Goal: Transaction & Acquisition: Book appointment/travel/reservation

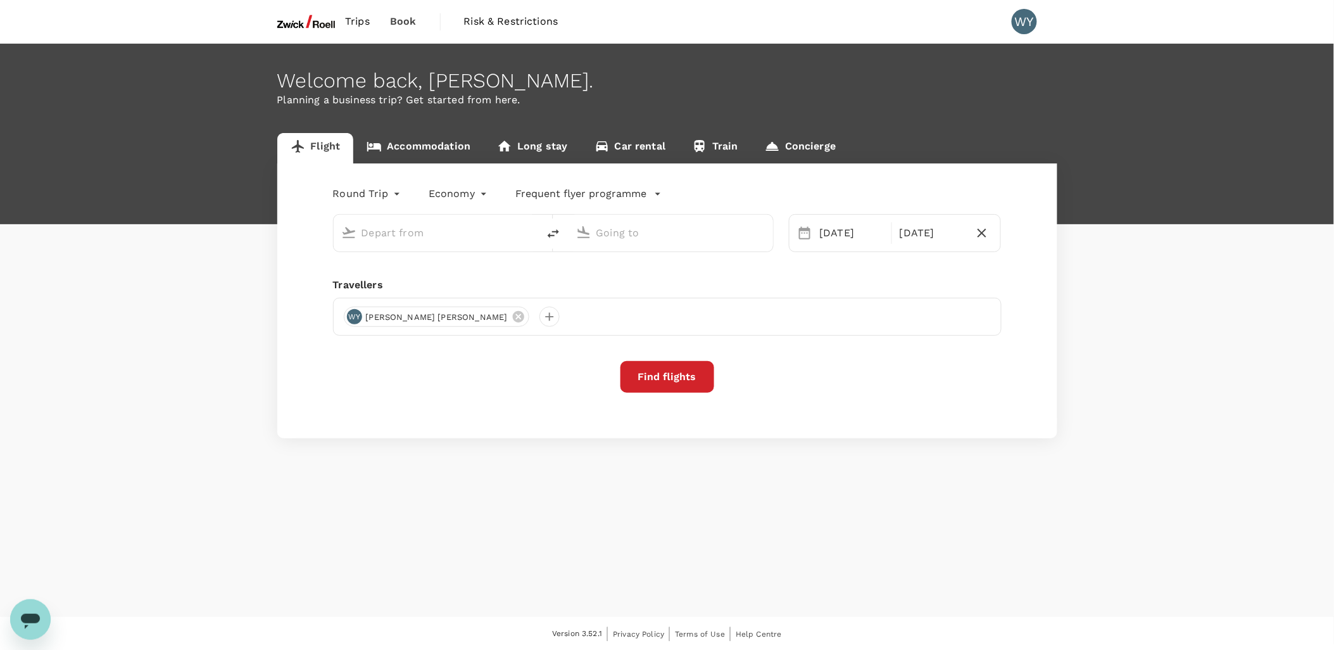
click at [420, 232] on input "text" at bounding box center [437, 233] width 150 height 20
type input "Singapore Changi (SIN)"
type input "Penang Intl (PEN)"
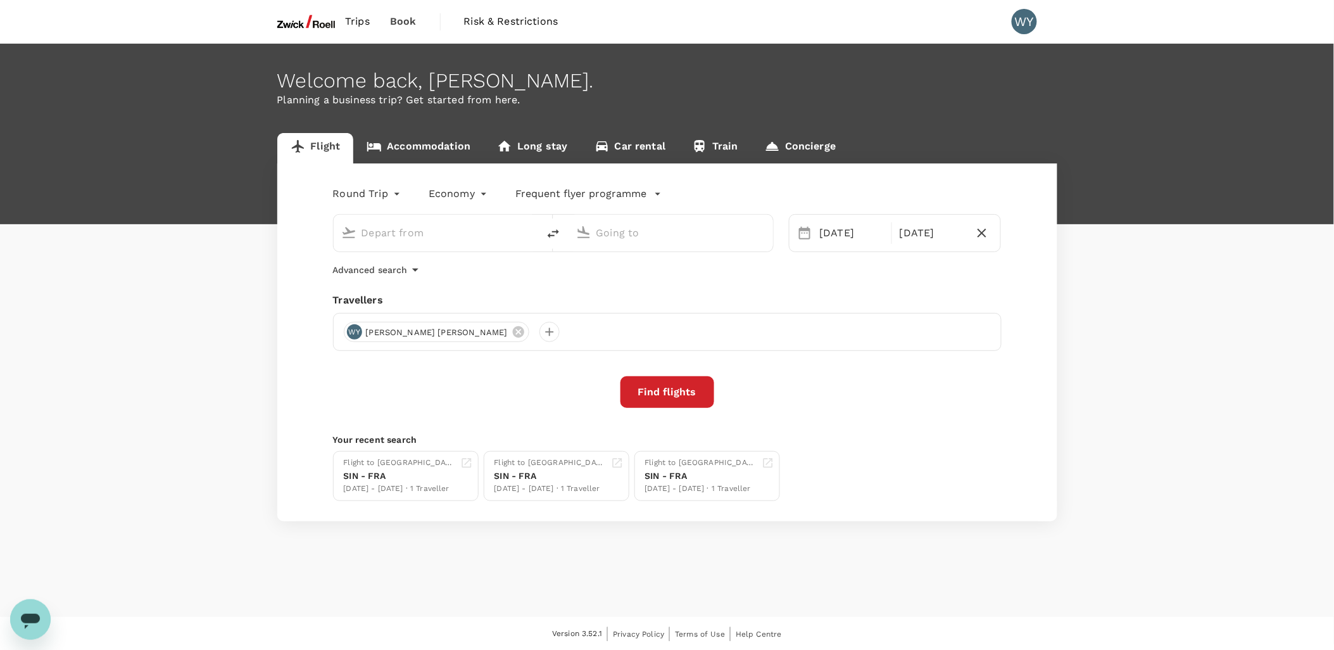
type input "Singapore Changi (SIN)"
type input "Penang Intl (PEN)"
click at [866, 236] on div "[DATE]" at bounding box center [852, 232] width 74 height 25
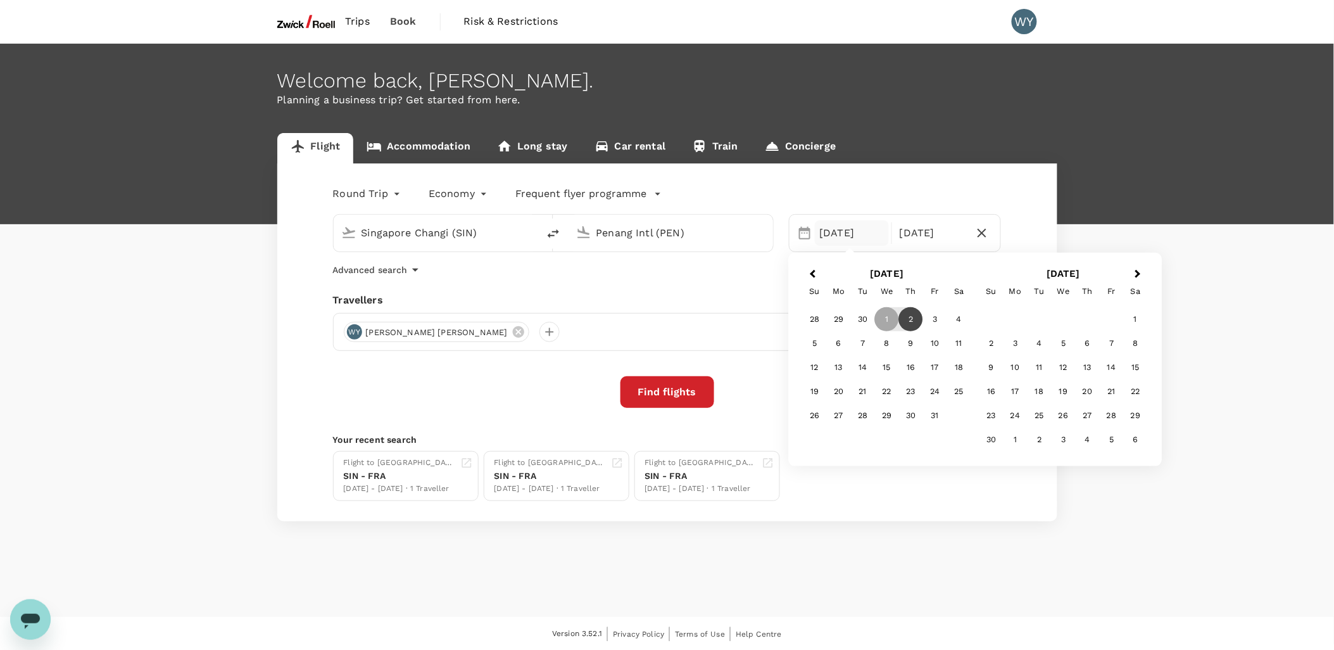
click at [908, 313] on div "2" at bounding box center [911, 319] width 24 height 24
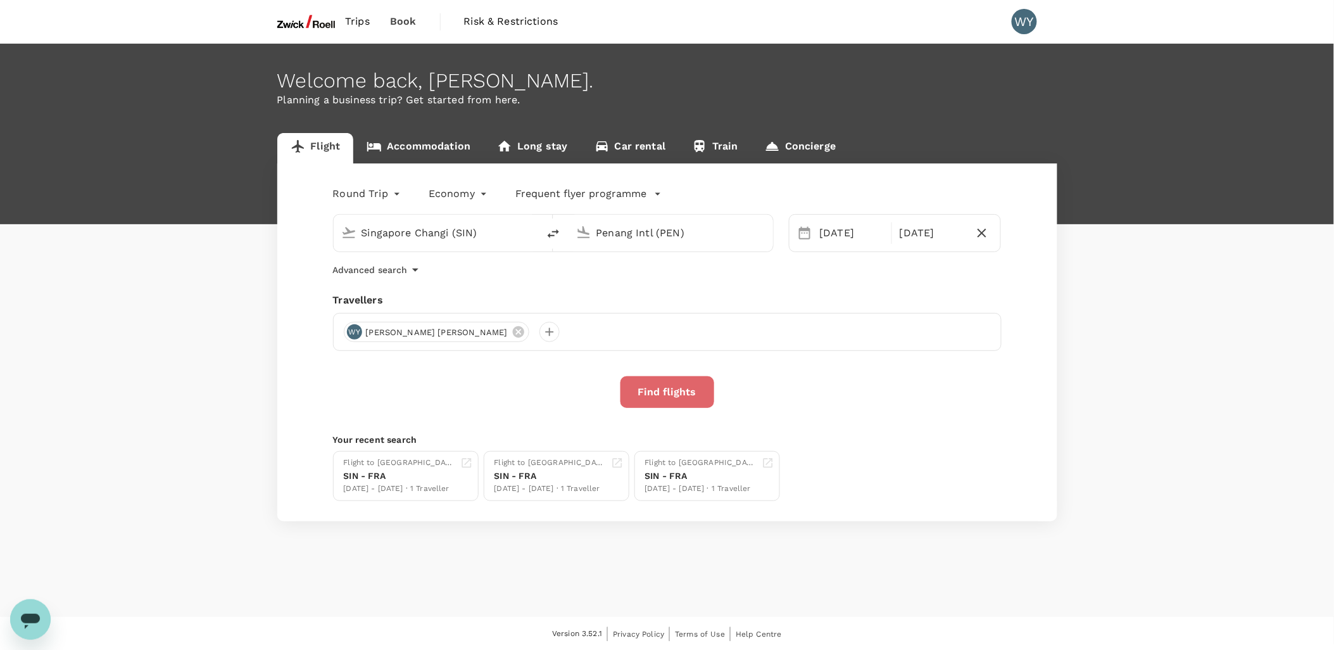
click at [685, 393] on button "Find flights" at bounding box center [668, 392] width 94 height 32
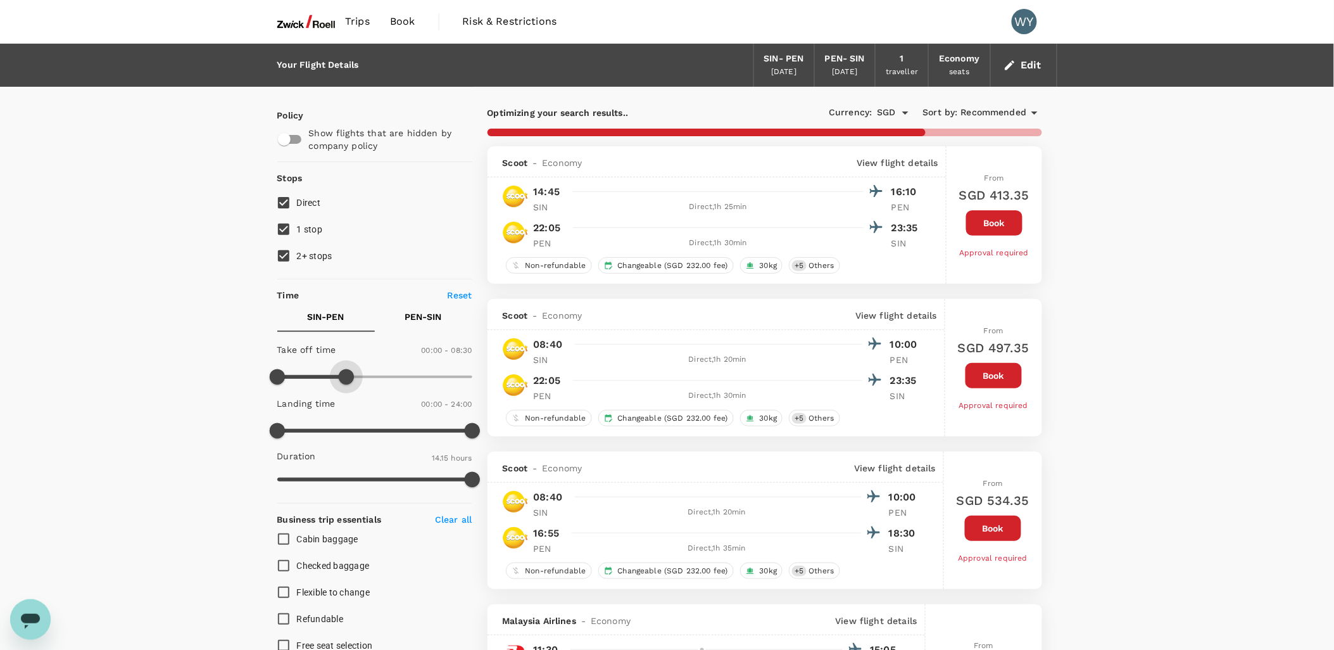
type input "480"
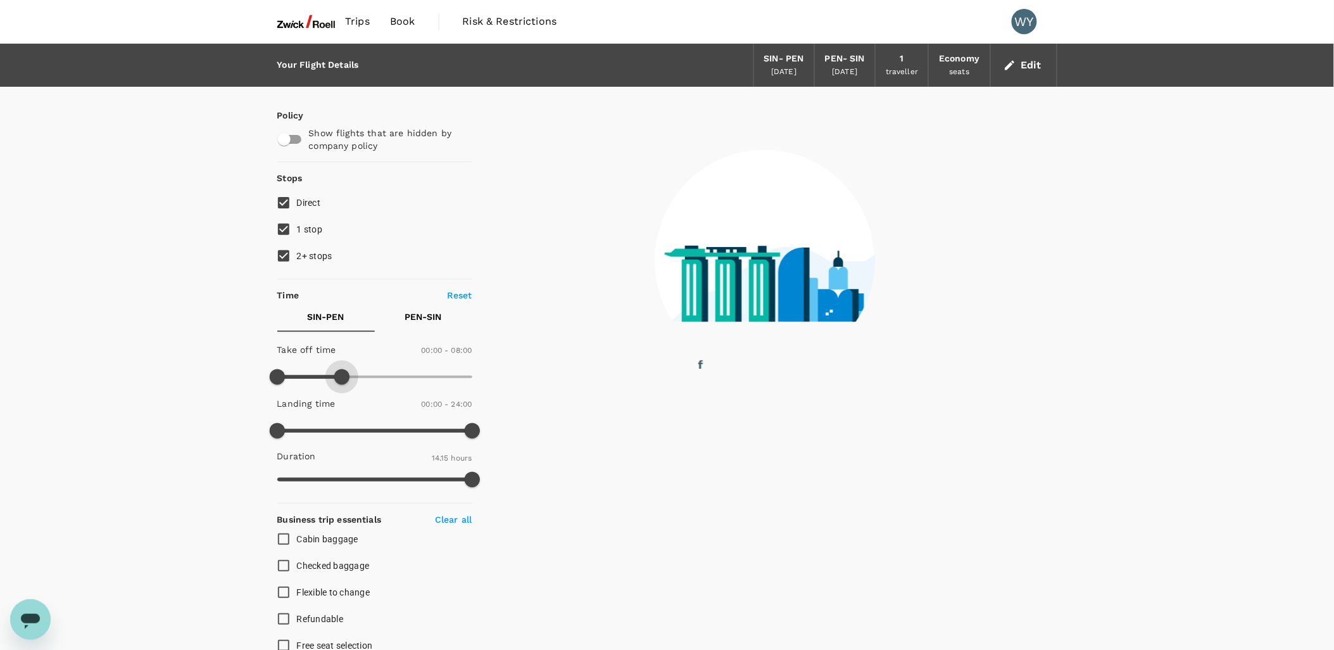
drag, startPoint x: 471, startPoint y: 381, endPoint x: 343, endPoint y: 384, distance: 127.3
click at [343, 384] on span at bounding box center [341, 376] width 15 height 15
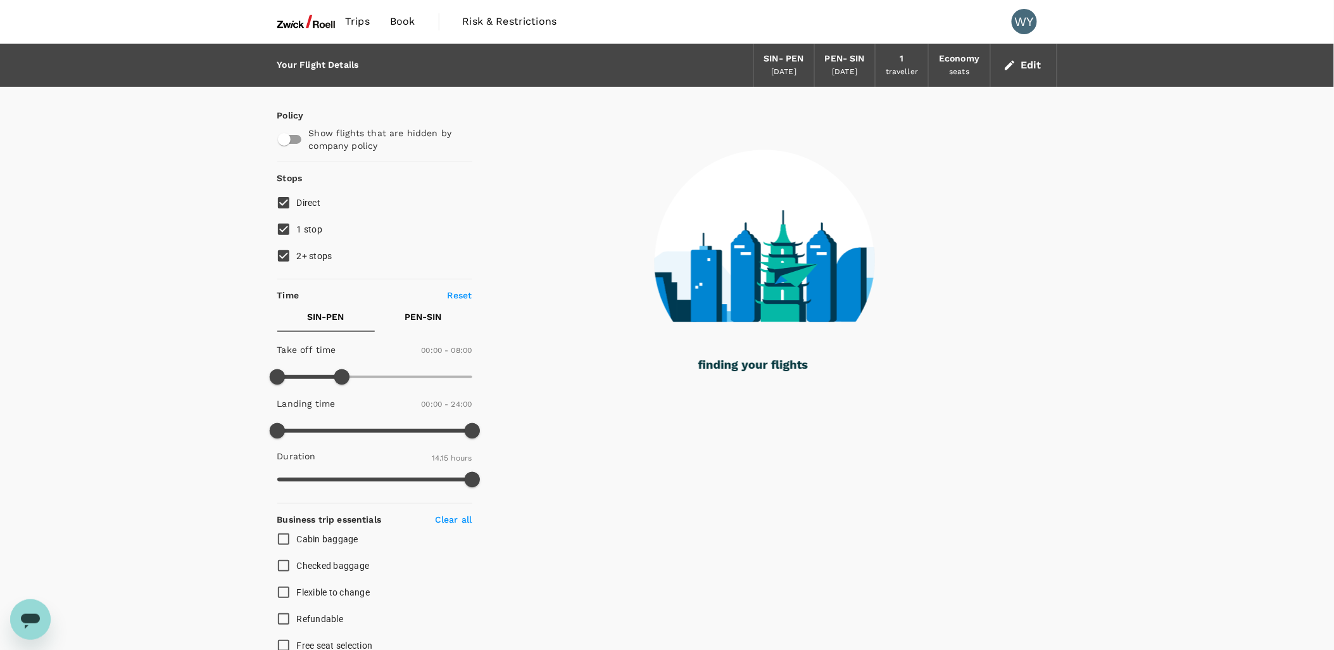
click at [282, 231] on input "1 stop" at bounding box center [283, 229] width 27 height 27
checkbox input "false"
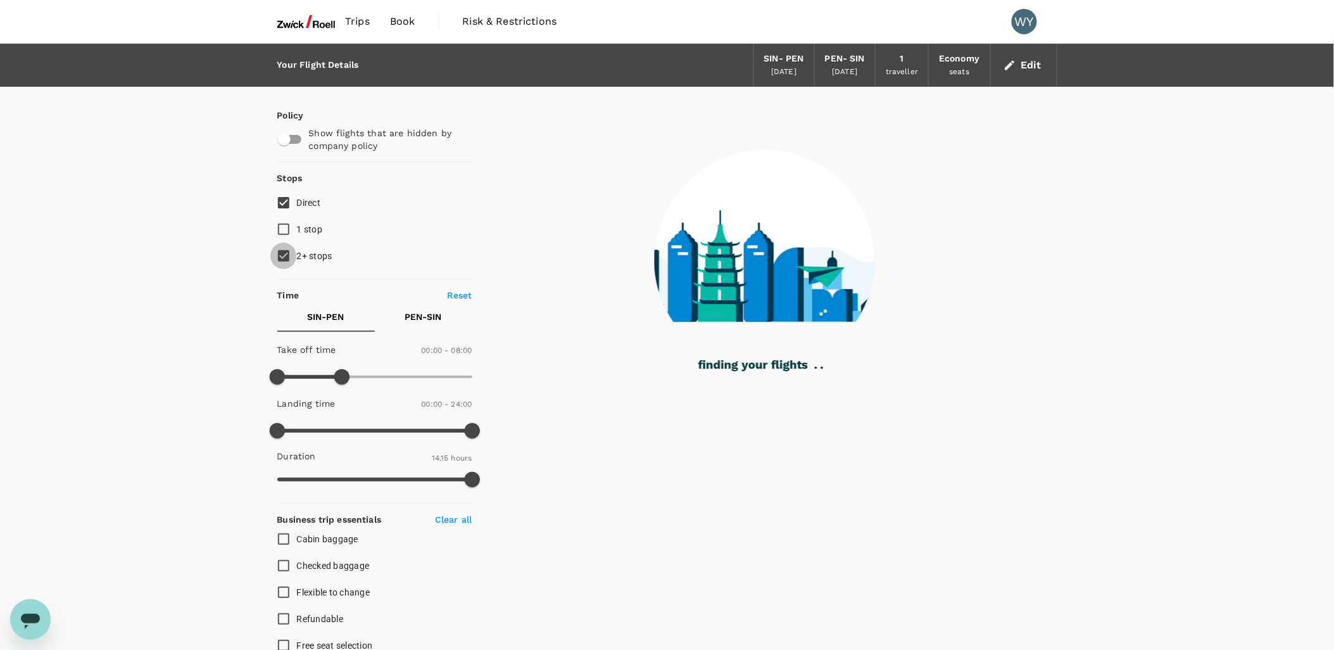
click at [286, 251] on input "2+ stops" at bounding box center [283, 256] width 27 height 27
checkbox input "false"
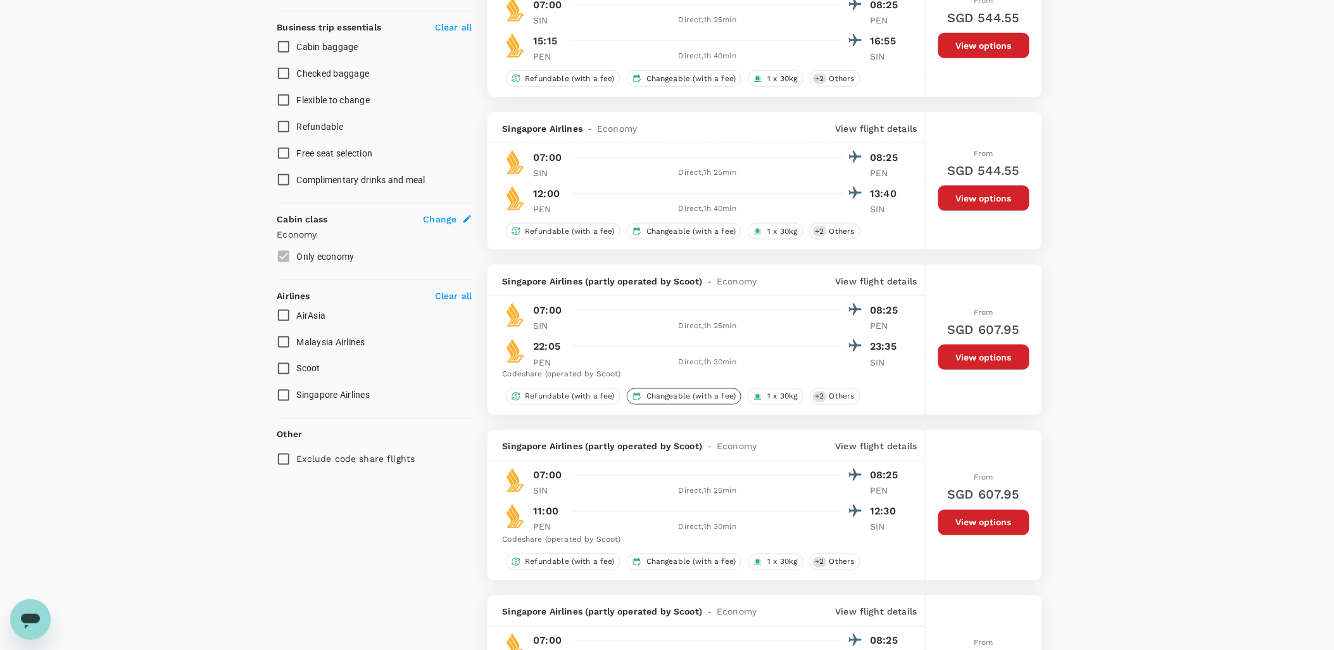
scroll to position [211, 0]
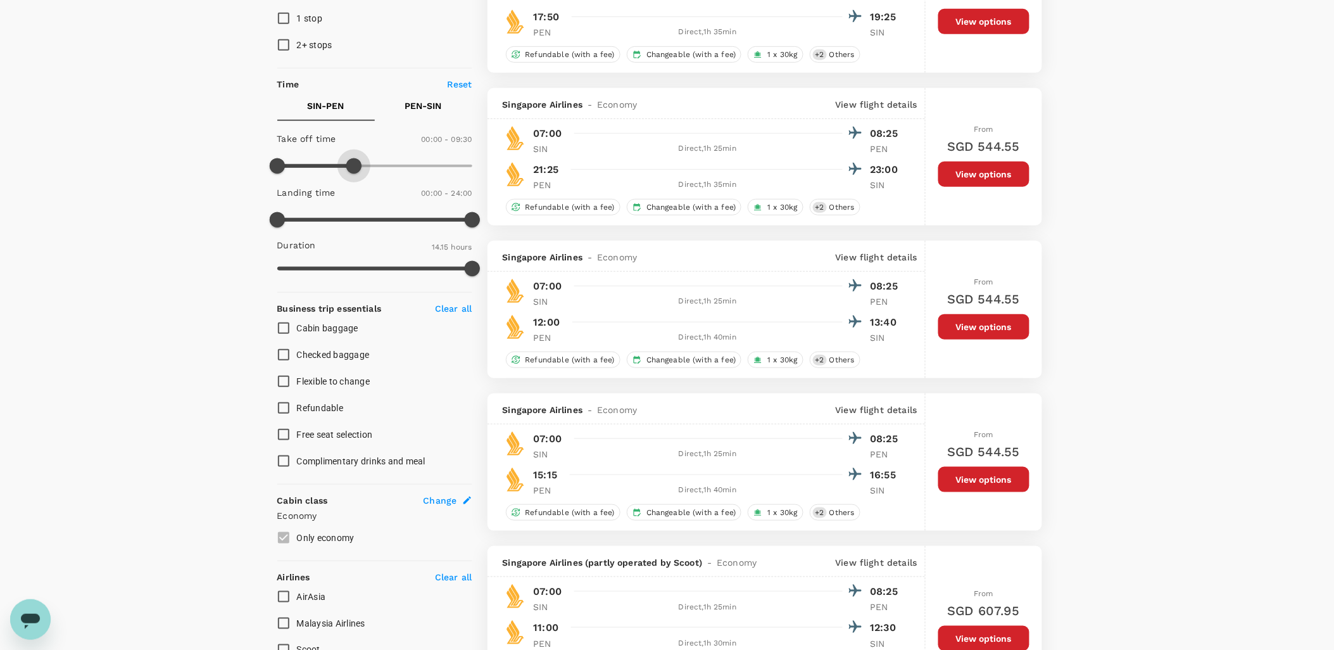
type input "600"
drag, startPoint x: 338, startPoint y: 162, endPoint x: 358, endPoint y: 167, distance: 21.4
click at [358, 167] on span at bounding box center [358, 165] width 15 height 15
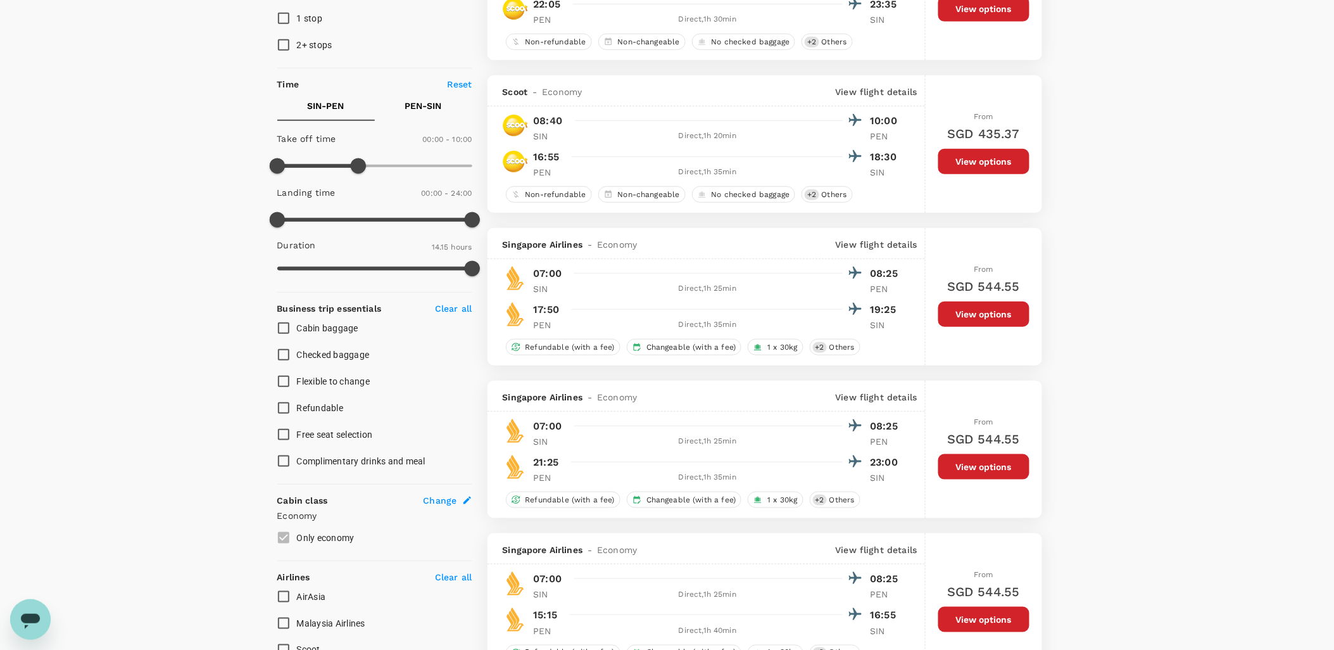
scroll to position [0, 0]
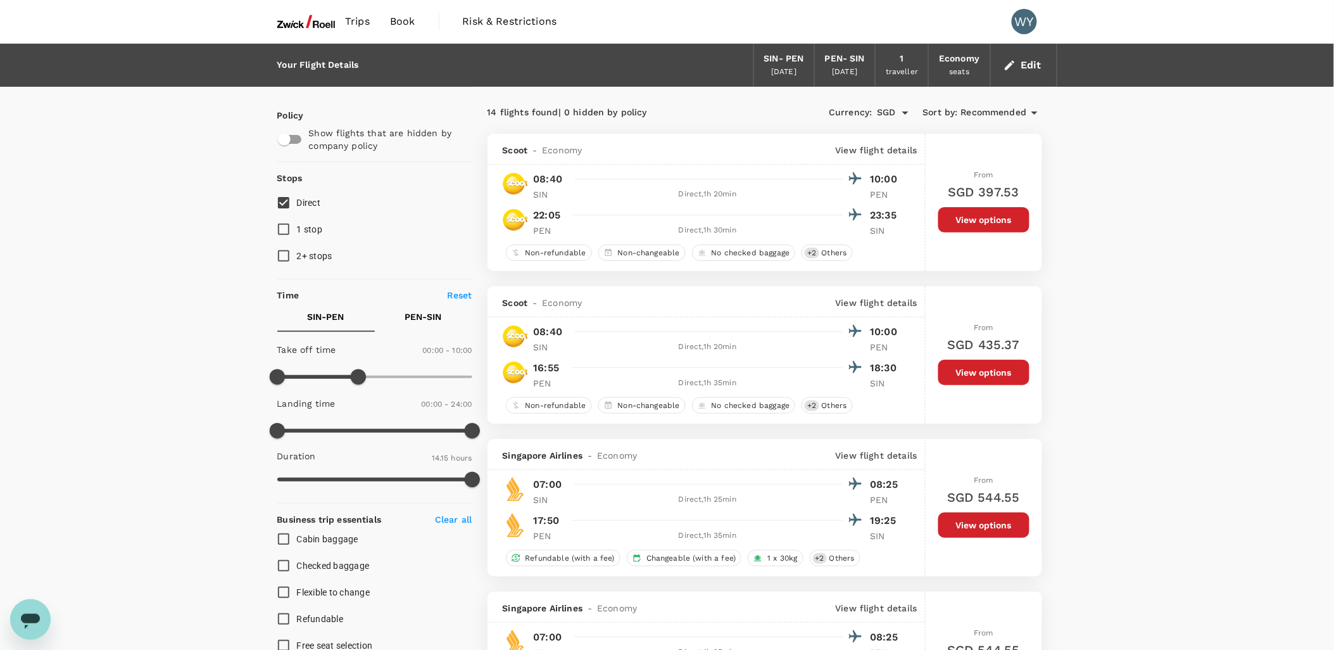
click at [959, 227] on button "View options" at bounding box center [984, 219] width 91 height 25
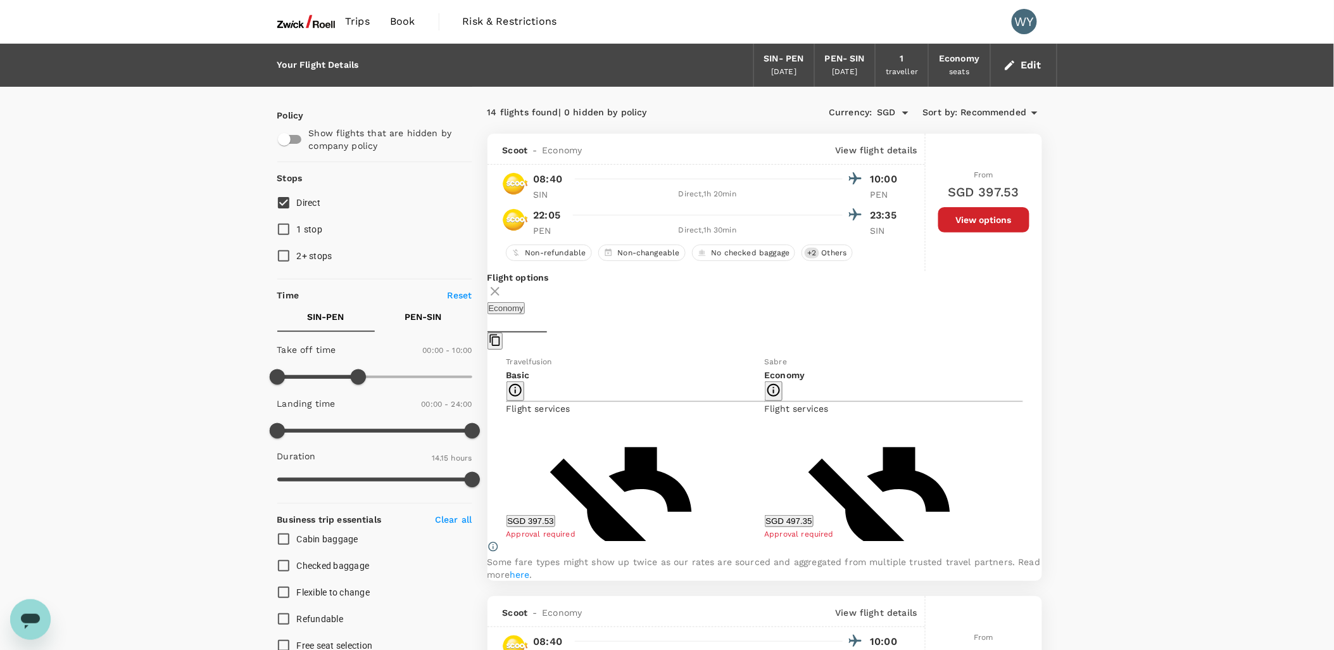
click at [1029, 65] on button "Edit" at bounding box center [1024, 65] width 46 height 20
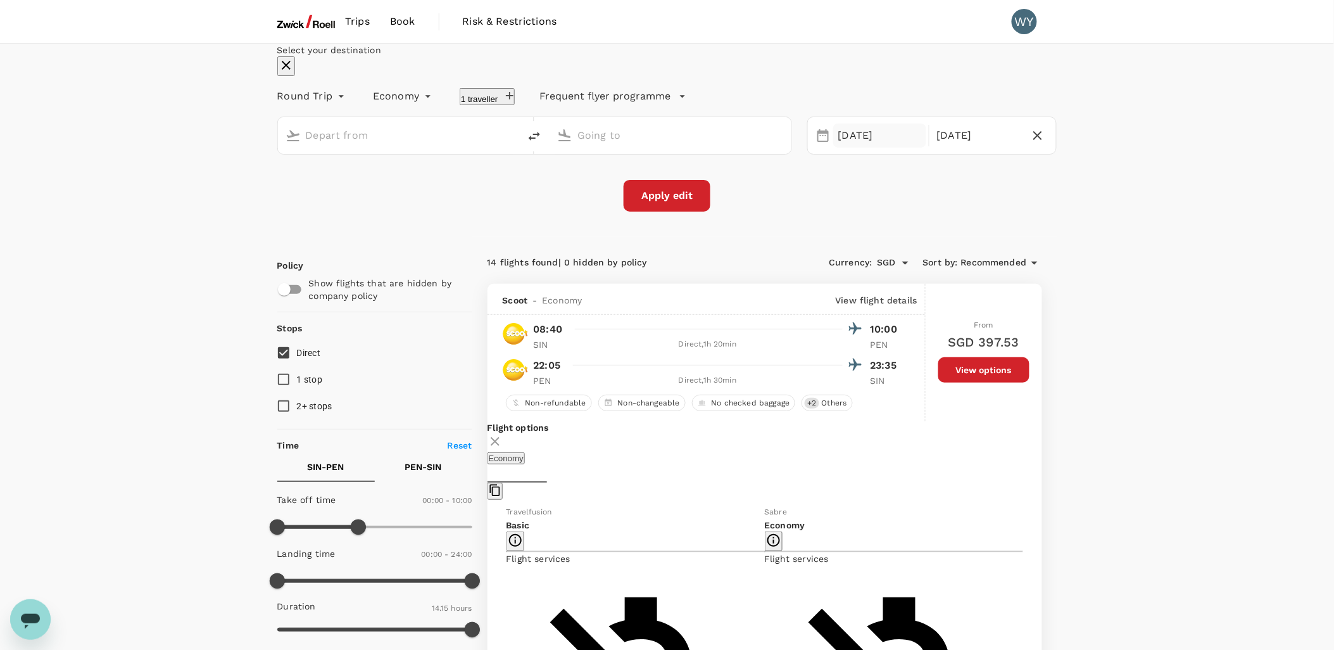
click at [854, 148] on div "[DATE]" at bounding box center [879, 135] width 93 height 25
type input "Singapore Changi (SIN)"
type input "Penang Intl (PEN)"
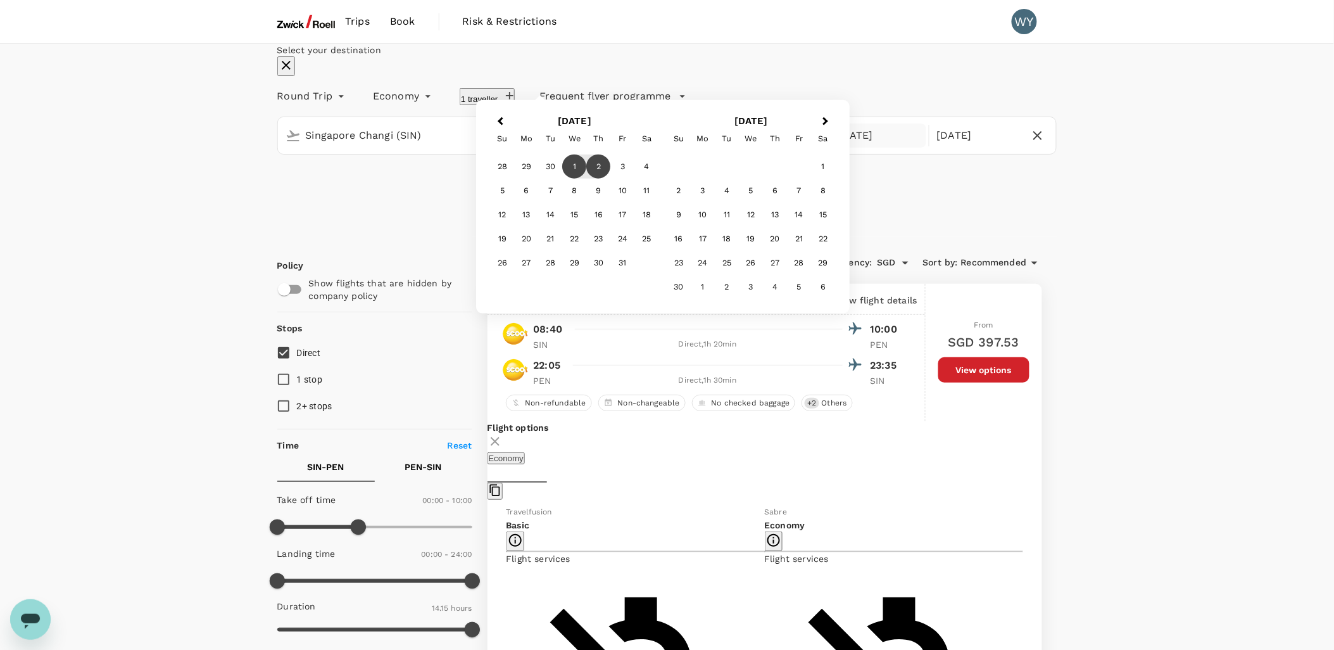
click at [587, 179] on div "1" at bounding box center [575, 167] width 24 height 24
click at [611, 179] on div "2" at bounding box center [599, 167] width 24 height 24
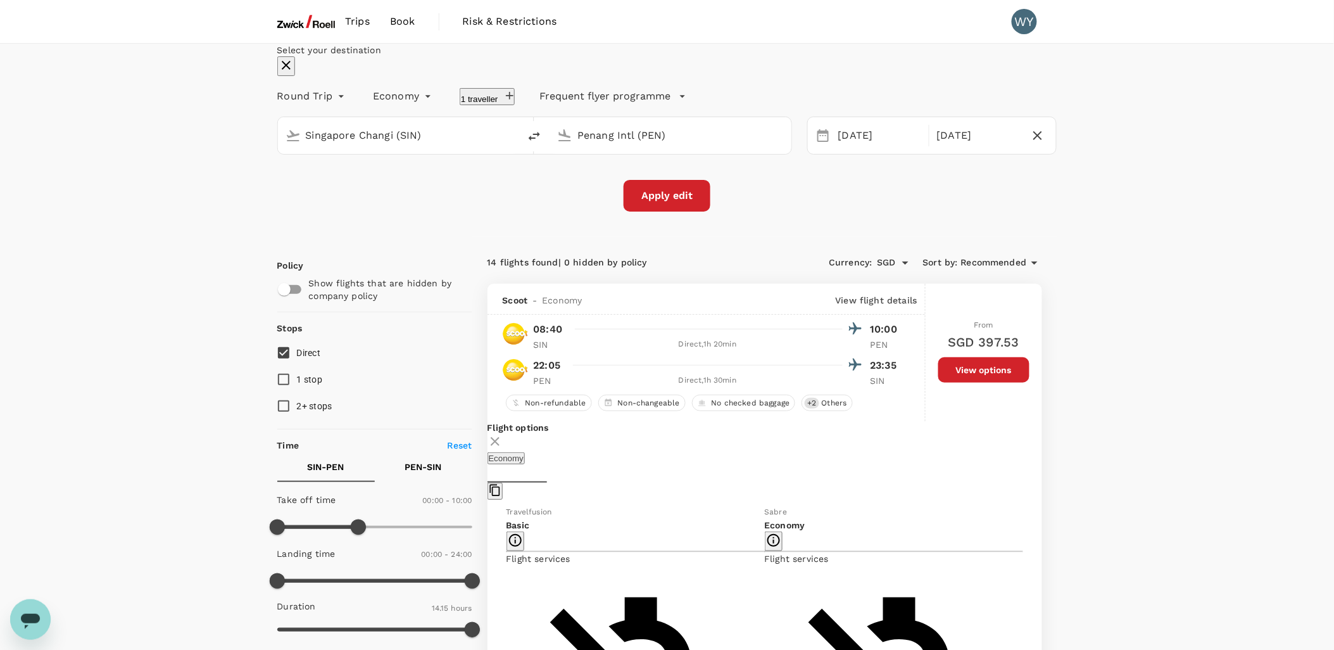
scroll to position [211, 0]
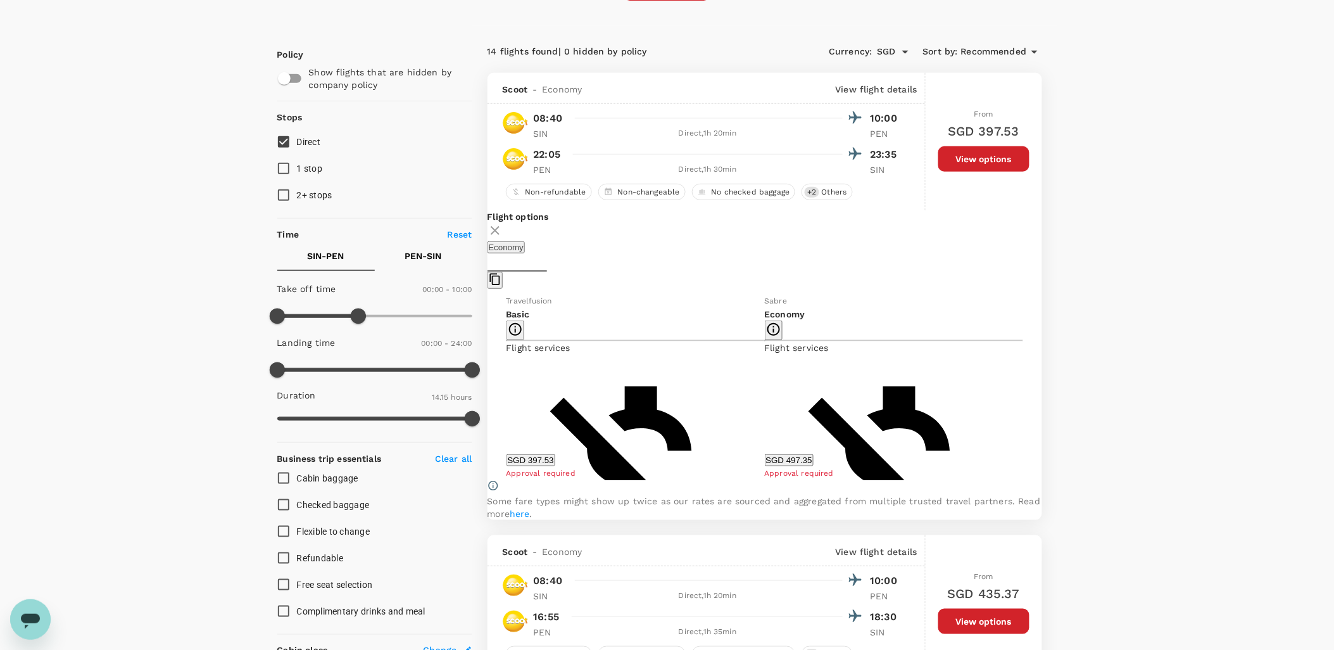
type input "1440"
drag, startPoint x: 364, startPoint y: 391, endPoint x: 484, endPoint y: 386, distance: 120.4
type input "630"
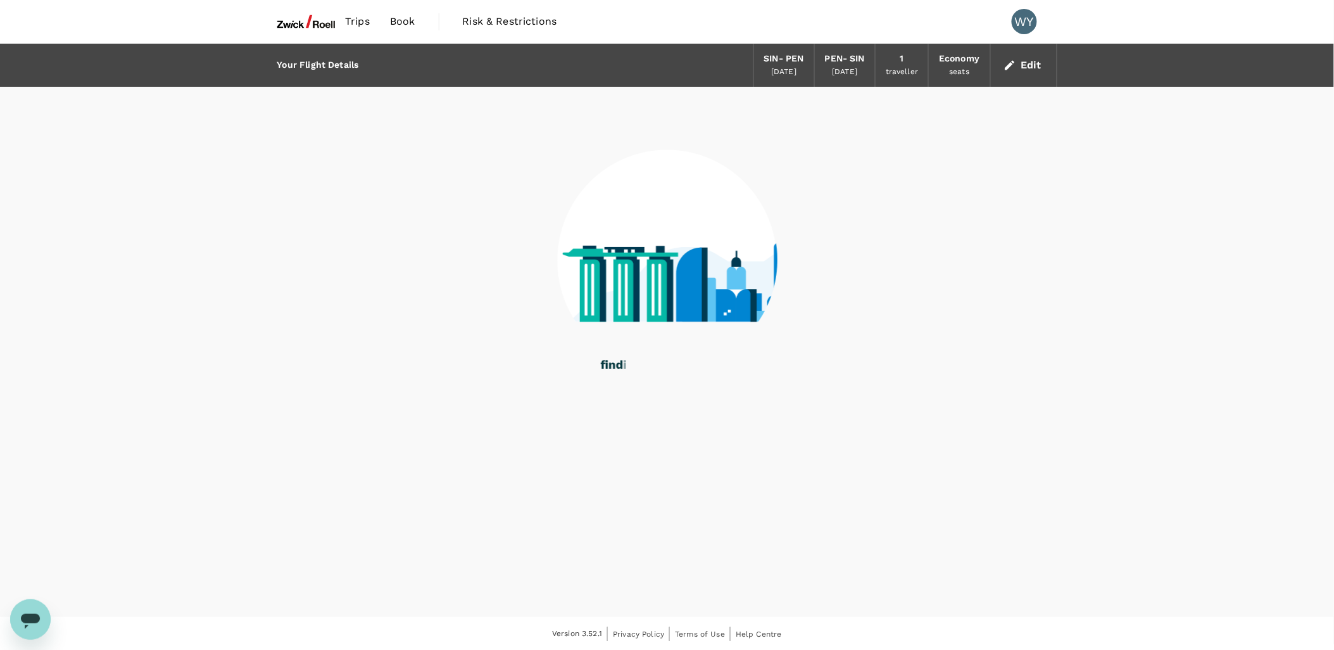
drag, startPoint x: 281, startPoint y: 393, endPoint x: 375, endPoint y: 389, distance: 94.4
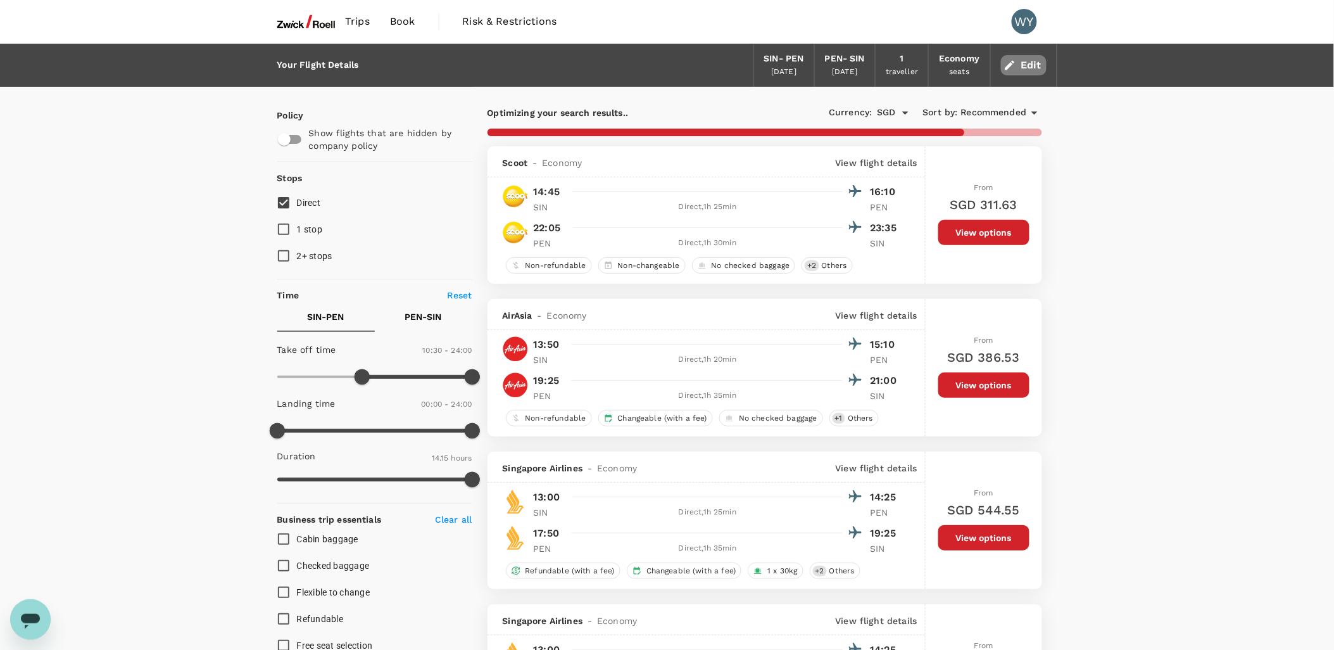
click at [1015, 64] on icon "button" at bounding box center [1010, 65] width 13 height 13
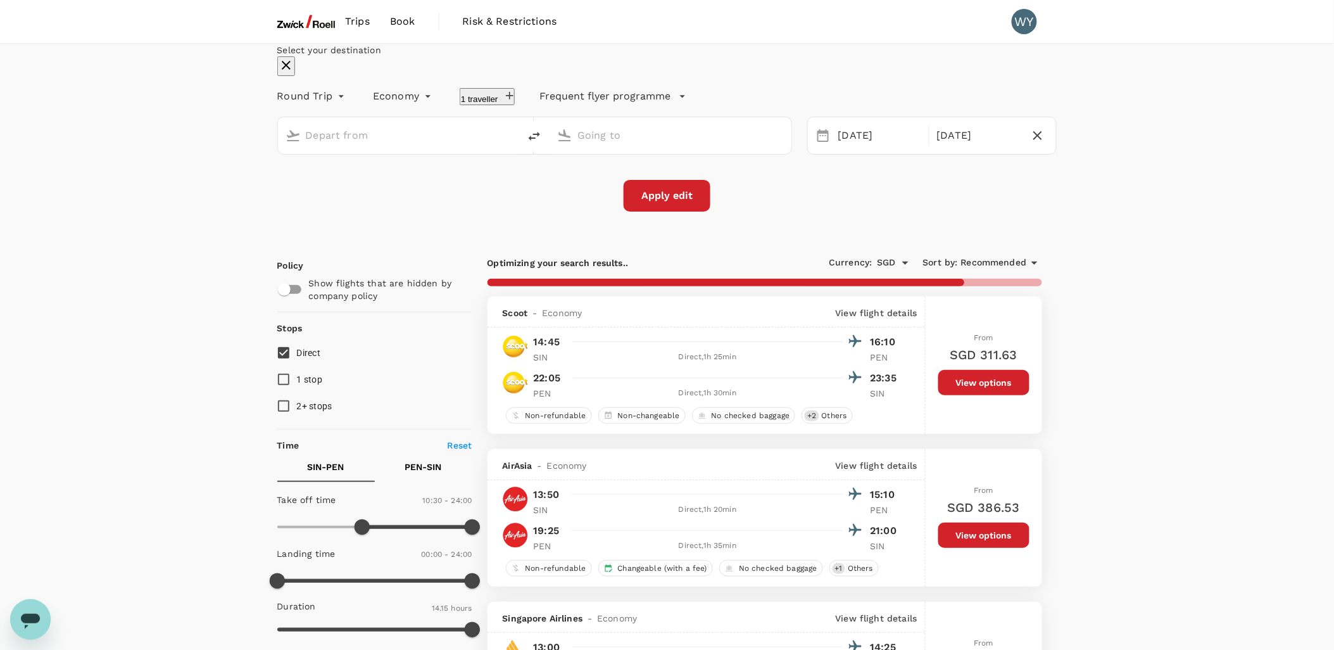
type input "Singapore Changi (SIN)"
type input "Penang Intl (PEN)"
click at [833, 148] on div "[DATE]" at bounding box center [879, 135] width 93 height 25
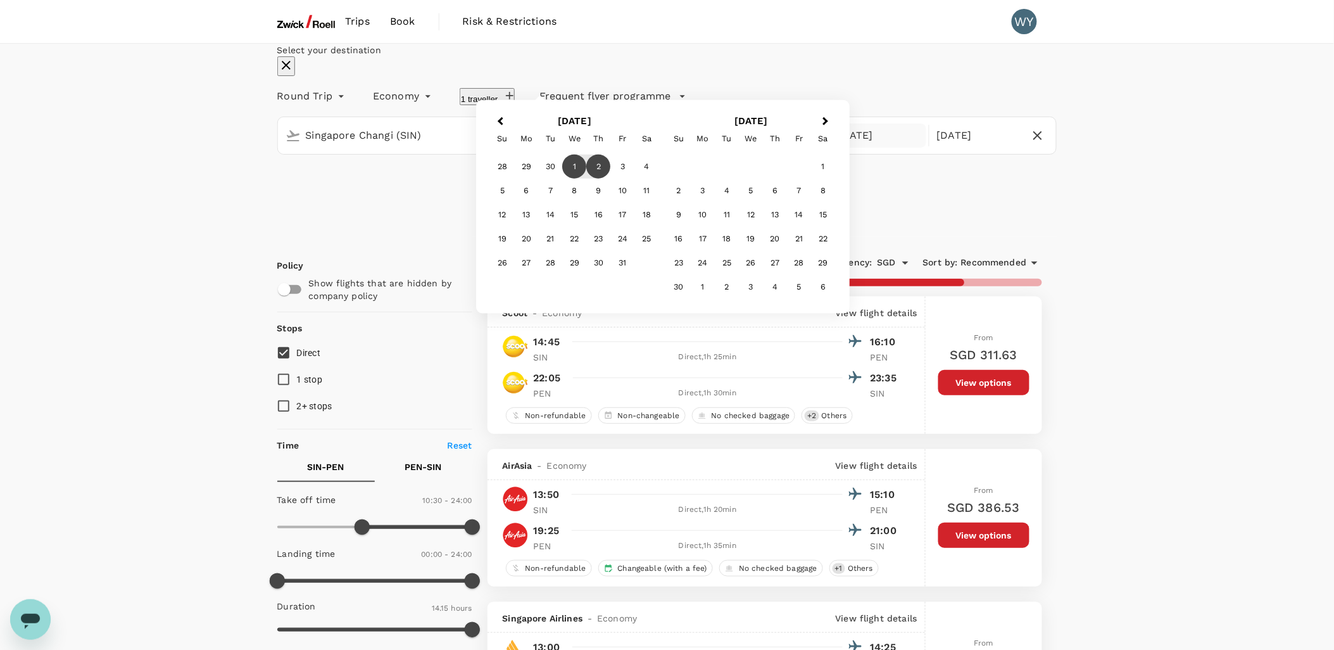
click at [587, 179] on div "1" at bounding box center [575, 167] width 24 height 24
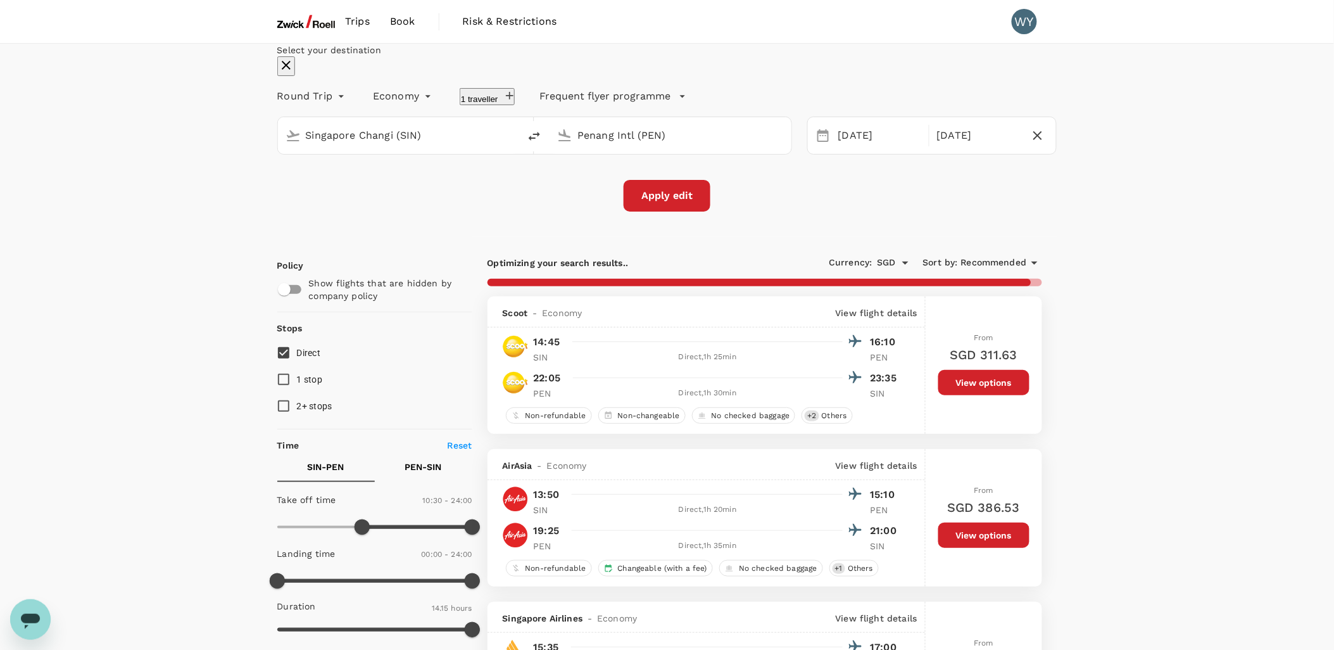
click at [733, 212] on div "Select your destination Round Trip roundtrip Economy economy 1 traveller Freque…" at bounding box center [667, 128] width 780 height 168
click at [685, 212] on button "Apply edit" at bounding box center [667, 196] width 87 height 32
checkbox input "false"
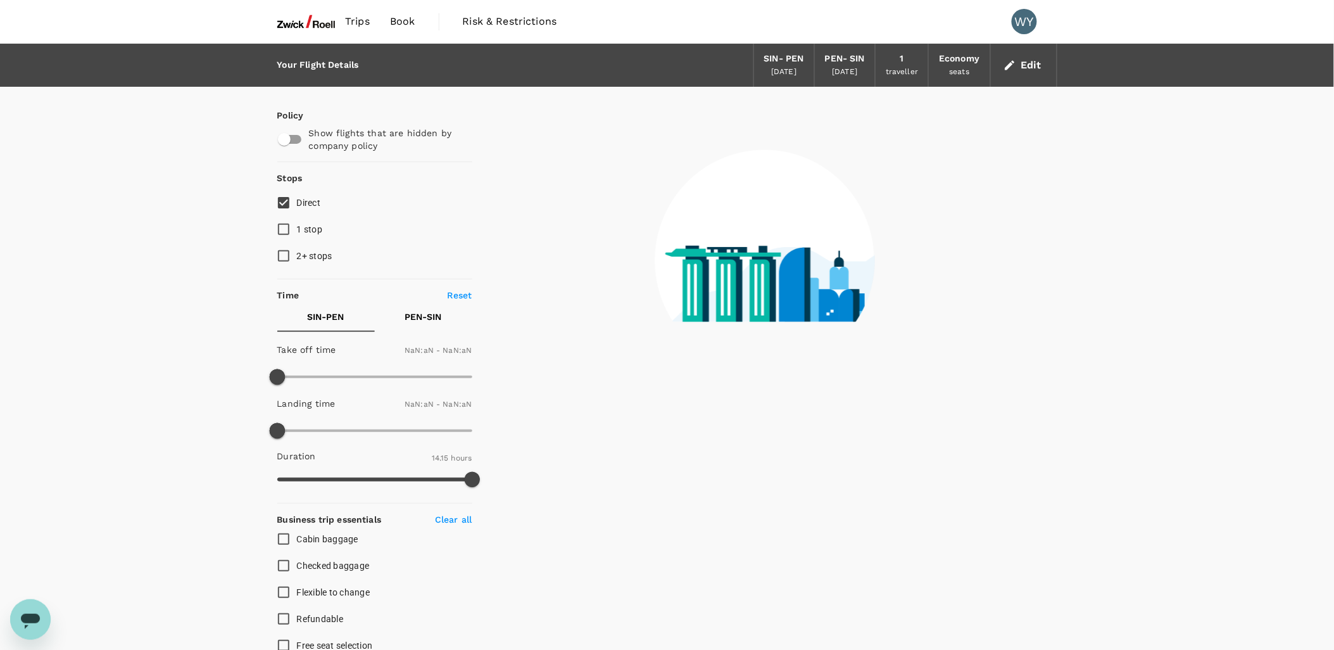
type input "1440"
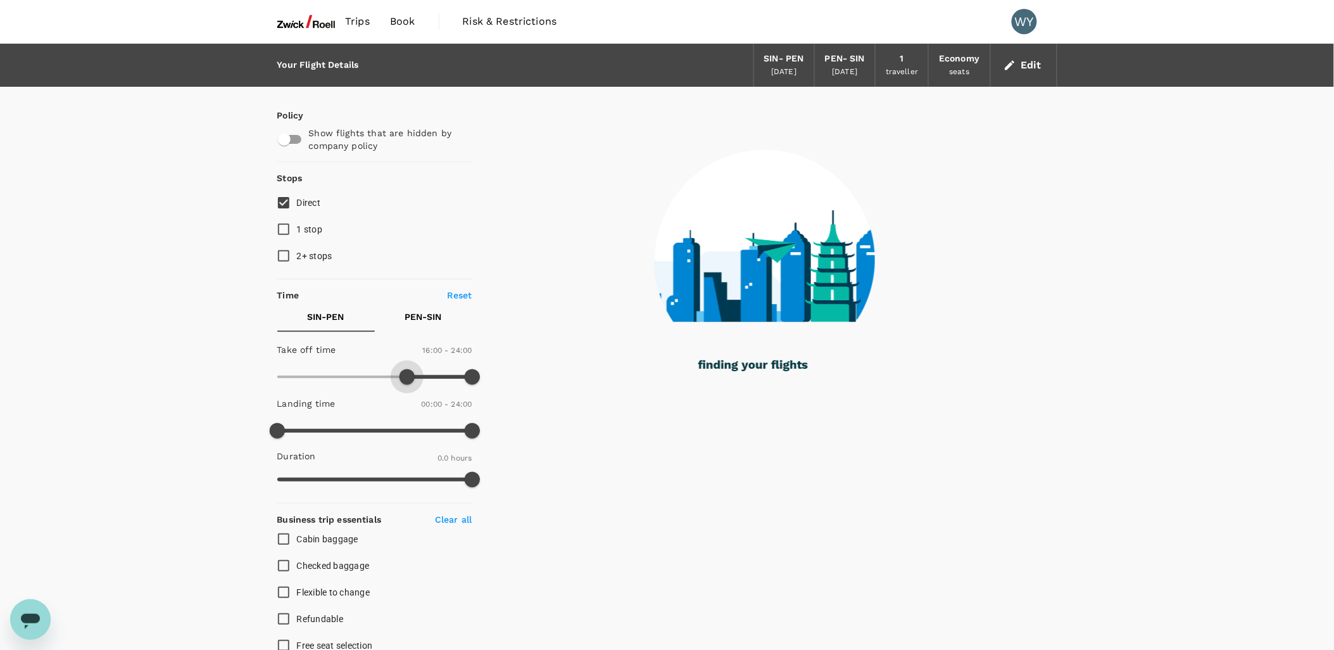
type input "990"
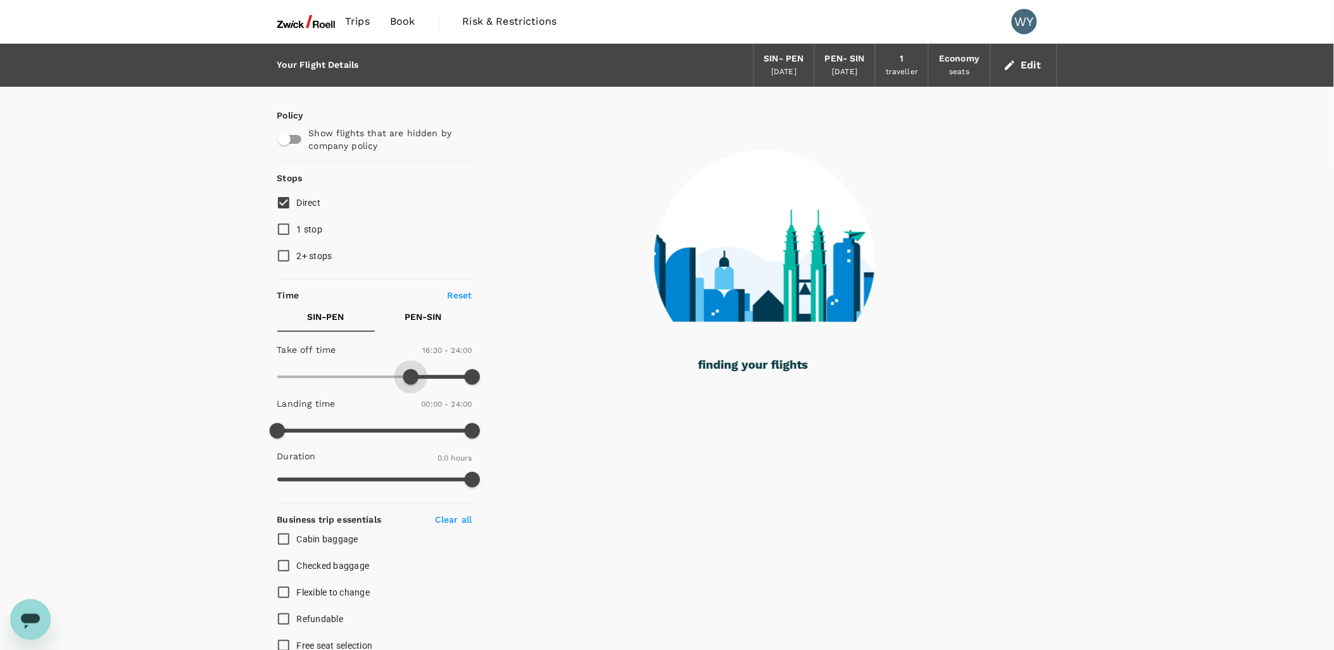
type input "80"
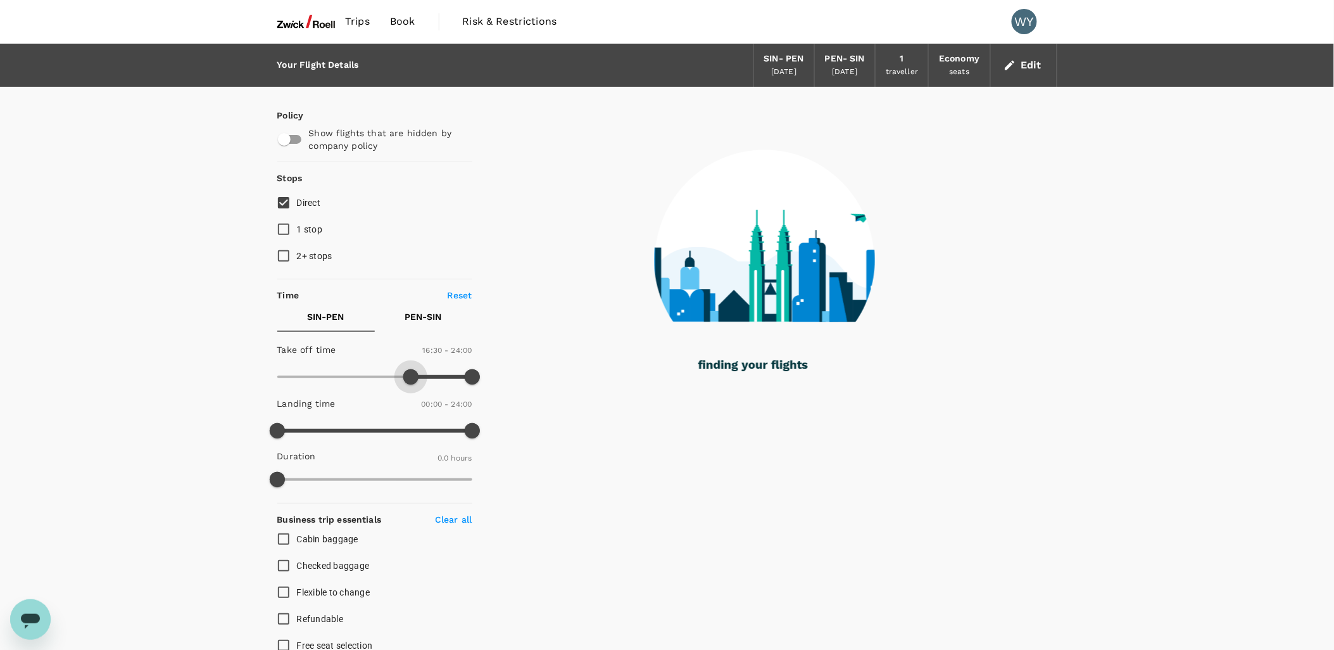
checkbox input "true"
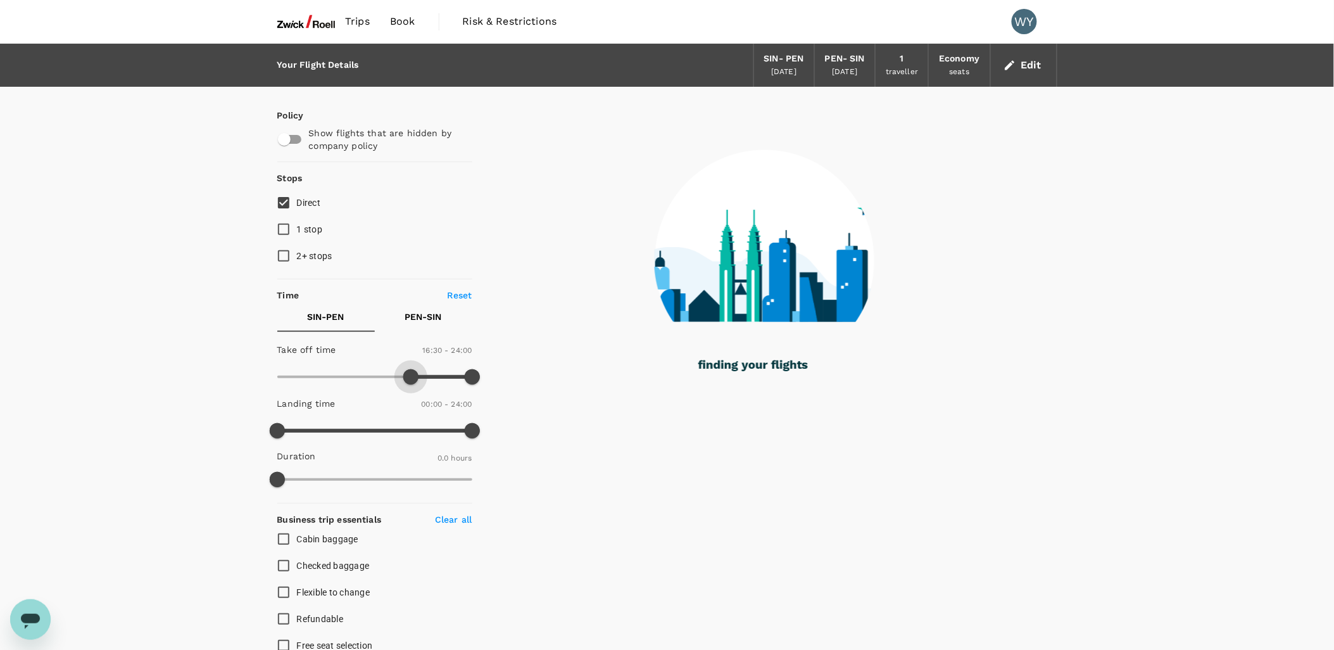
type input "1020"
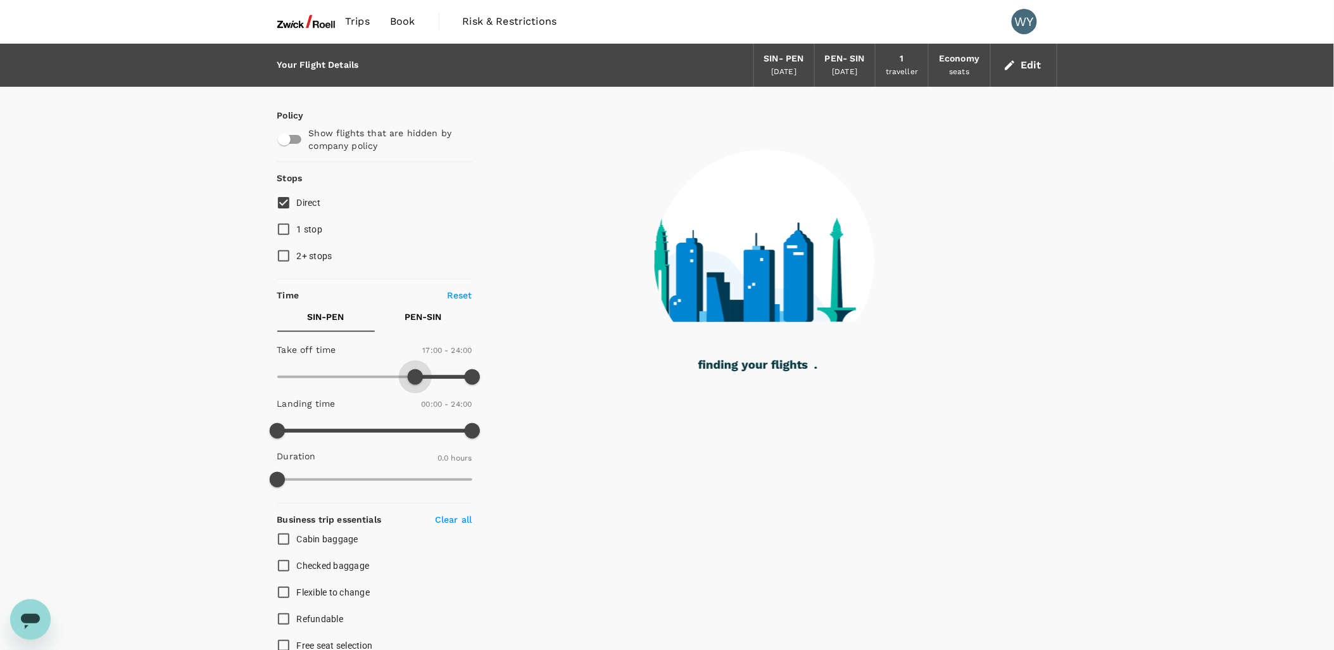
drag, startPoint x: 281, startPoint y: 377, endPoint x: 415, endPoint y: 374, distance: 134.3
click at [415, 374] on span at bounding box center [415, 376] width 15 height 15
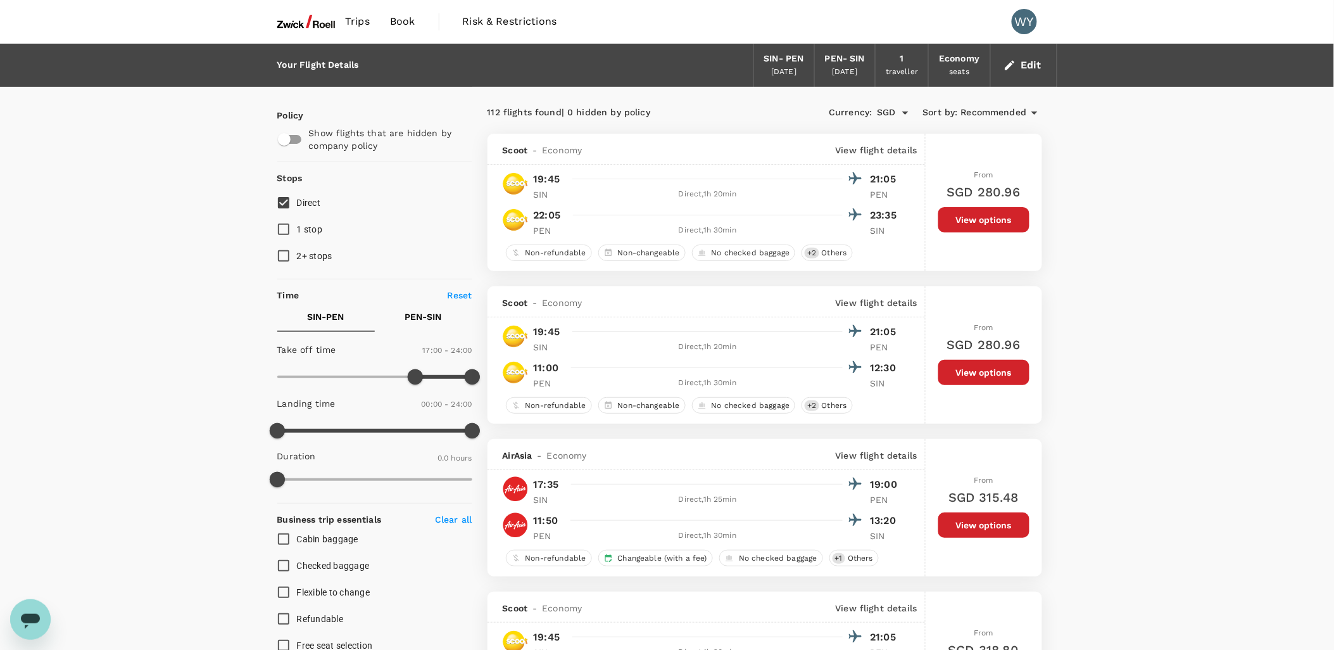
click at [321, 203] on label "Direct" at bounding box center [366, 202] width 192 height 27
click at [297, 203] on input "Direct" at bounding box center [283, 202] width 27 height 27
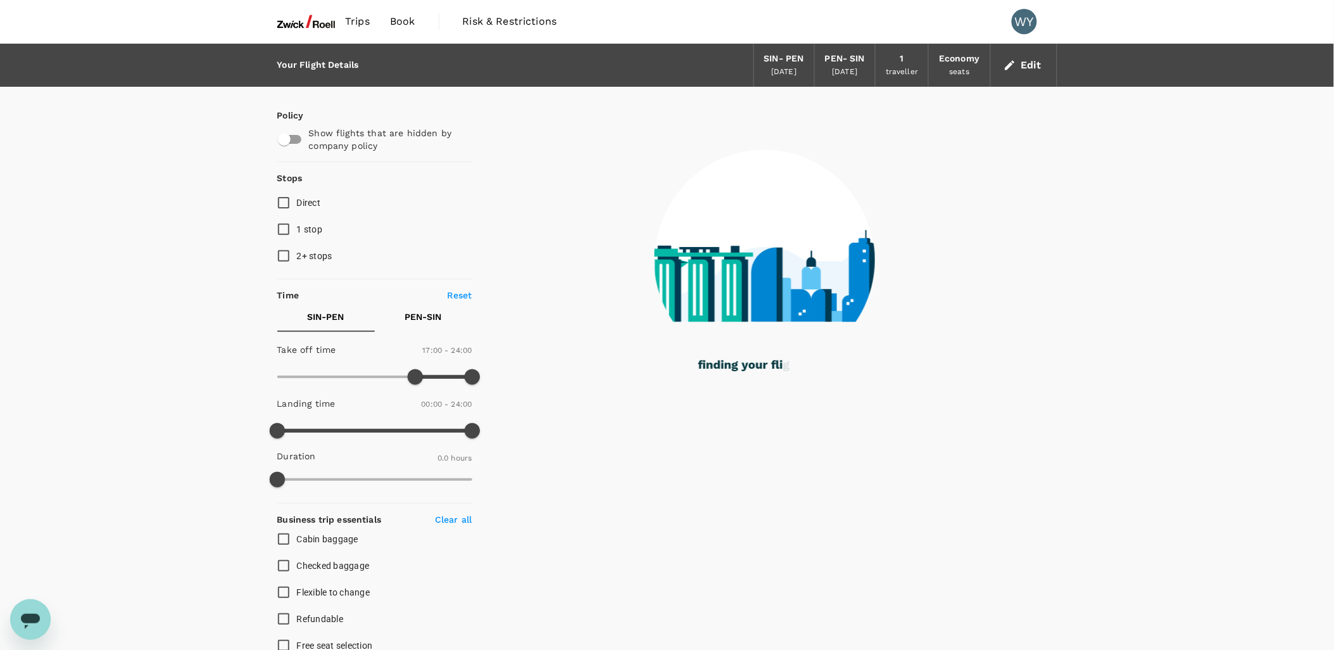
click at [319, 203] on span "Direct" at bounding box center [309, 203] width 24 height 10
click at [297, 203] on input "Direct" at bounding box center [283, 202] width 27 height 27
checkbox input "true"
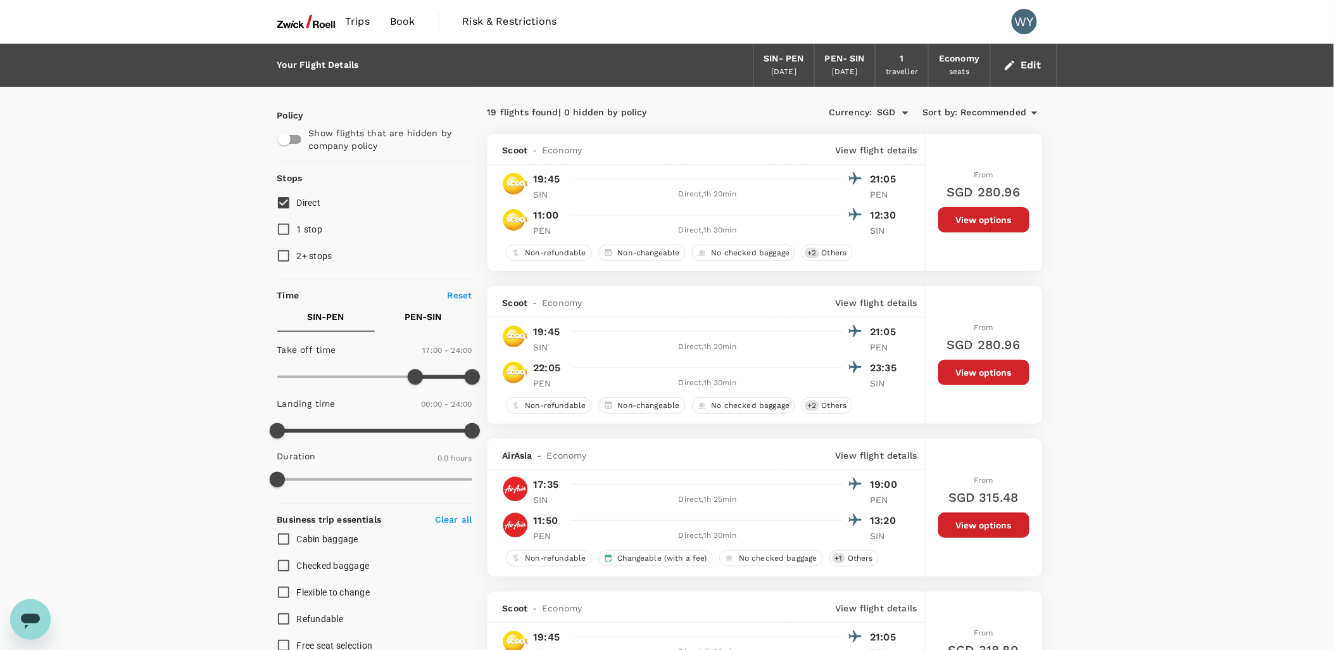
click at [961, 377] on button "View options" at bounding box center [984, 372] width 91 height 25
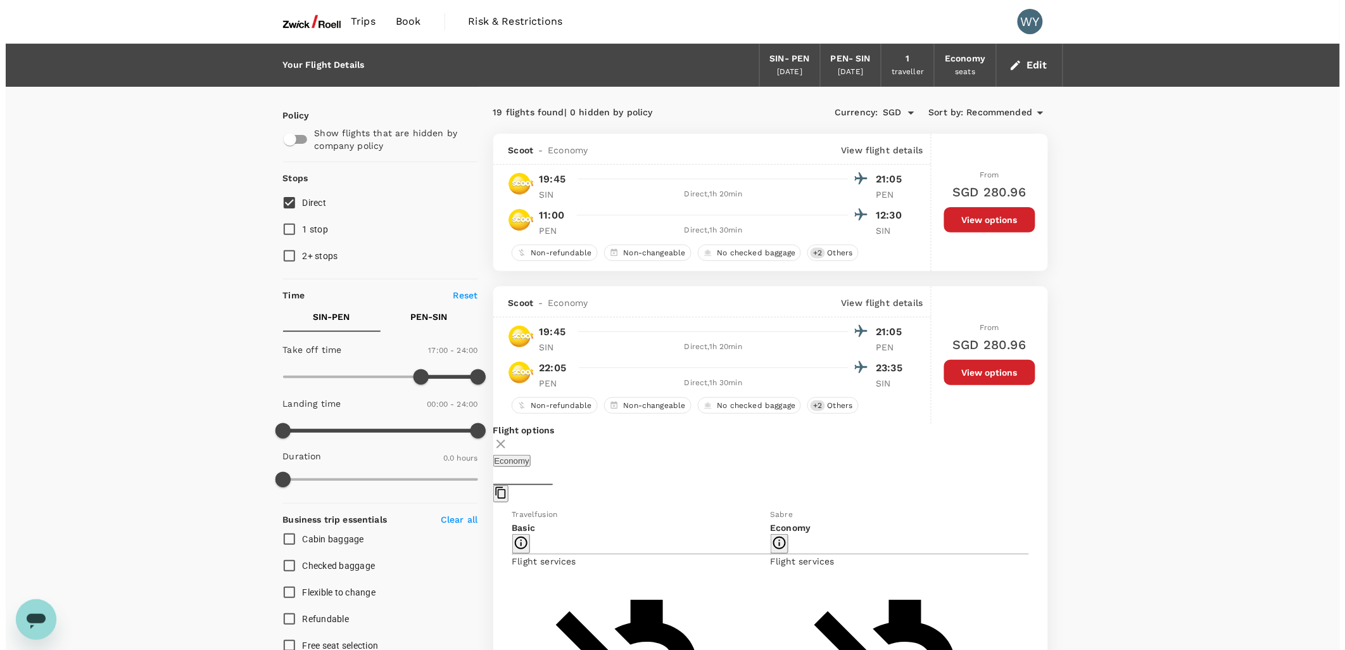
scroll to position [287, 0]
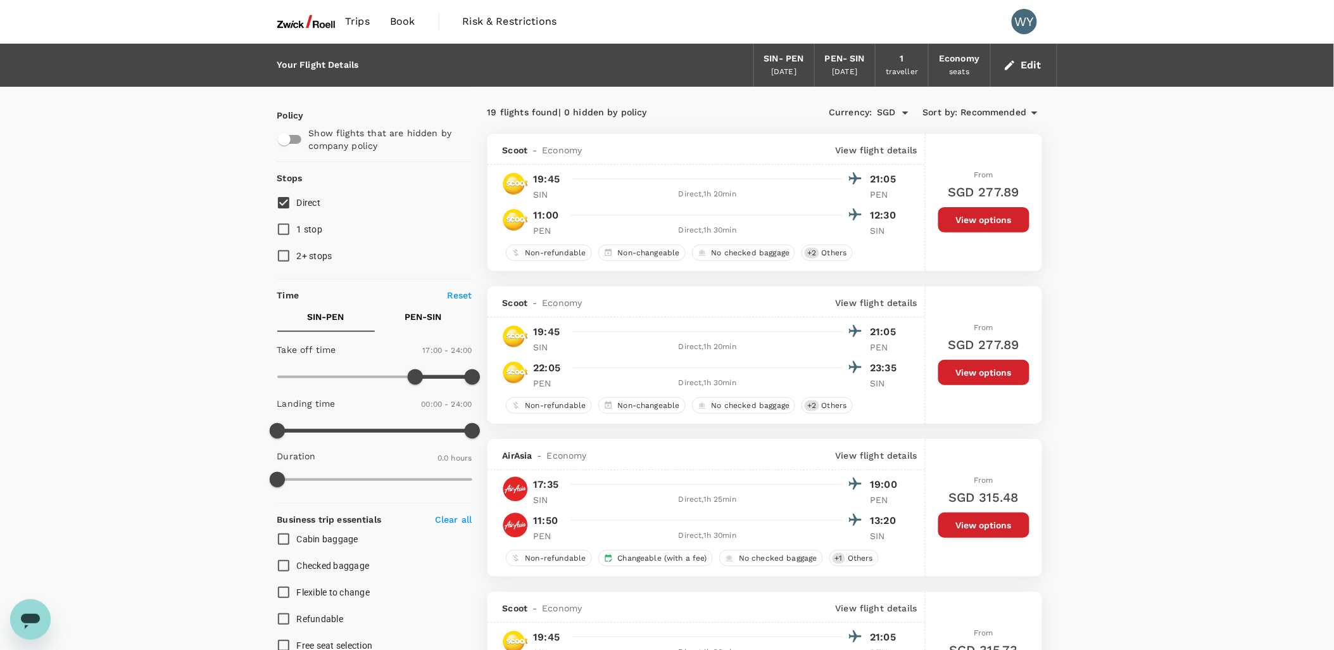
click at [1021, 64] on button "Edit" at bounding box center [1024, 65] width 46 height 20
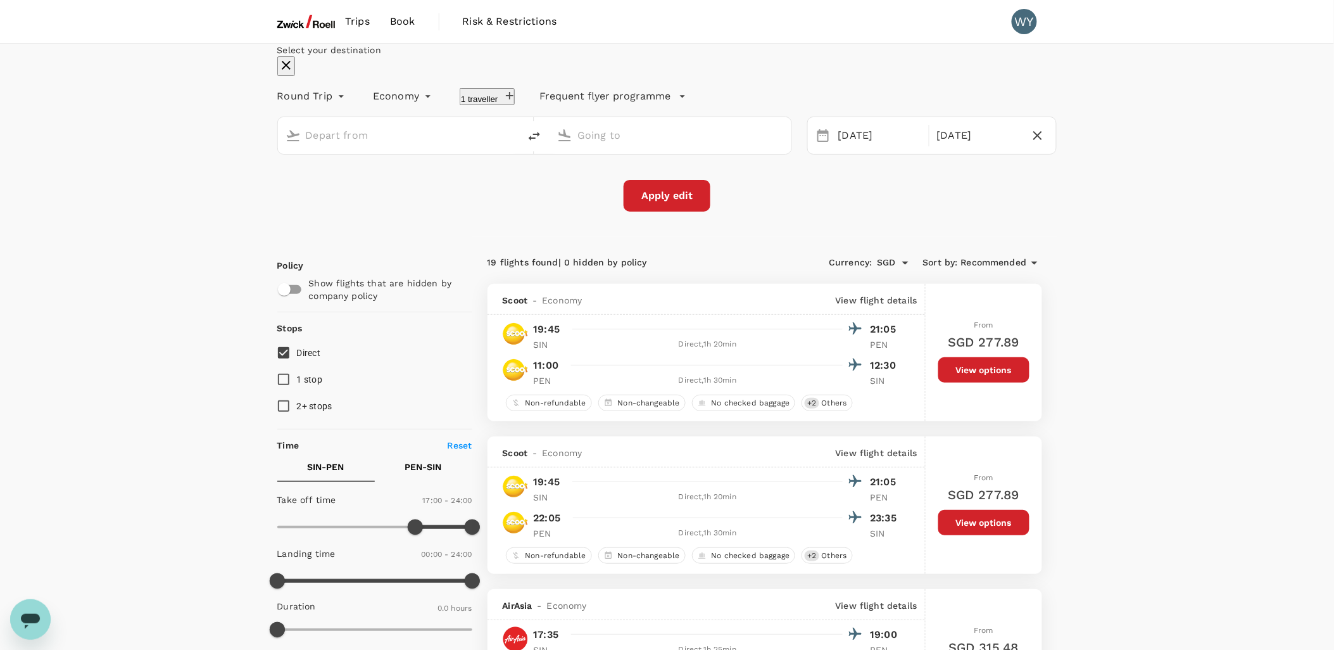
type input "Singapore Changi (SIN)"
type input "Penang Intl (PEN)"
click at [860, 148] on div "[DATE]" at bounding box center [879, 135] width 93 height 25
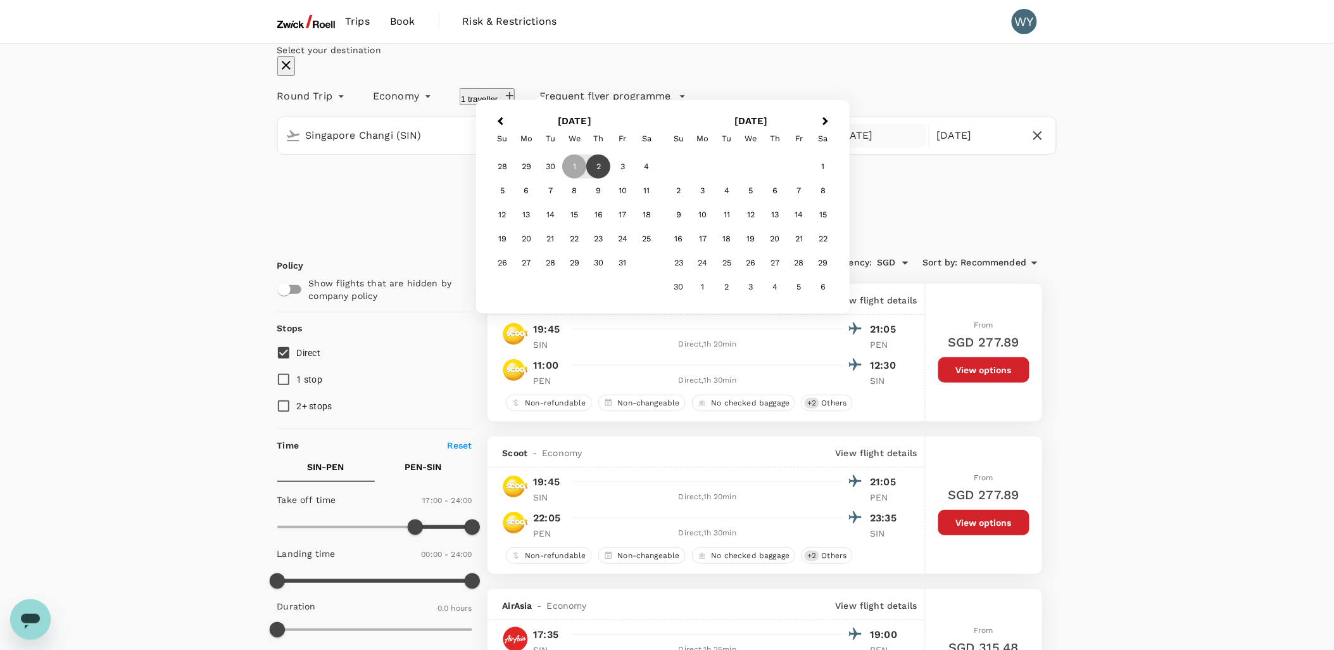
click at [611, 179] on div "2" at bounding box center [599, 167] width 24 height 24
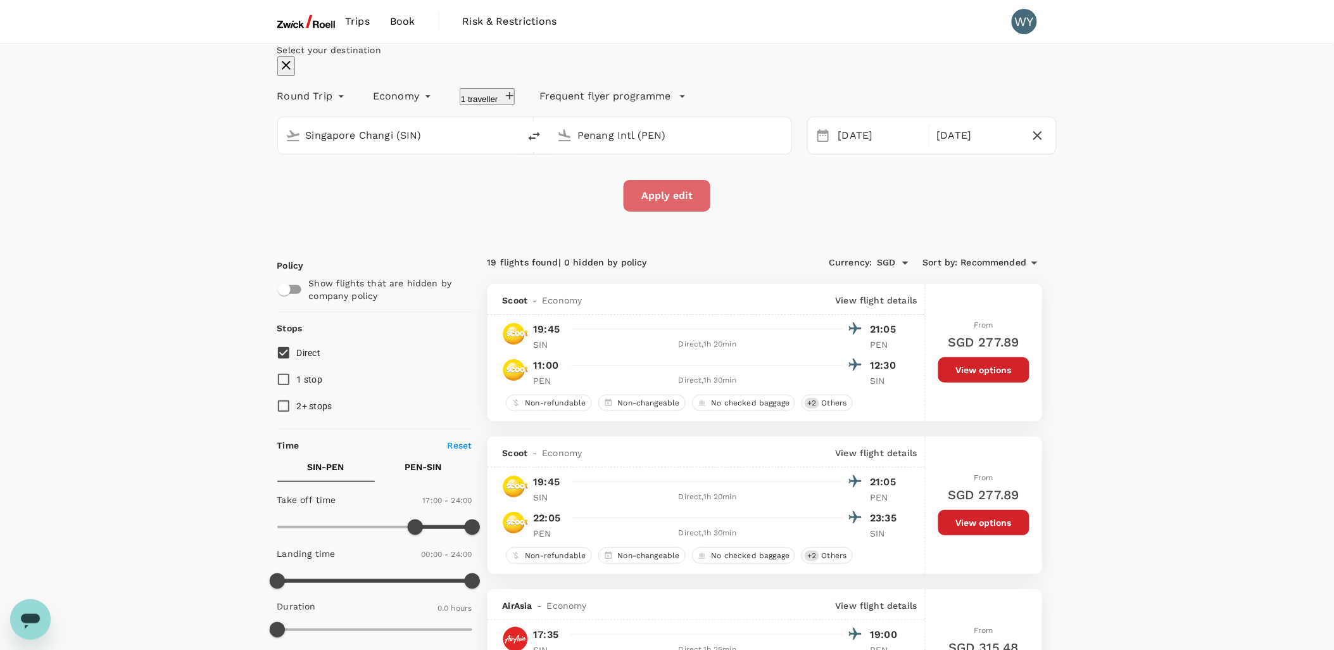
click at [687, 212] on button "Apply edit" at bounding box center [667, 196] width 87 height 32
checkbox input "false"
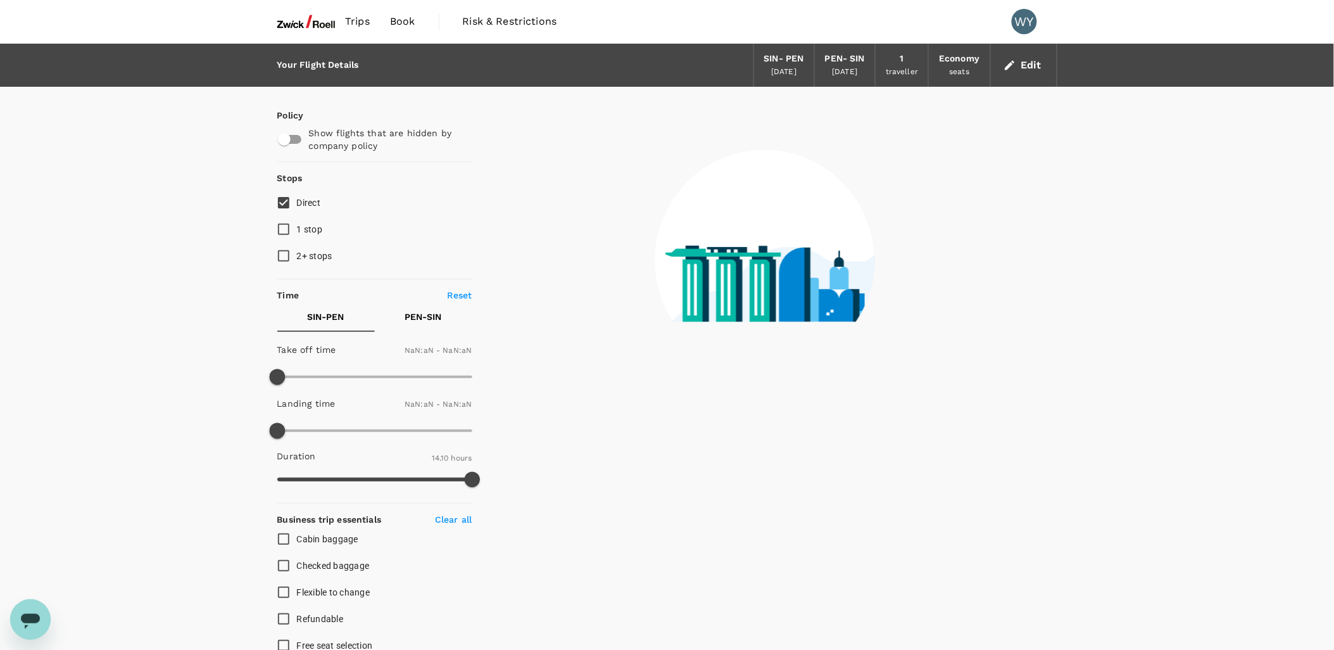
type input "1440"
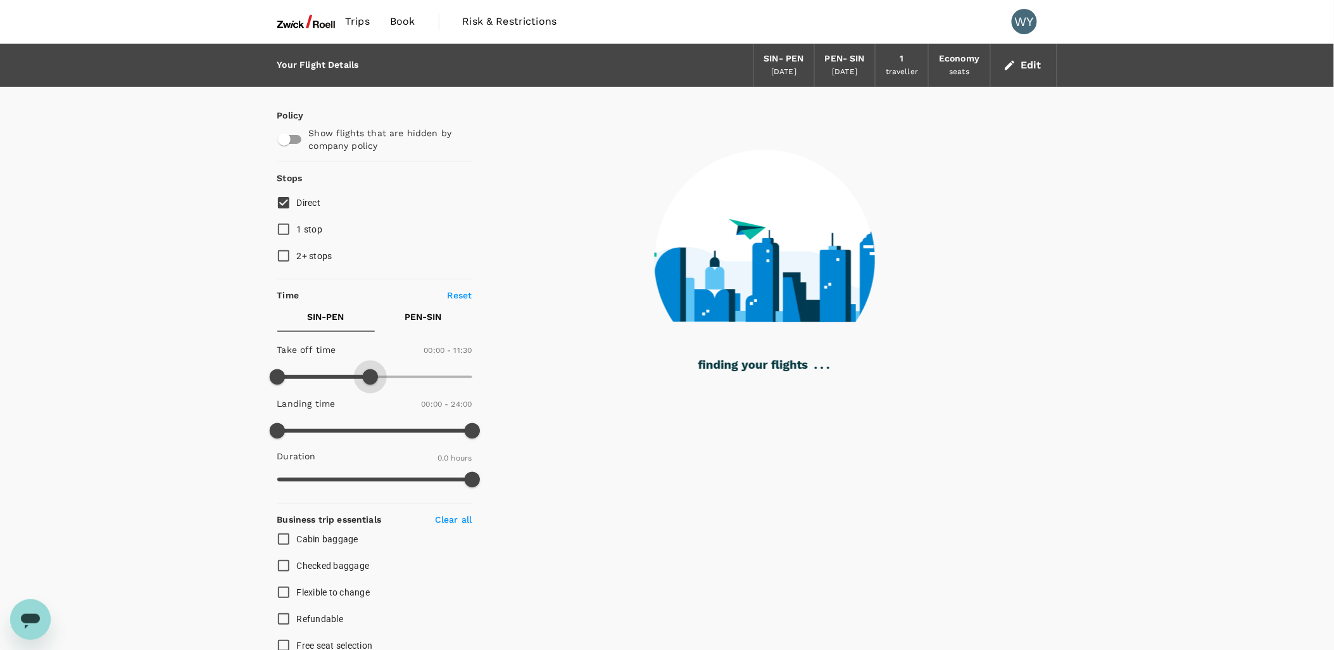
type input "420"
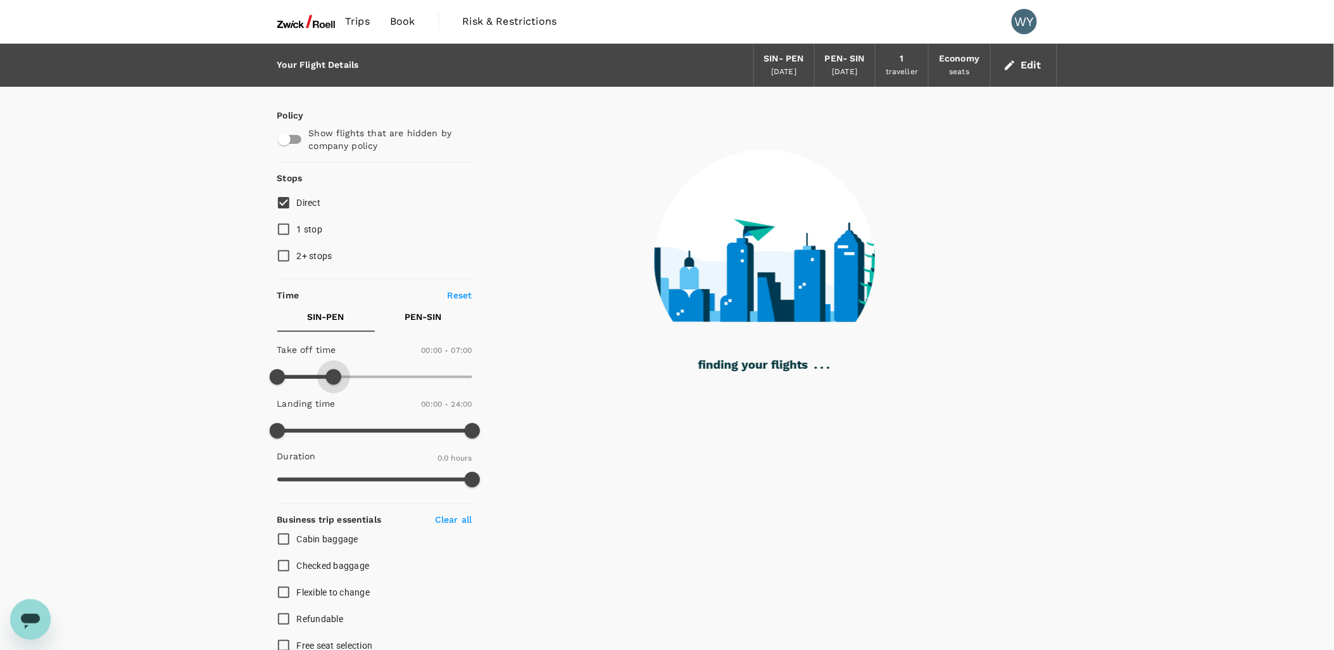
drag, startPoint x: 470, startPoint y: 374, endPoint x: 336, endPoint y: 376, distance: 134.3
click at [336, 376] on span at bounding box center [333, 376] width 15 height 15
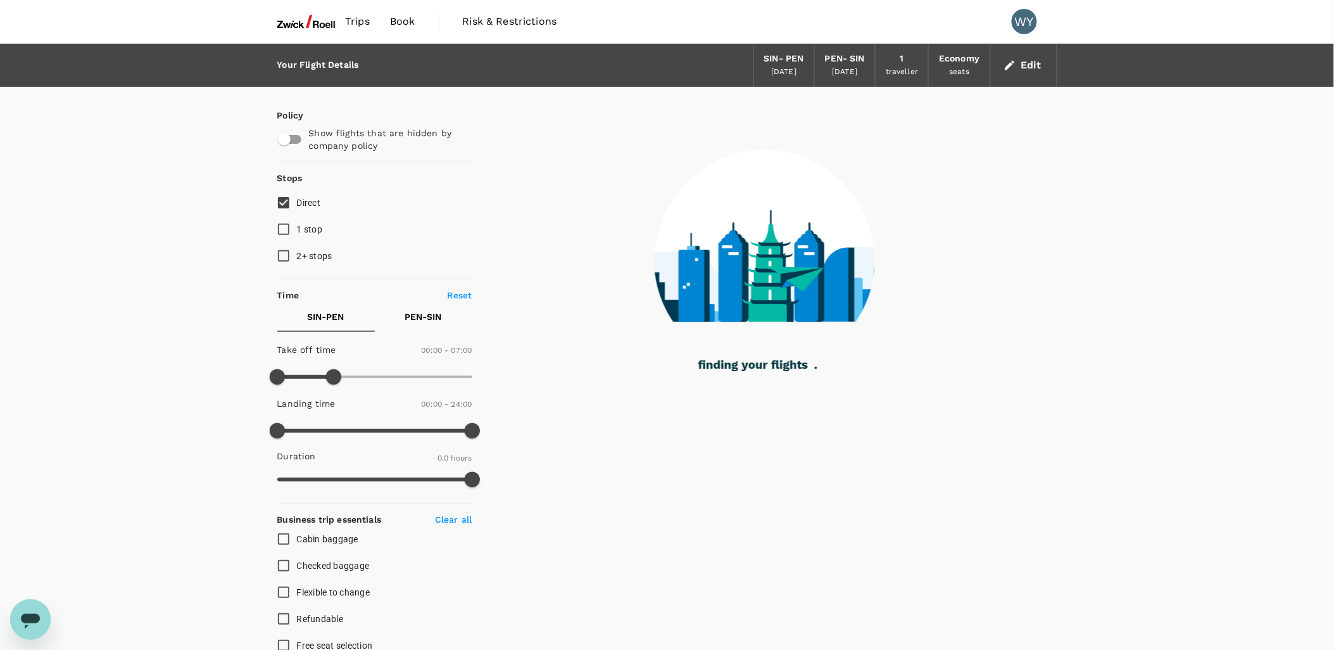
click at [290, 208] on input "Direct" at bounding box center [283, 202] width 27 height 27
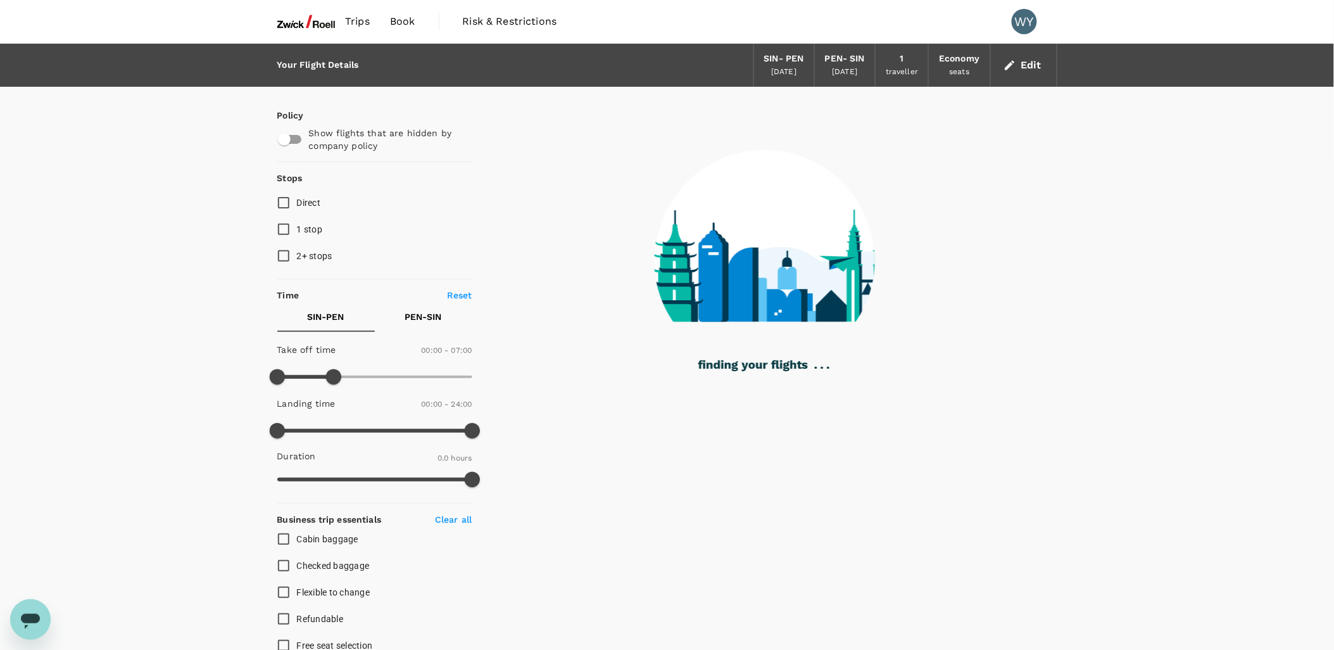
click at [298, 201] on span "Direct" at bounding box center [309, 203] width 24 height 10
click at [297, 201] on input "Direct" at bounding box center [283, 202] width 27 height 27
checkbox input "true"
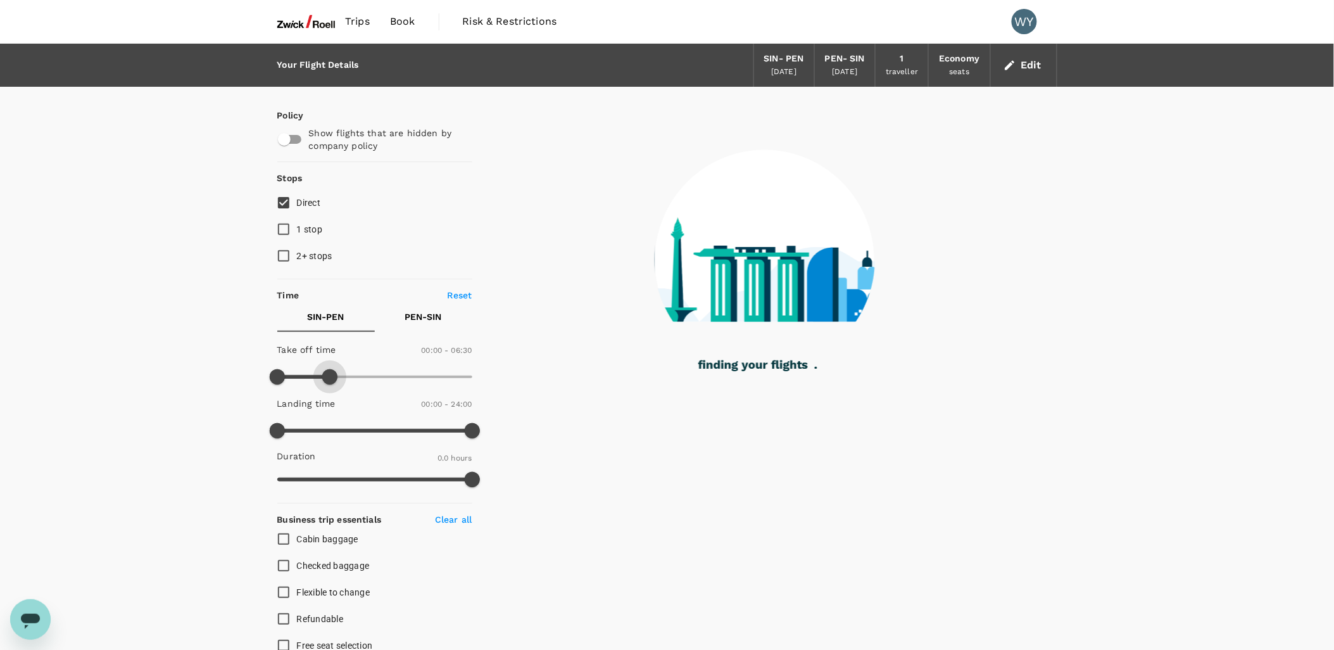
type input "570"
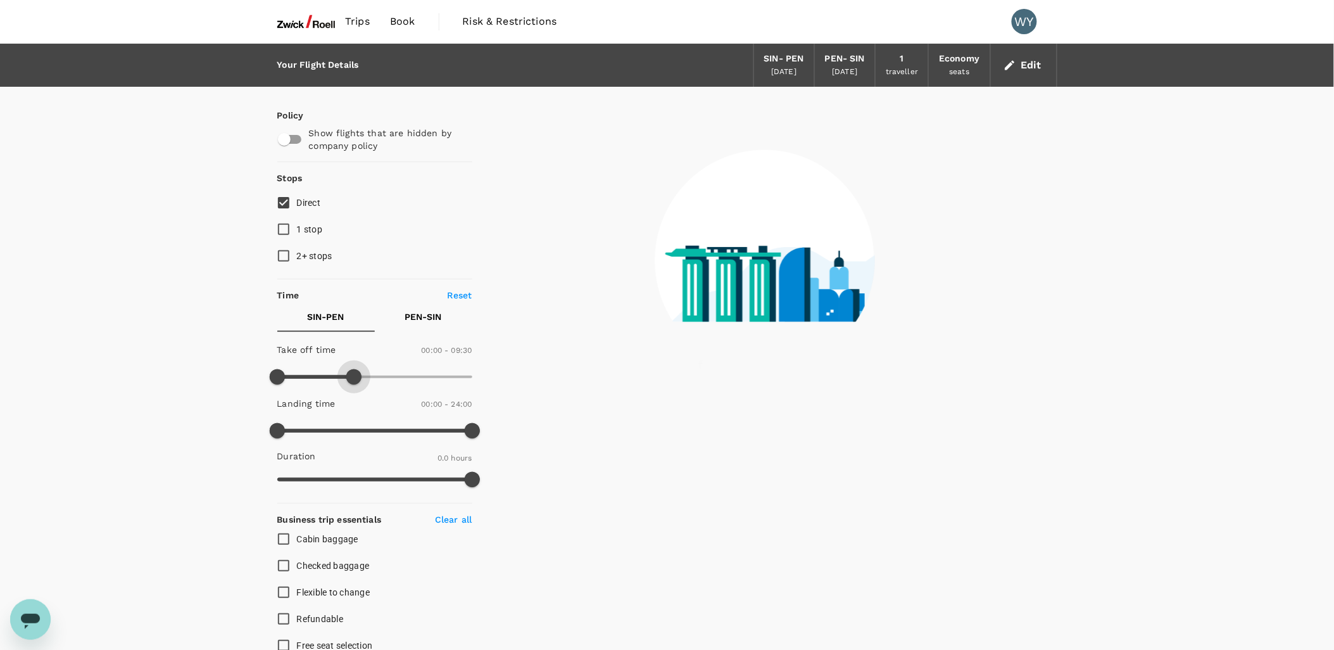
drag, startPoint x: 331, startPoint y: 369, endPoint x: 353, endPoint y: 371, distance: 21.6
click at [353, 371] on span at bounding box center [353, 376] width 15 height 15
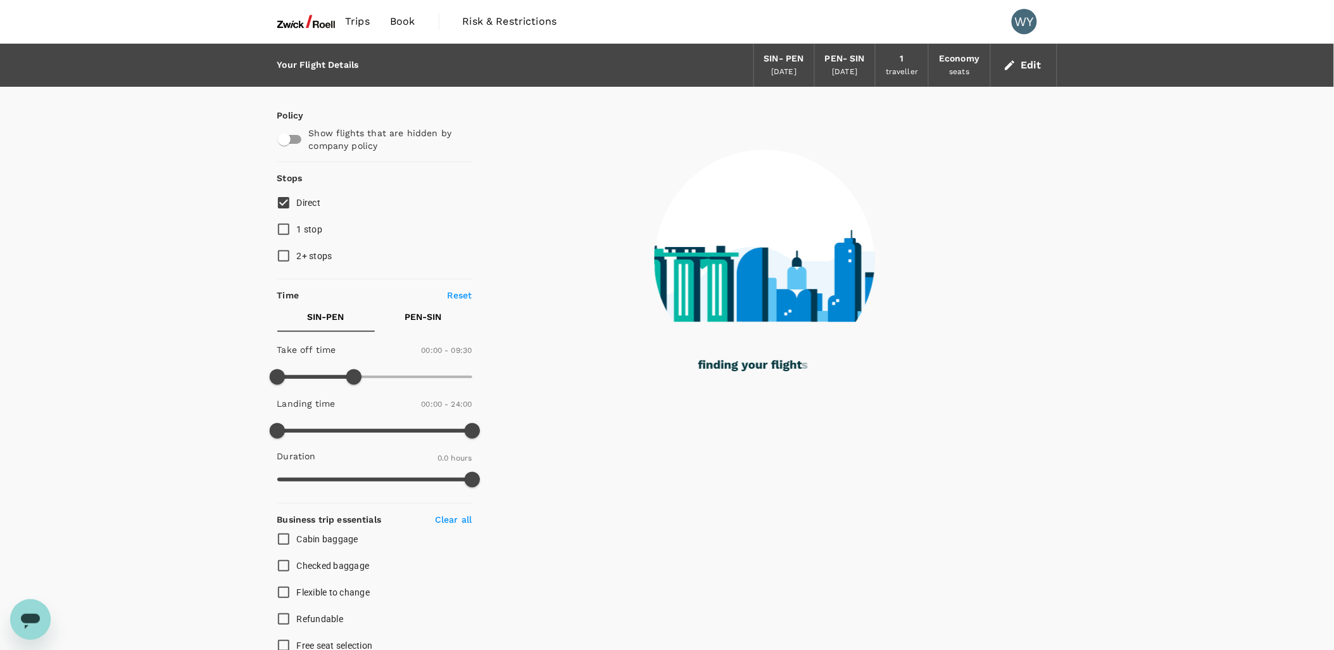
type input "80"
checkbox input "true"
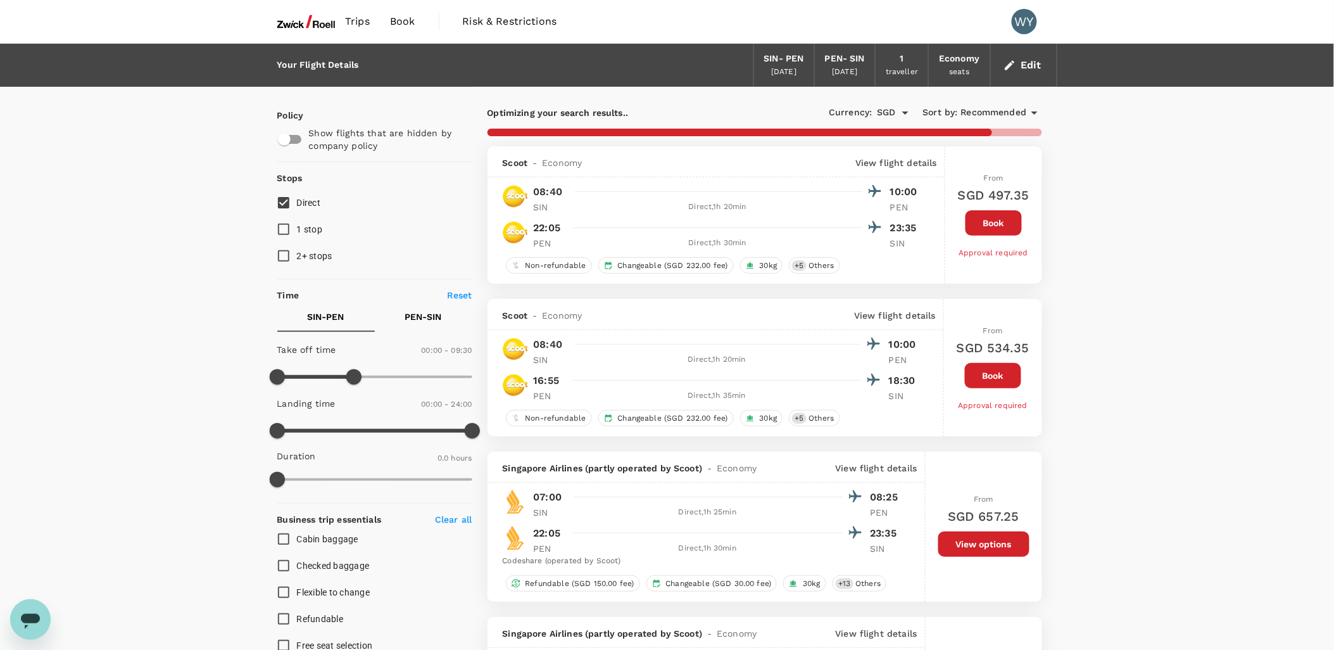
scroll to position [70, 0]
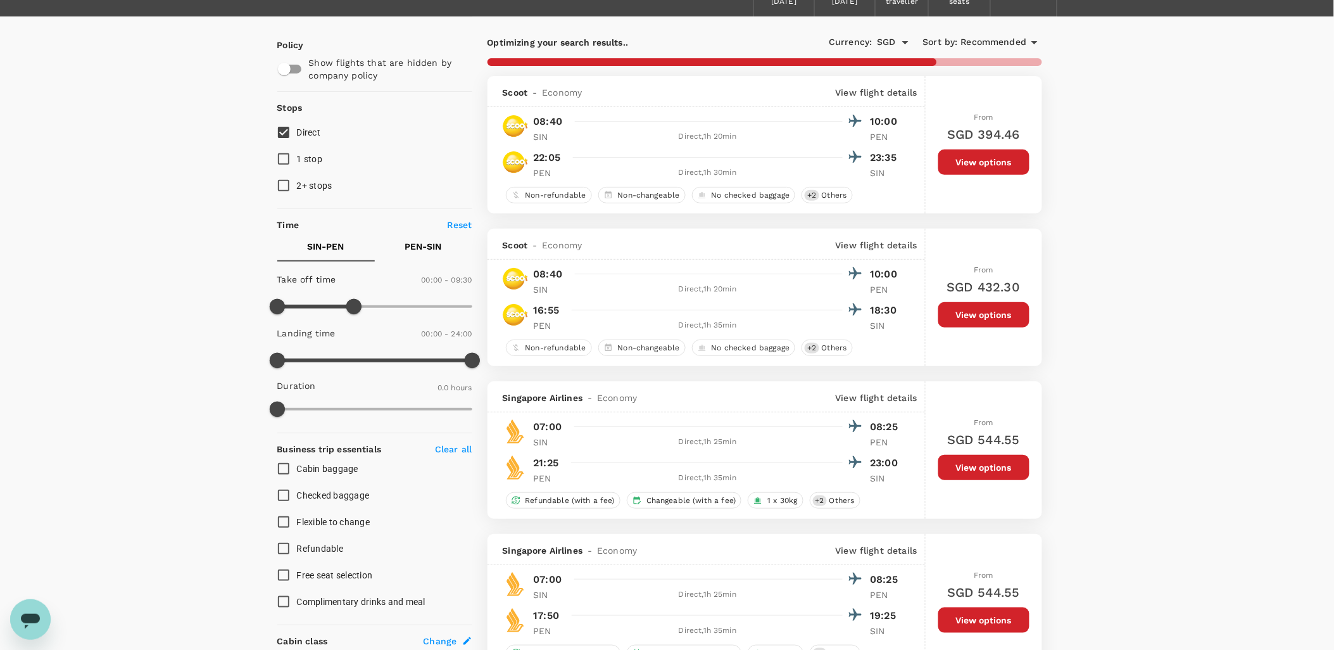
click at [992, 42] on span "Recommended" at bounding box center [994, 42] width 66 height 14
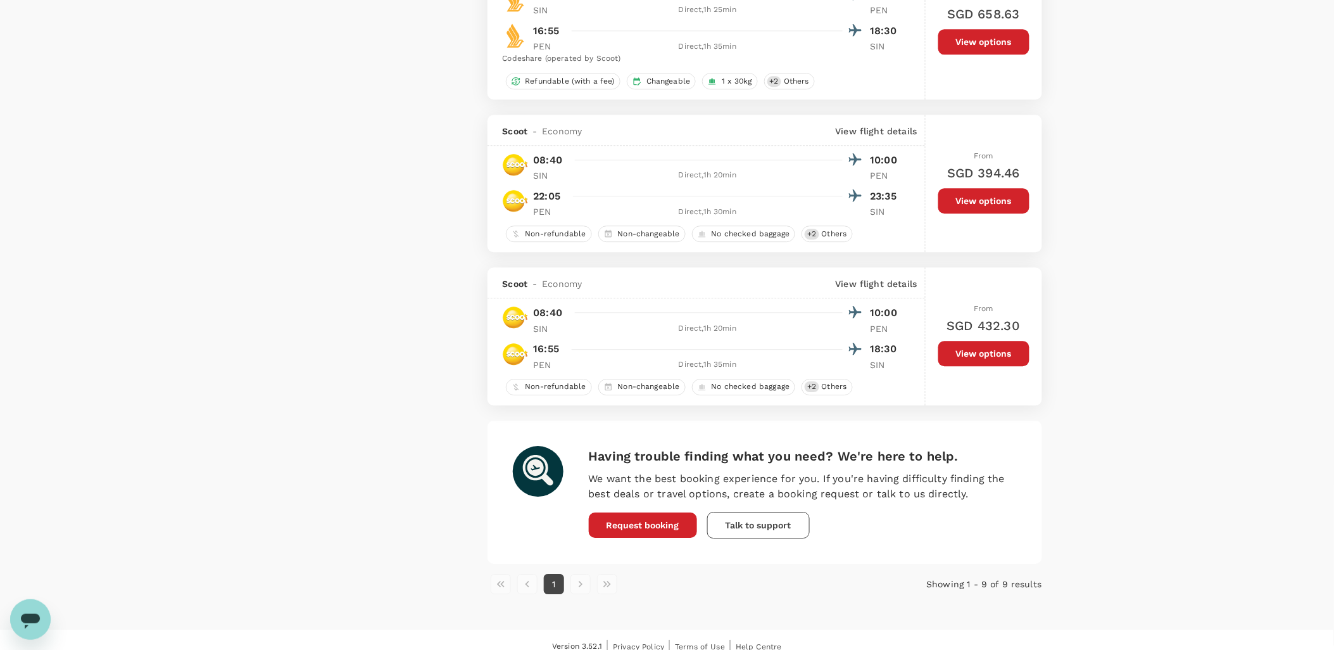
scroll to position [1055, 0]
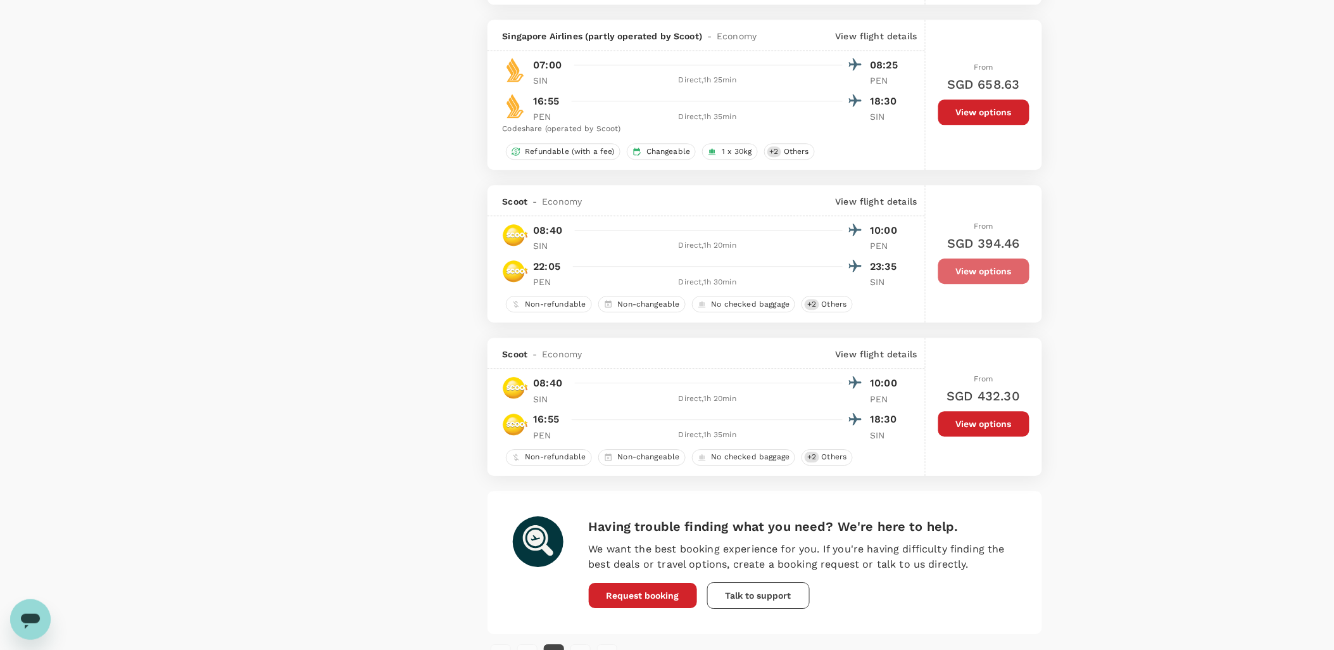
click at [992, 275] on button "View options" at bounding box center [984, 270] width 91 height 25
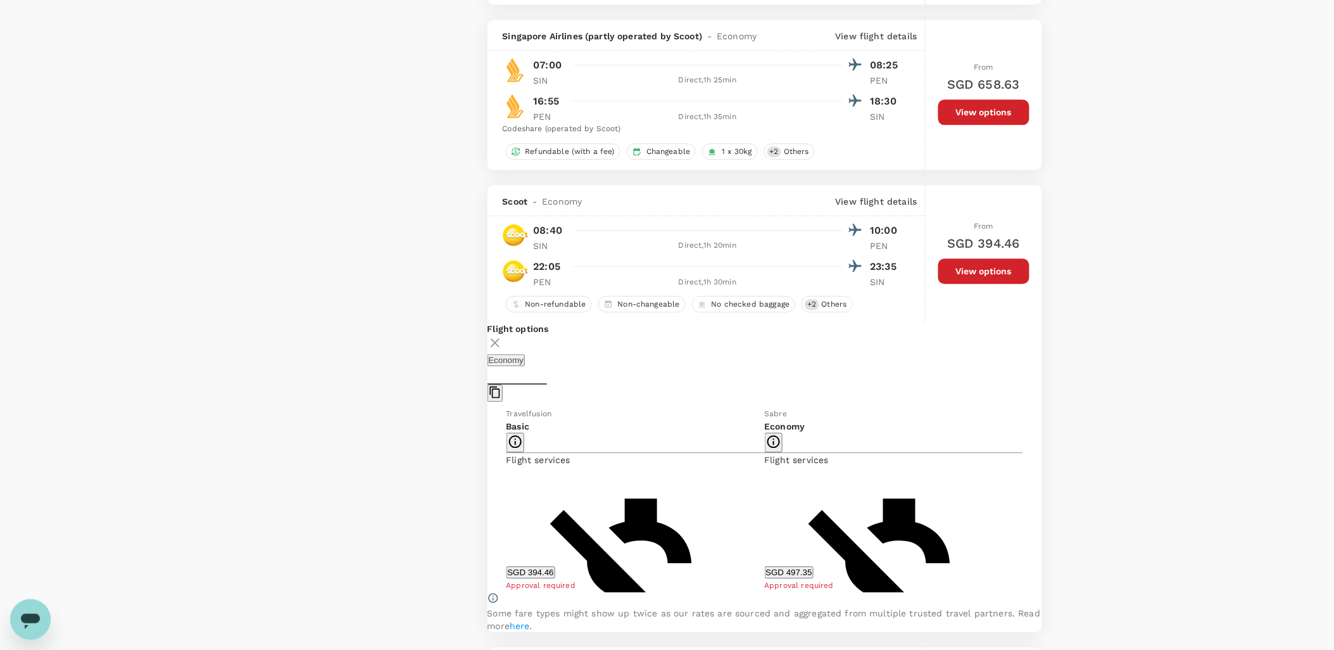
scroll to position [1246, 0]
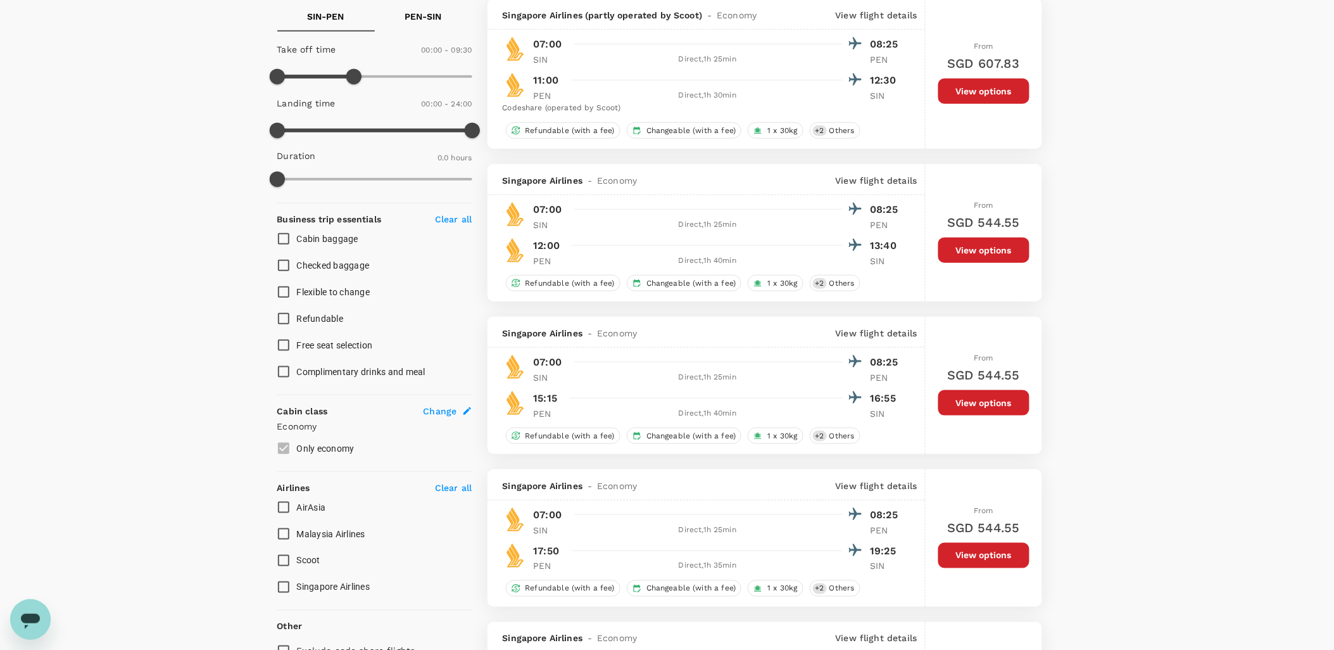
scroll to position [441, 0]
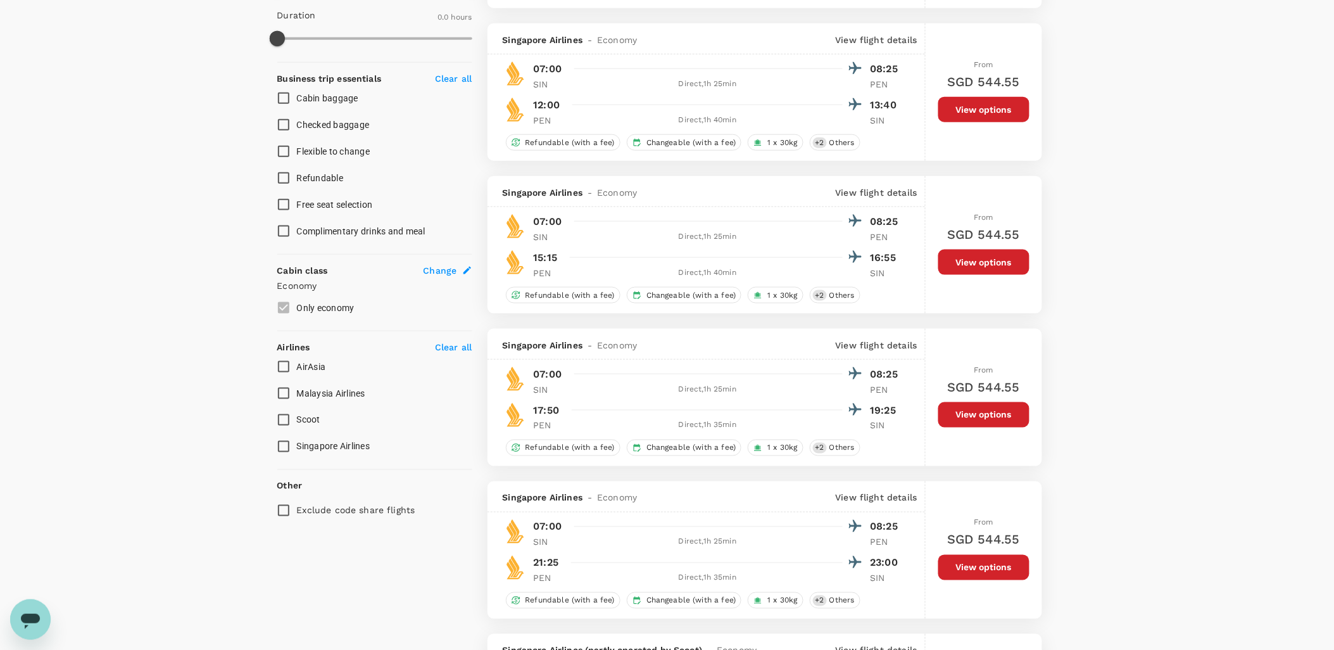
click at [958, 419] on button "View options" at bounding box center [984, 414] width 91 height 25
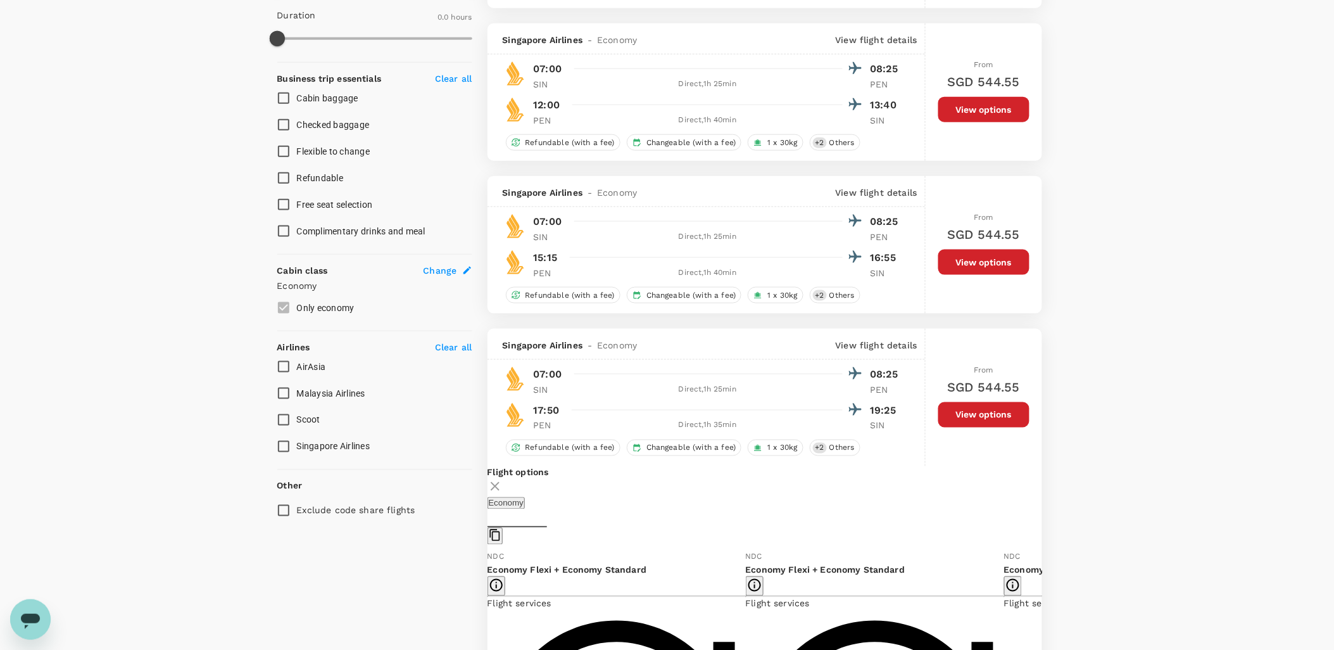
scroll to position [773, 0]
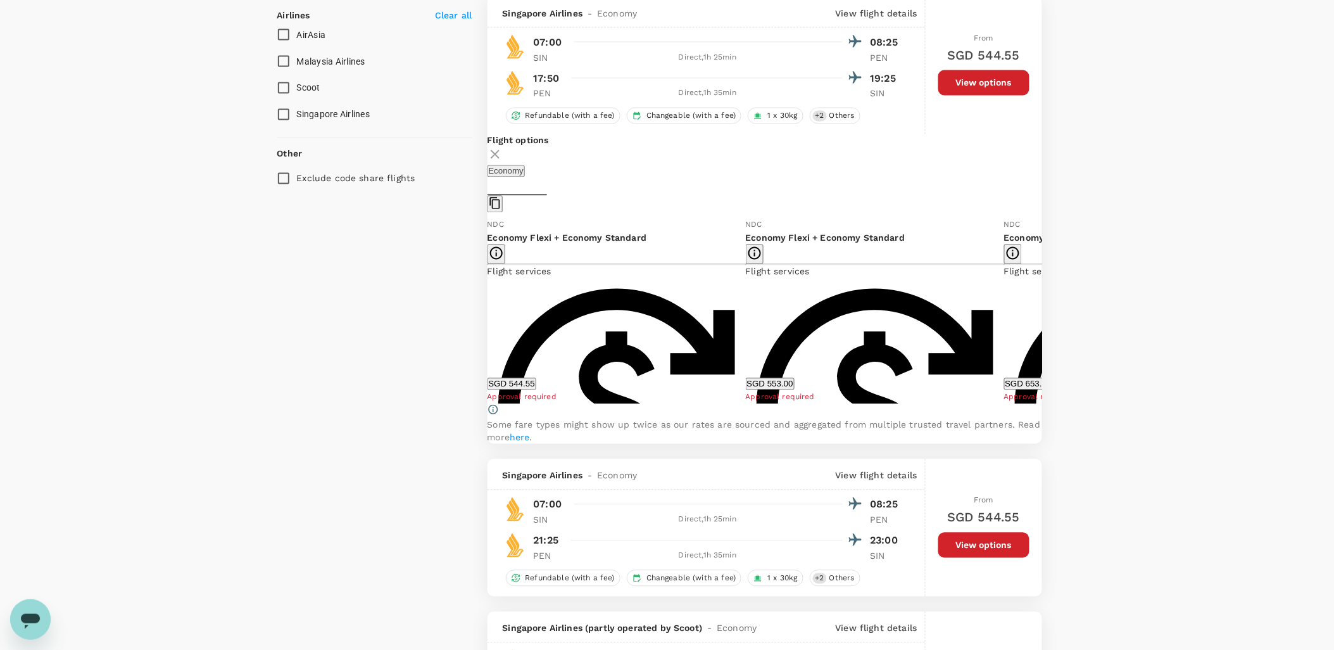
click at [1046, 317] on icon at bounding box center [1052, 311] width 13 height 13
click at [484, 317] on icon at bounding box center [478, 311] width 13 height 13
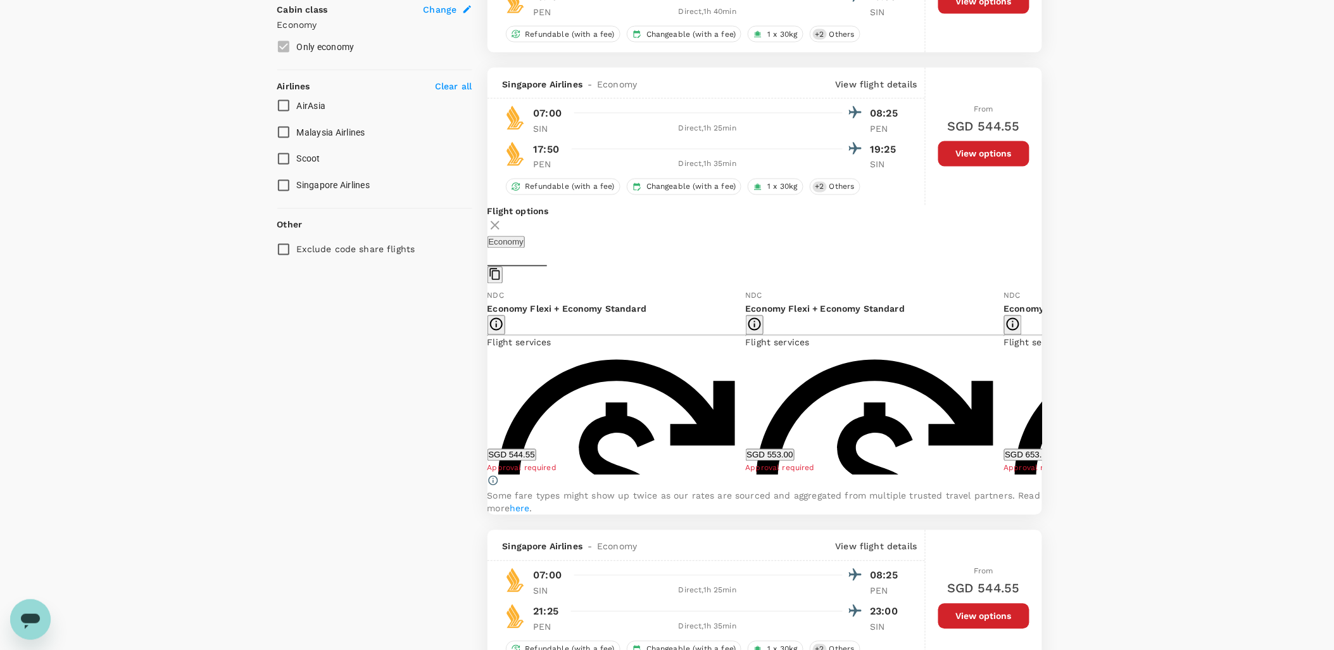
scroll to position [631, 0]
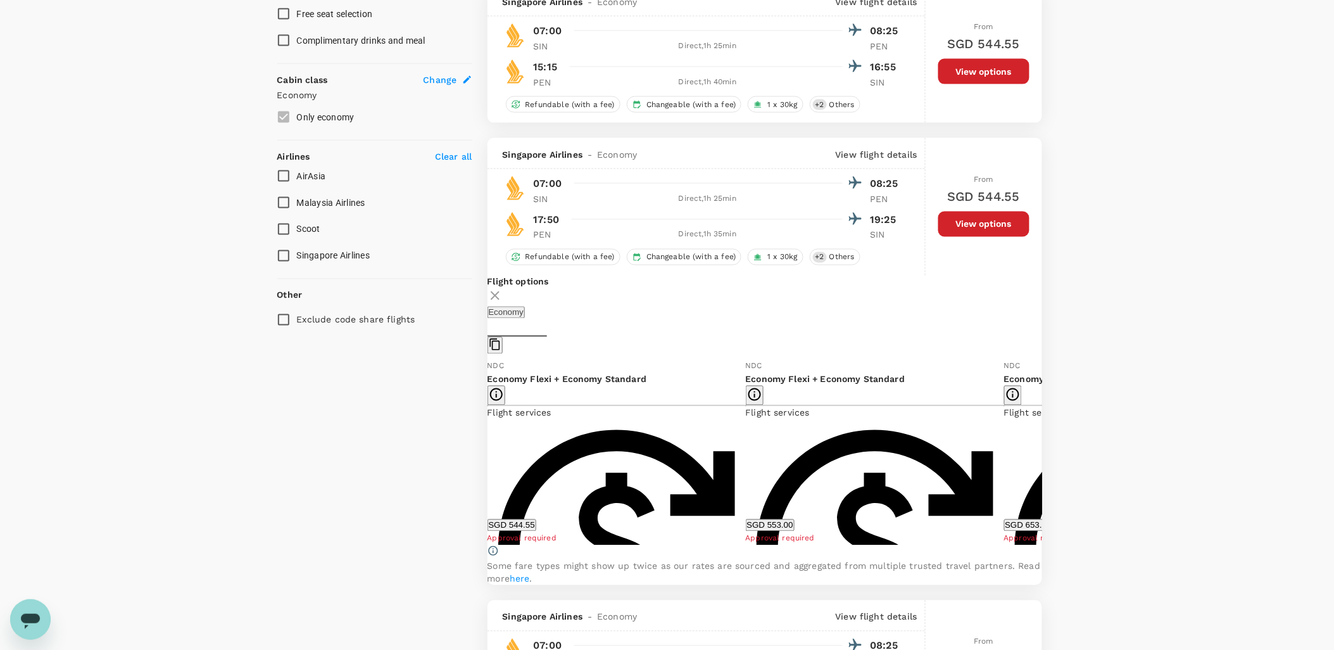
click at [500, 298] on icon at bounding box center [495, 295] width 9 height 9
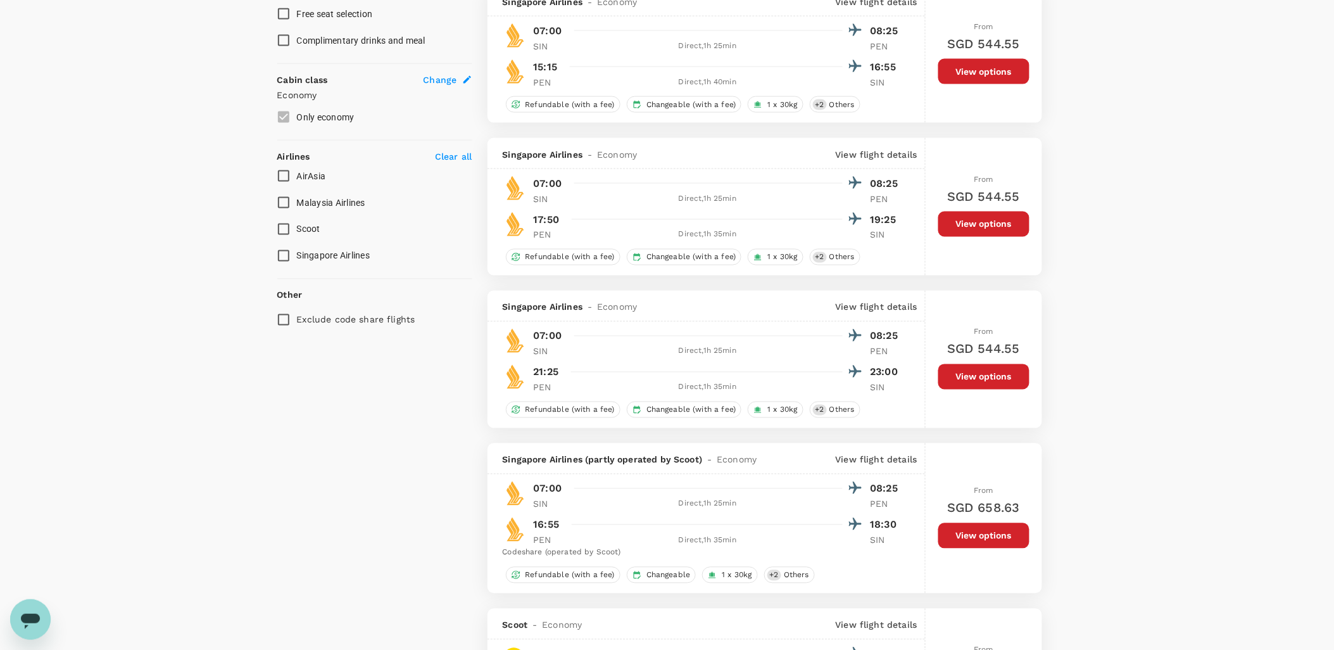
click at [995, 388] on button "View options" at bounding box center [984, 376] width 91 height 25
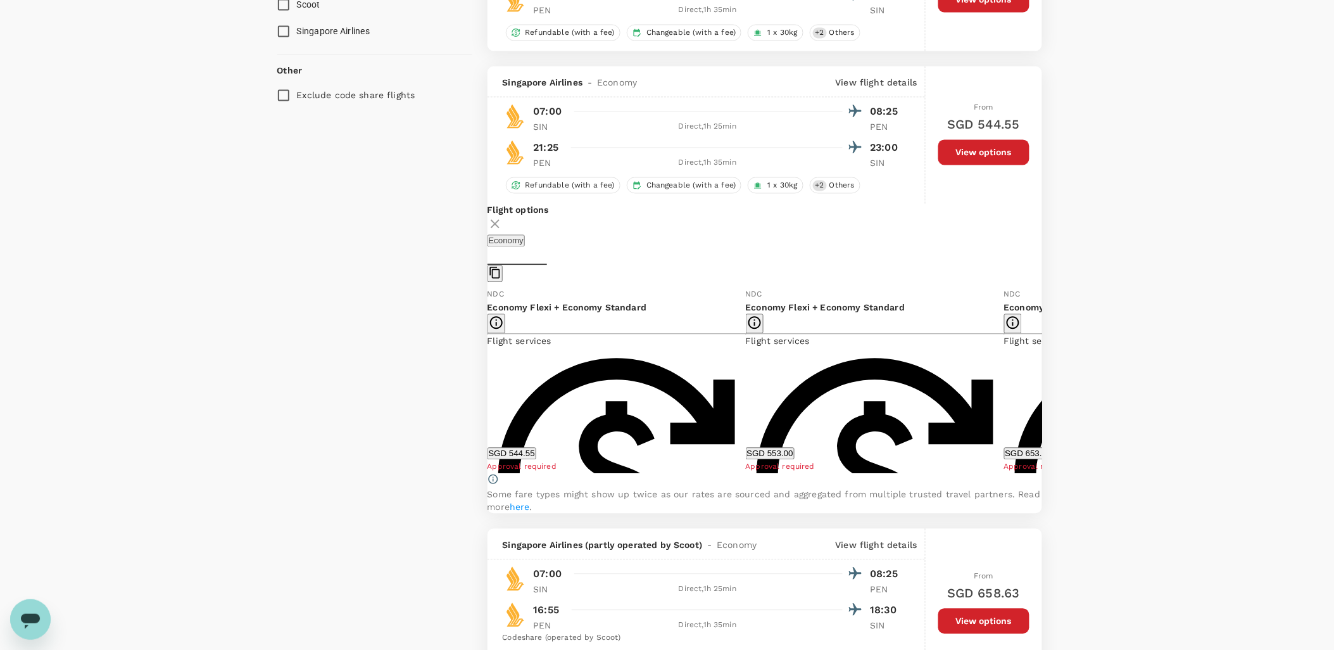
scroll to position [785, 0]
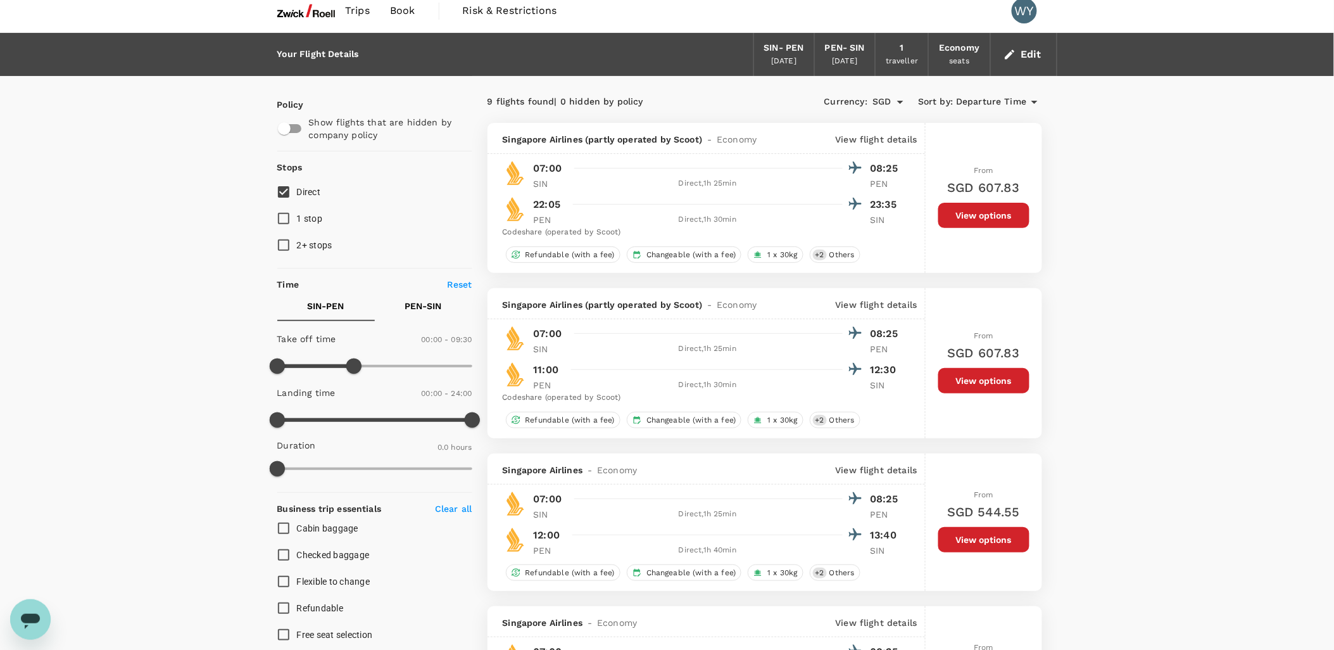
scroll to position [0, 0]
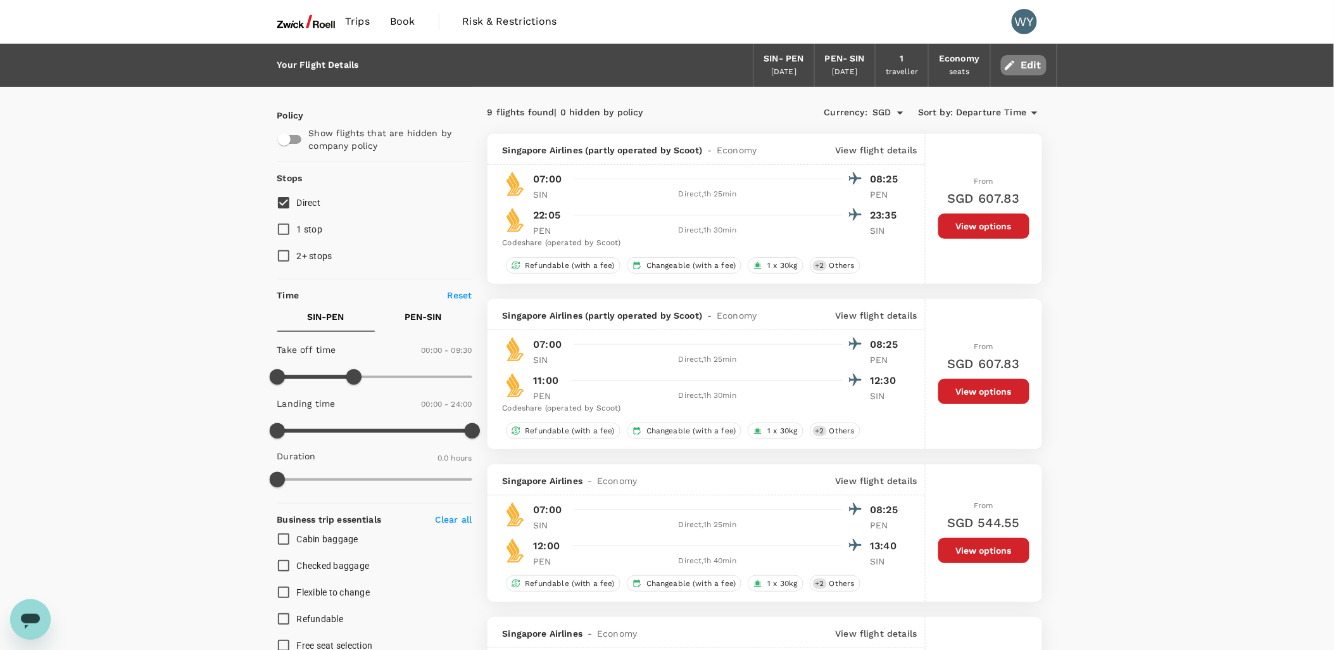
click at [1010, 65] on icon "button" at bounding box center [1009, 64] width 9 height 9
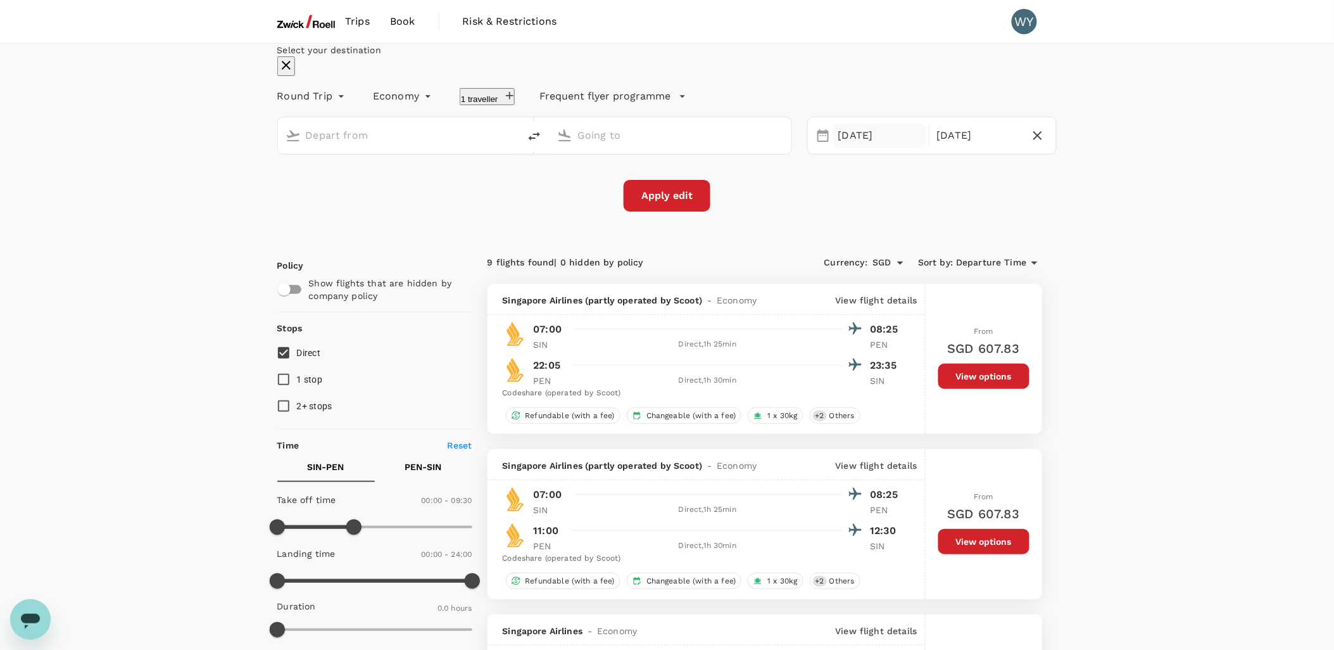
click at [847, 148] on div "[DATE]" at bounding box center [879, 135] width 93 height 25
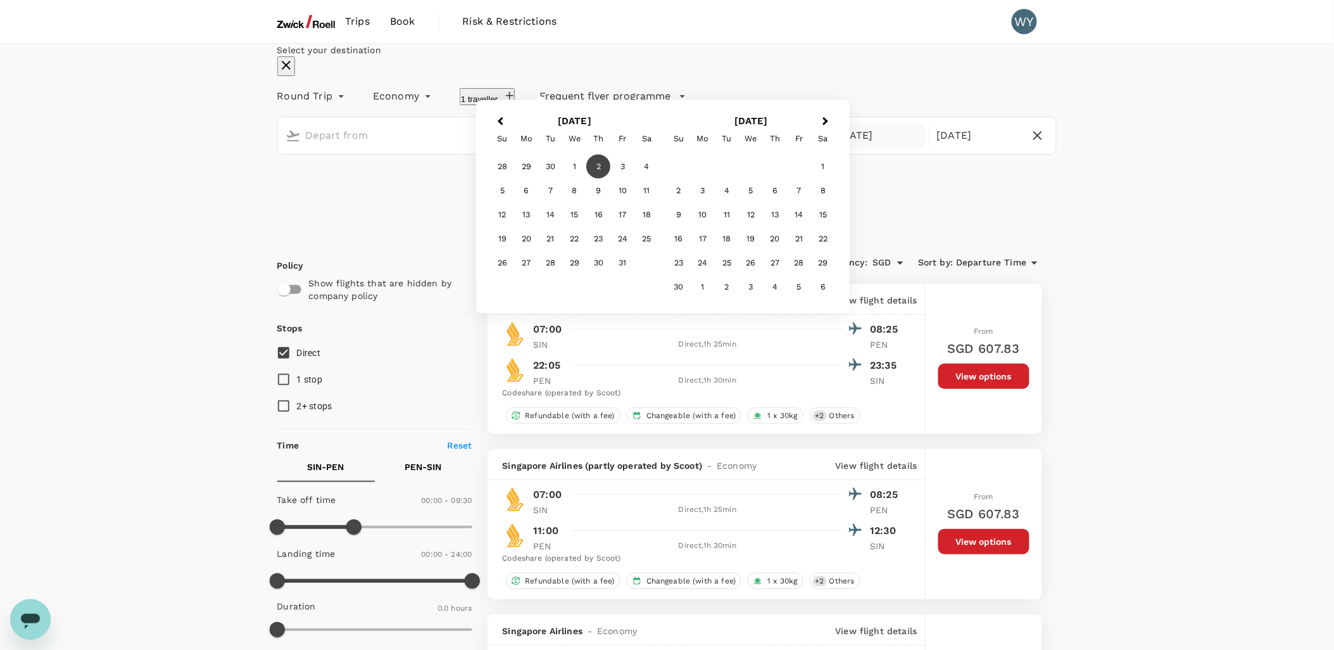
type input "Singapore Changi (SIN)"
type input "Penang Intl (PEN)"
click at [587, 179] on div "1" at bounding box center [575, 167] width 24 height 24
click at [691, 212] on button "Apply edit" at bounding box center [667, 196] width 87 height 32
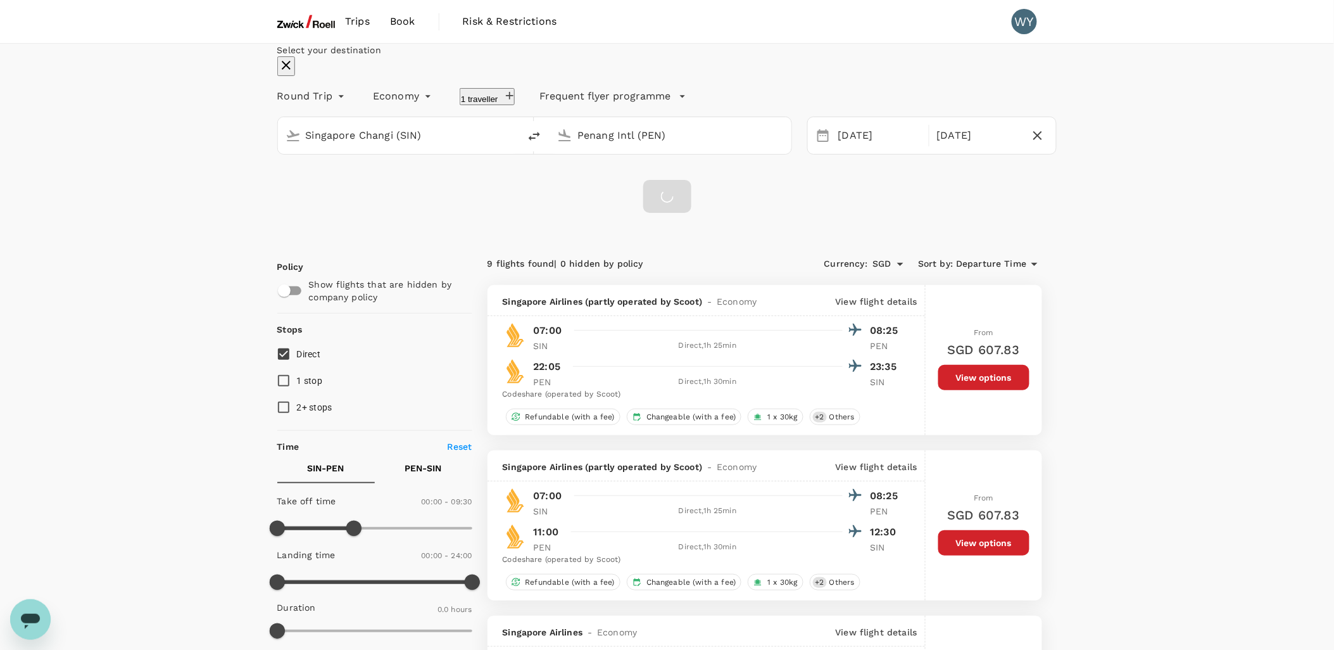
checkbox input "false"
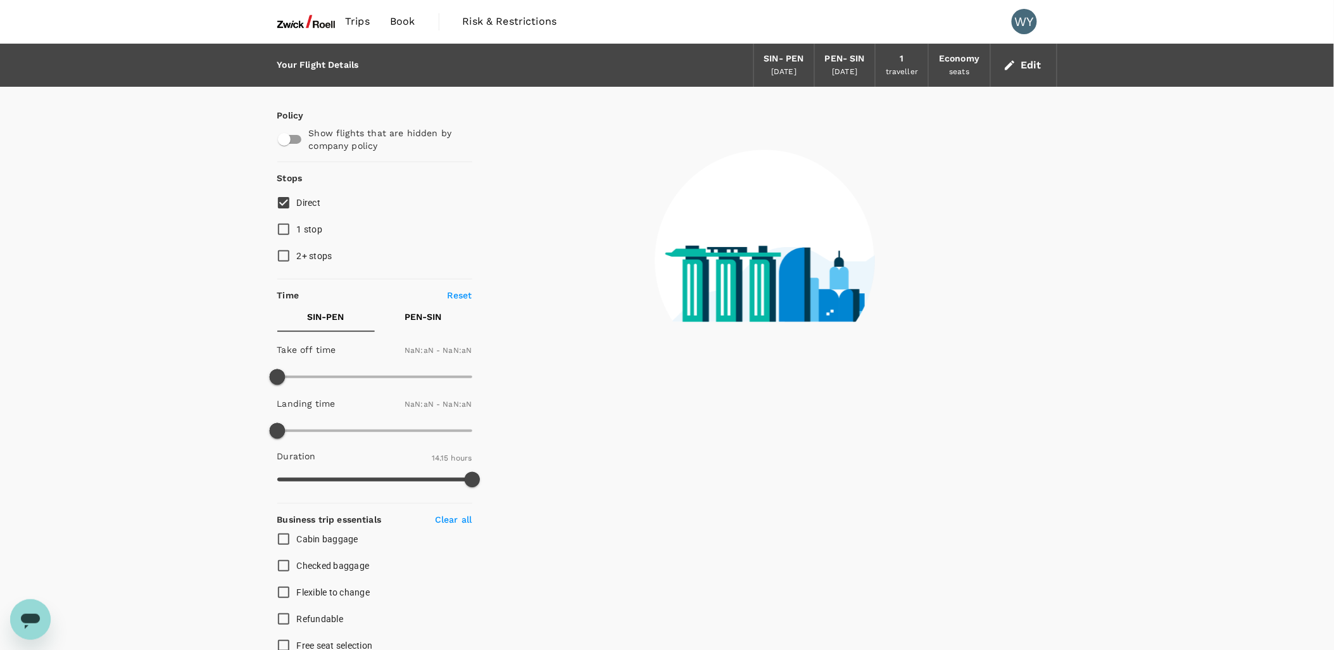
type input "1440"
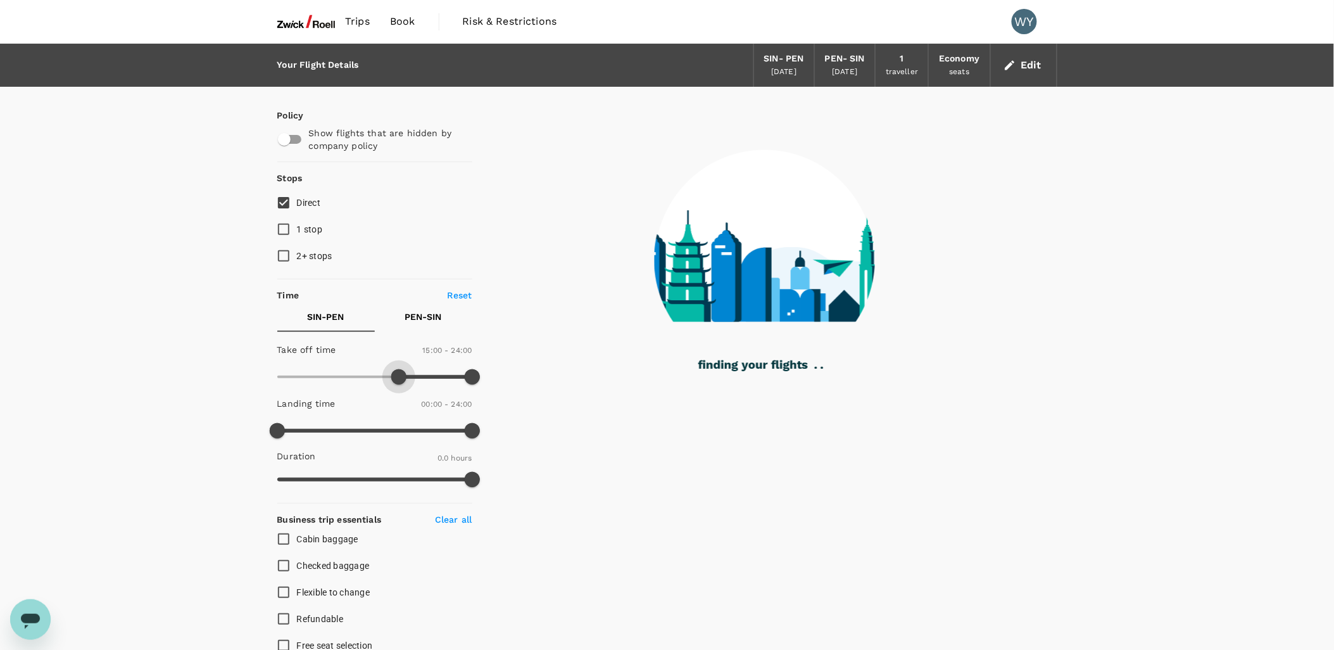
type input "930"
drag, startPoint x: 277, startPoint y: 377, endPoint x: 405, endPoint y: 377, distance: 127.9
click at [405, 377] on span at bounding box center [398, 376] width 15 height 15
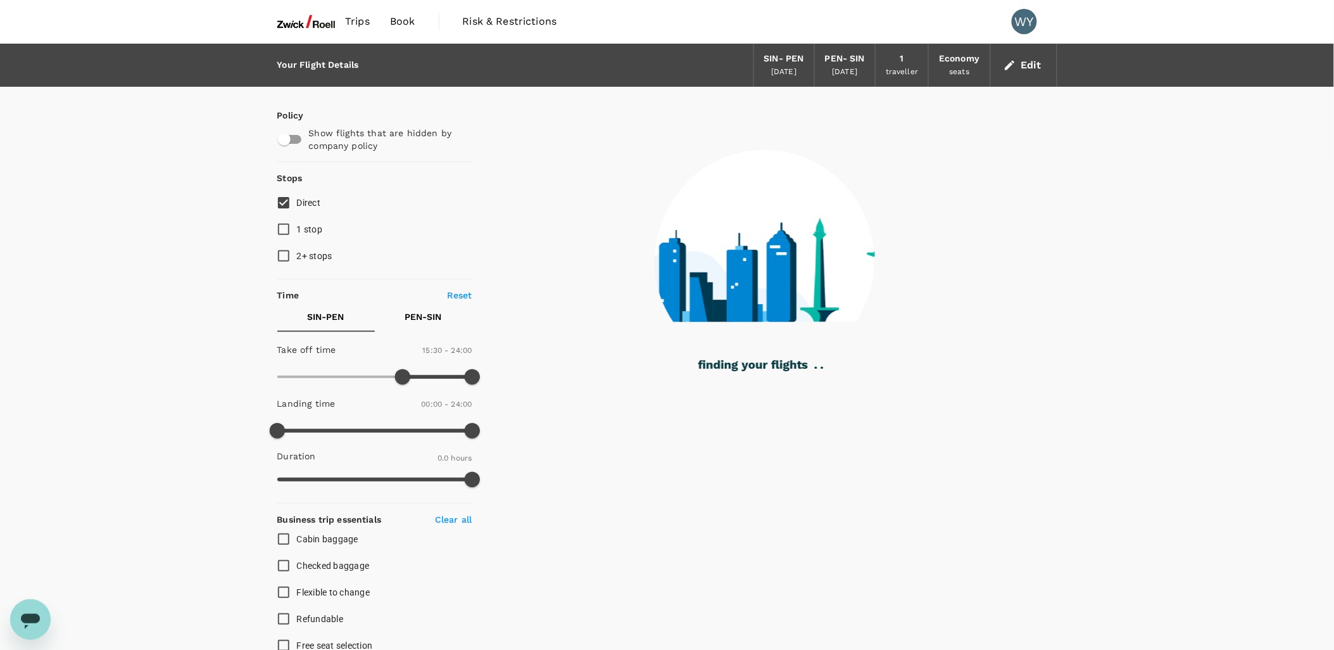
type input "80"
checkbox input "true"
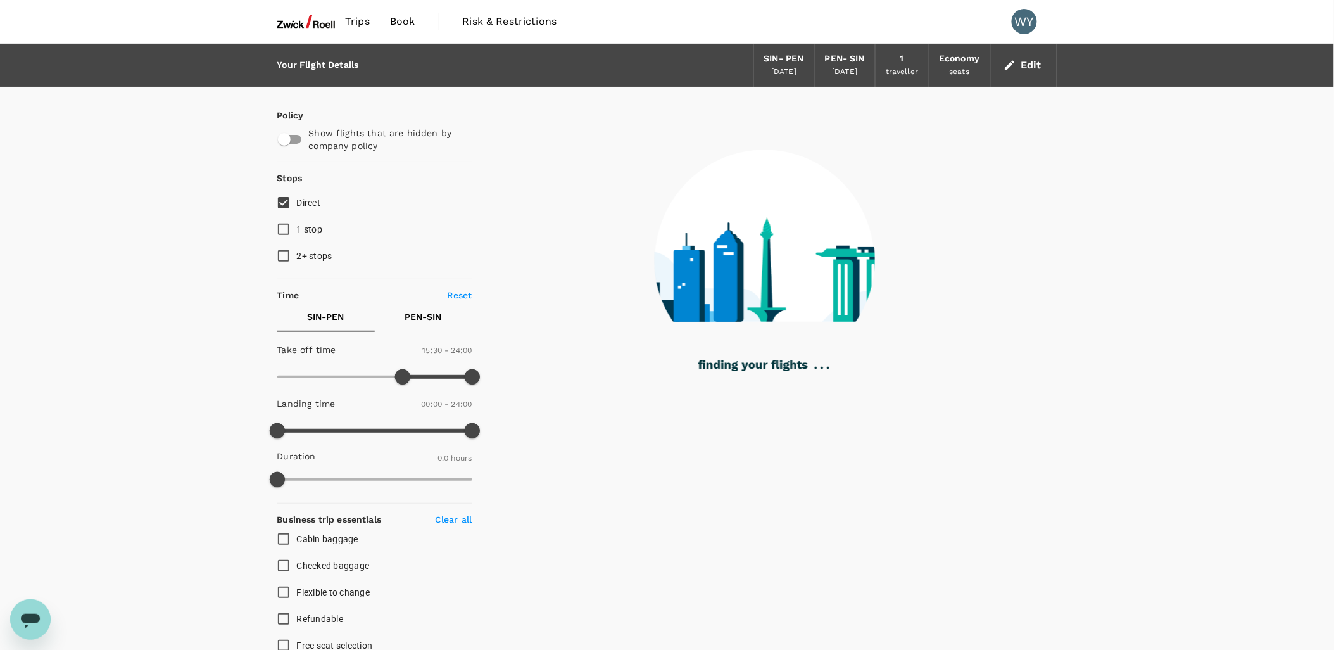
click at [301, 204] on span "Direct" at bounding box center [309, 203] width 24 height 10
click at [297, 204] on input "Direct" at bounding box center [283, 202] width 27 height 27
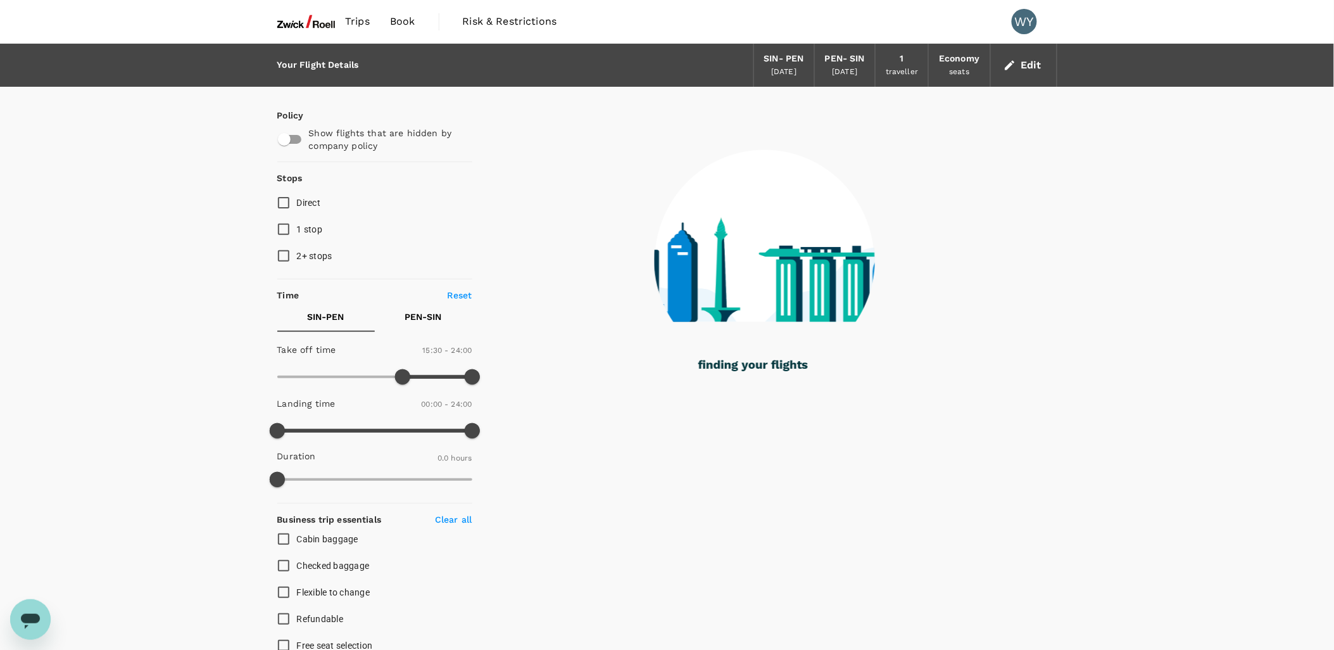
click at [310, 199] on span "Direct" at bounding box center [309, 203] width 24 height 10
click at [297, 199] on input "Direct" at bounding box center [283, 202] width 27 height 27
checkbox input "true"
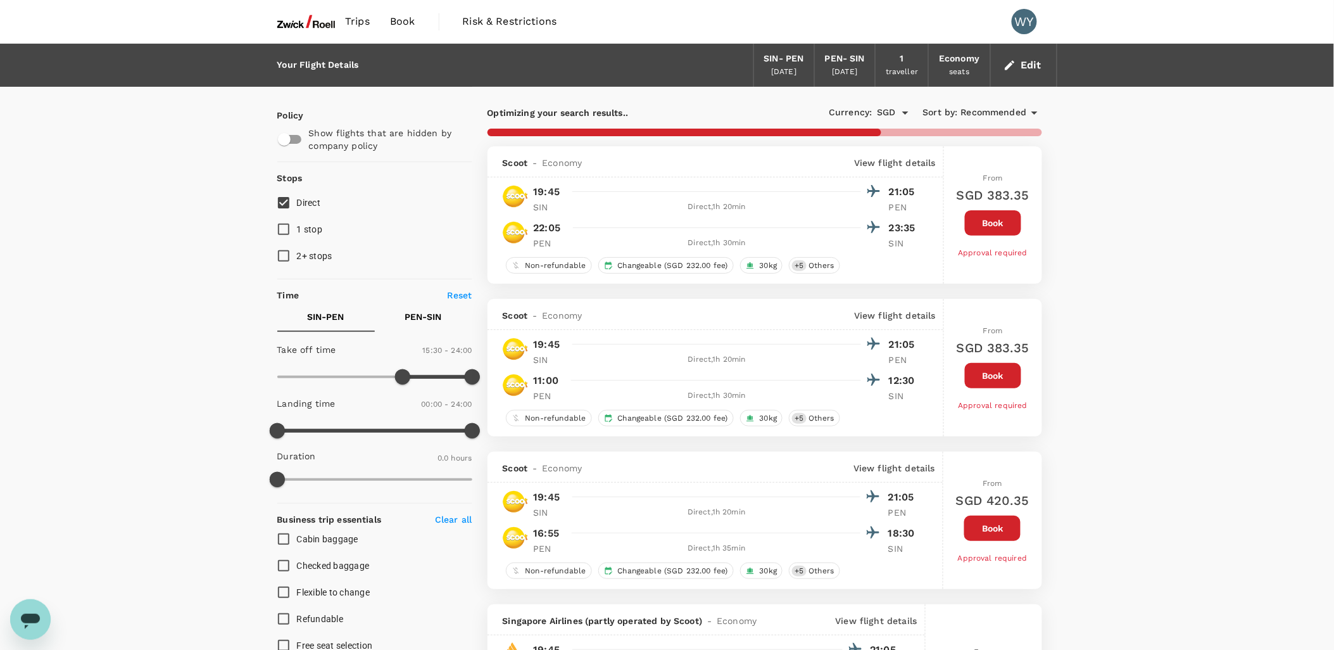
click at [1015, 108] on span "Recommended" at bounding box center [994, 113] width 66 height 14
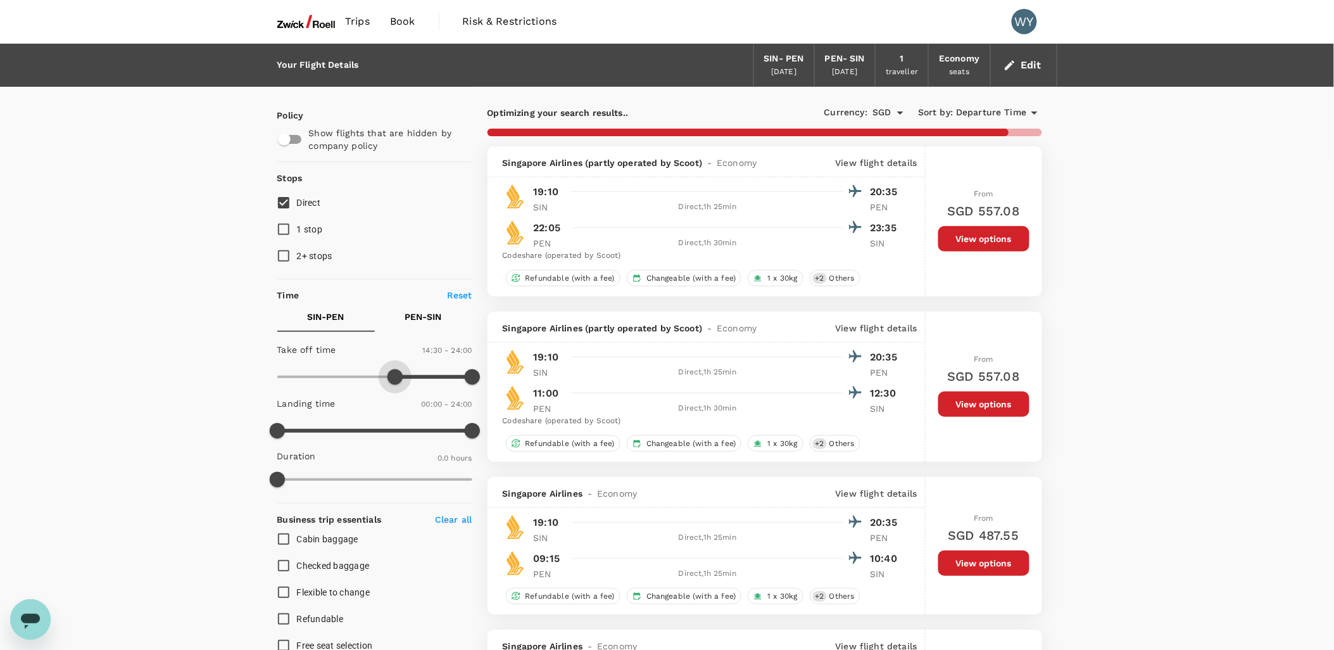
type input "780"
drag, startPoint x: 396, startPoint y: 372, endPoint x: 384, endPoint y: 372, distance: 12.7
click at [384, 372] on span at bounding box center [382, 376] width 15 height 15
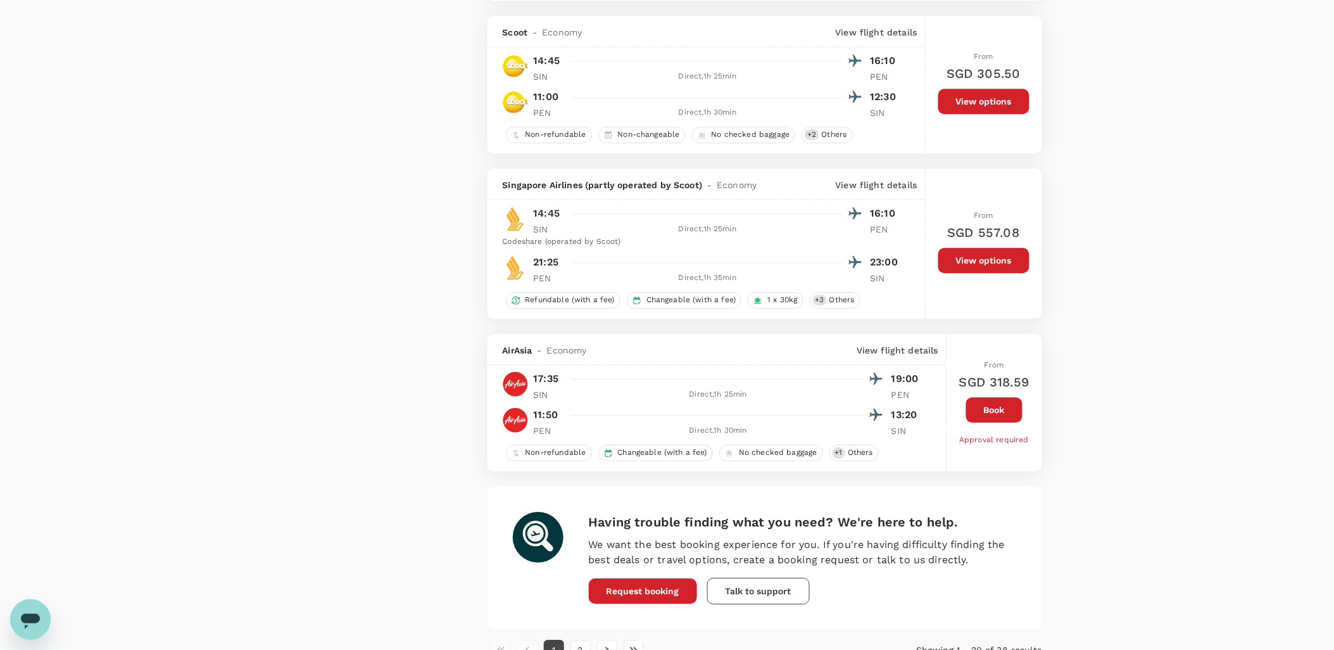
scroll to position [2885, 0]
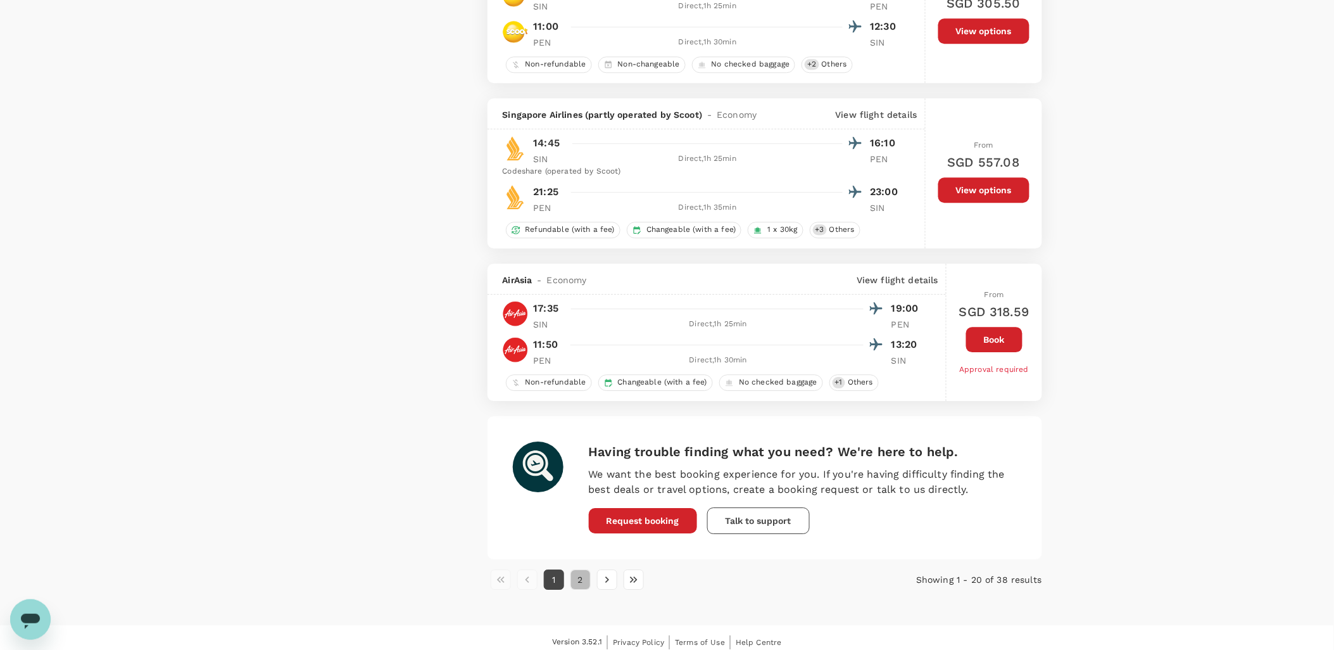
click at [583, 590] on button "2" at bounding box center [581, 579] width 20 height 20
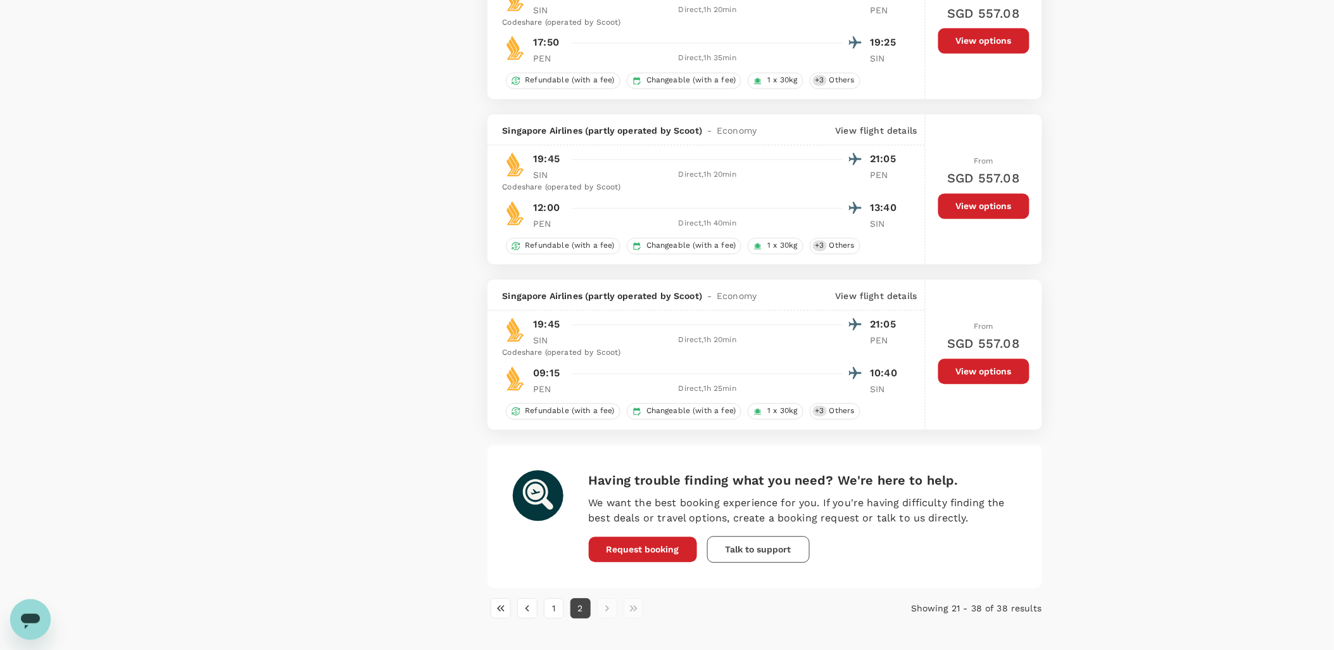
scroll to position [2589, 0]
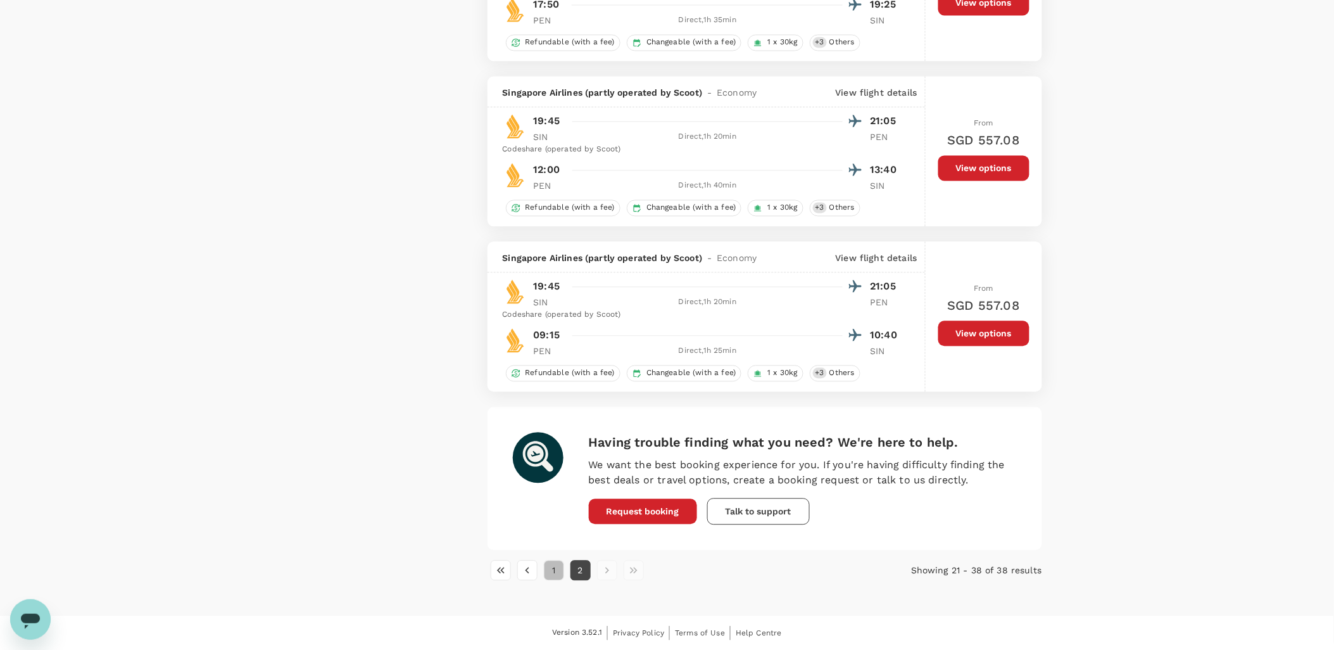
click at [554, 570] on button "1" at bounding box center [554, 570] width 20 height 20
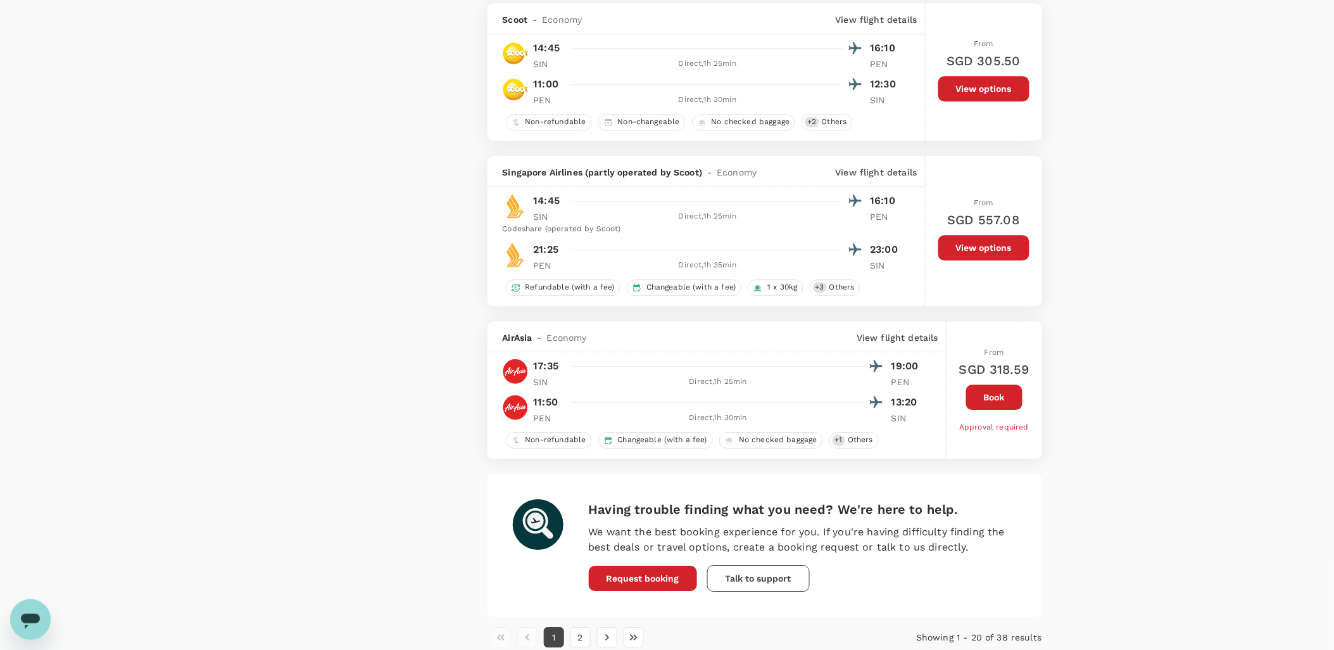
scroll to position [2896, 0]
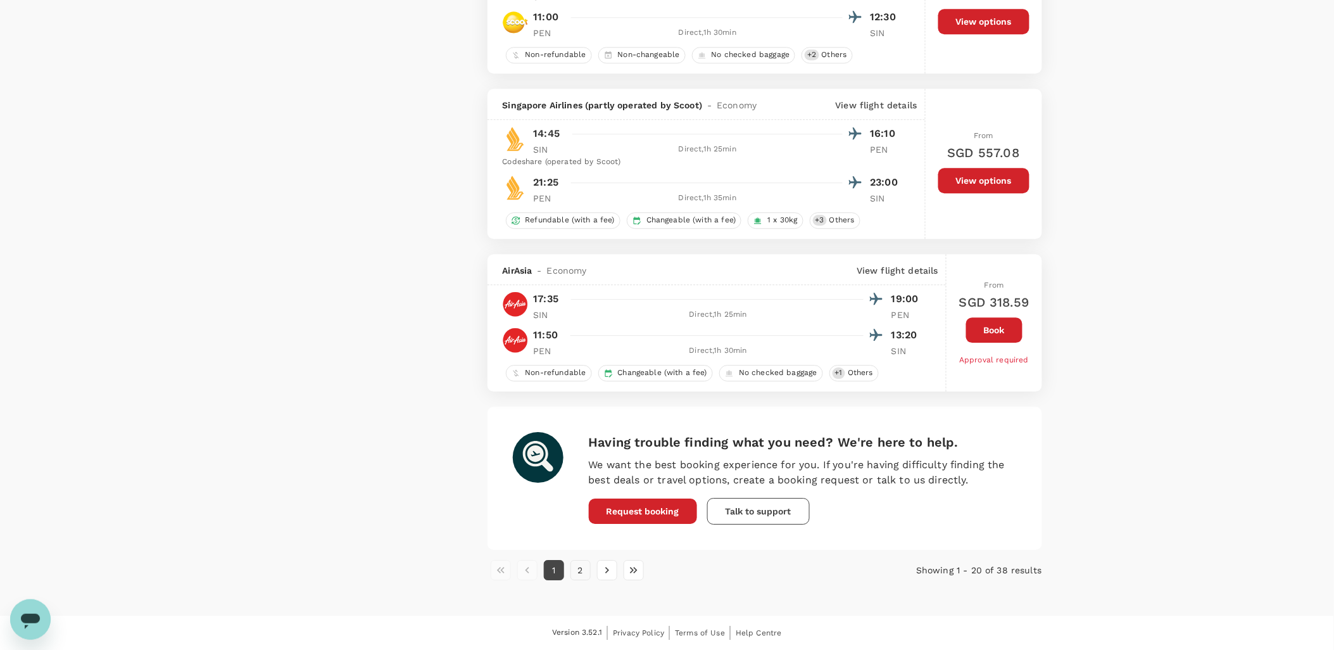
click at [581, 576] on button "2" at bounding box center [581, 570] width 20 height 20
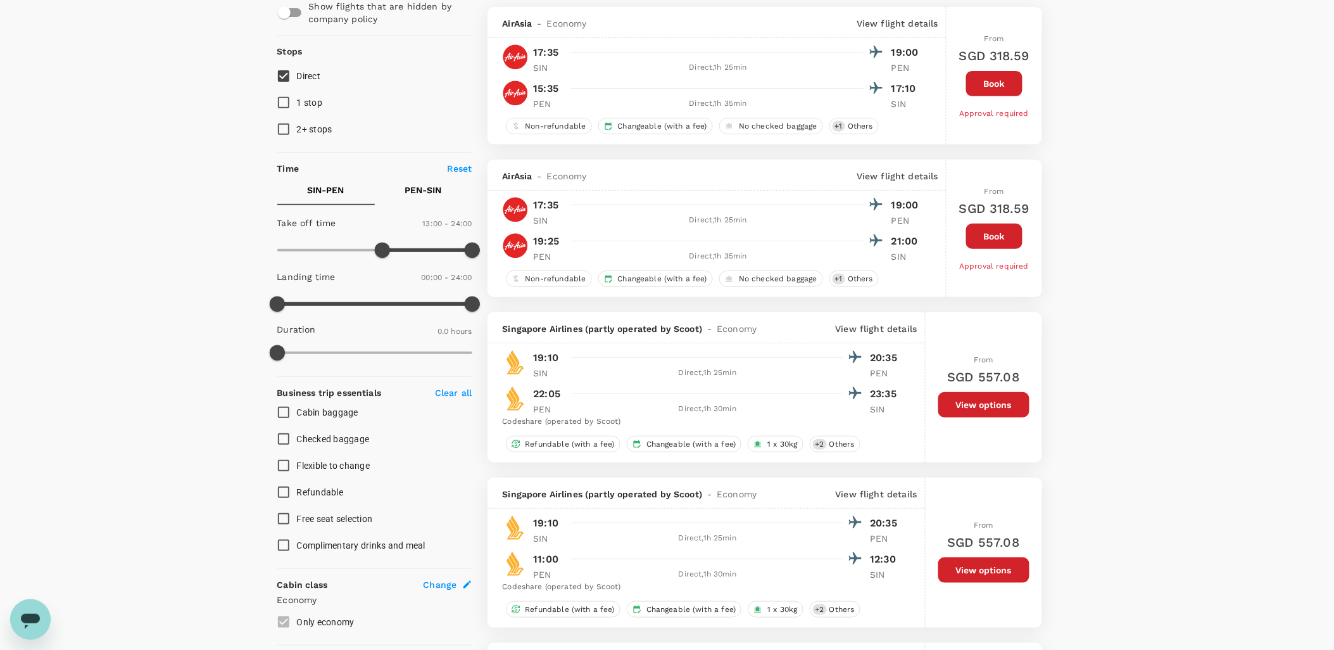
scroll to position [56, 0]
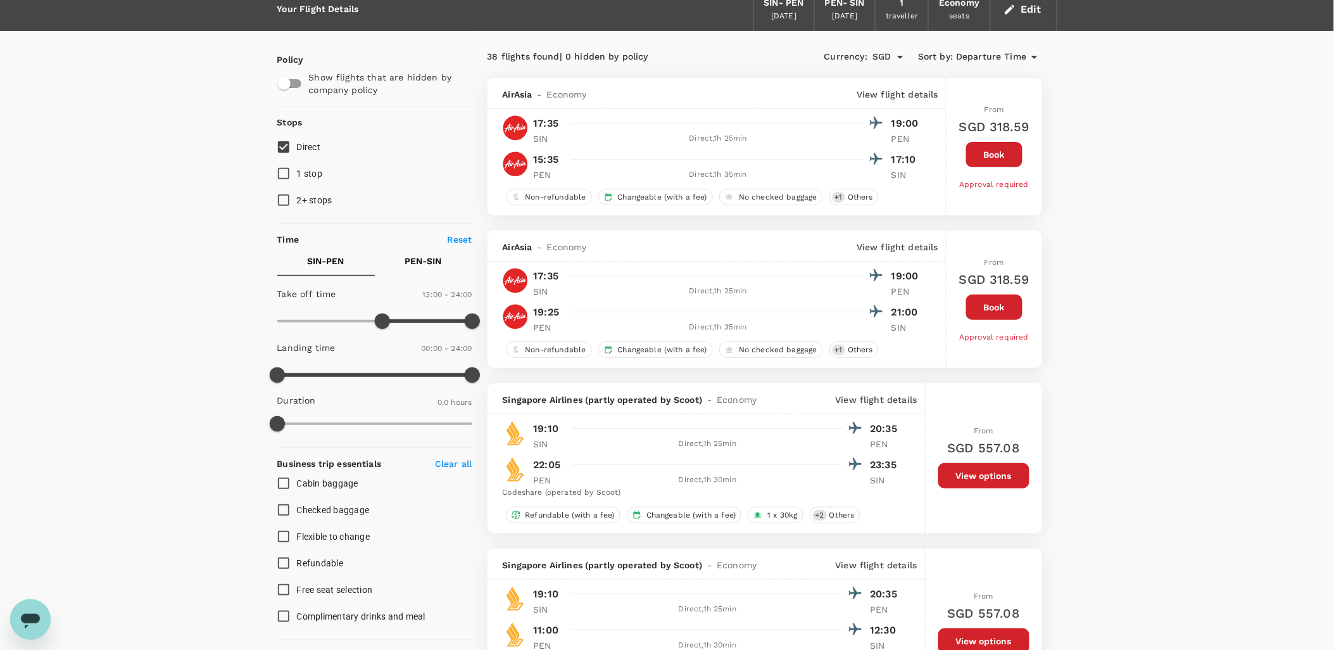
click at [1007, 308] on button "Book" at bounding box center [994, 306] width 56 height 25
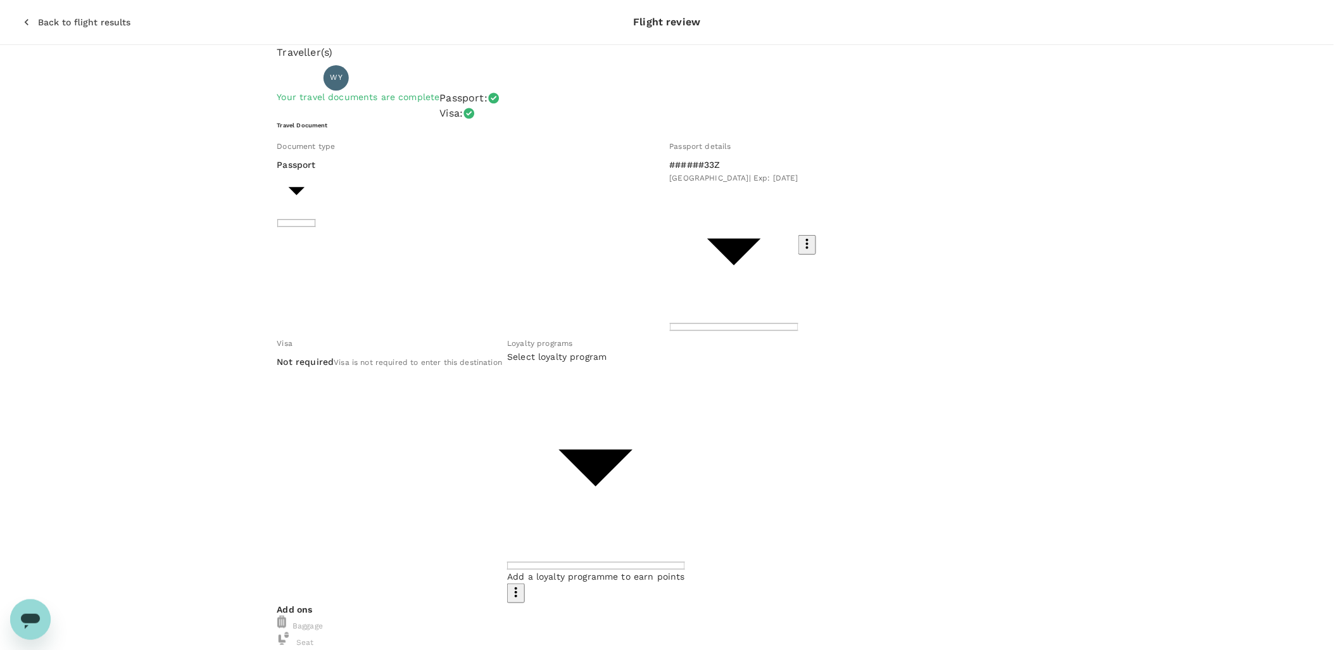
click at [20, 16] on icon "button" at bounding box center [26, 22] width 13 height 13
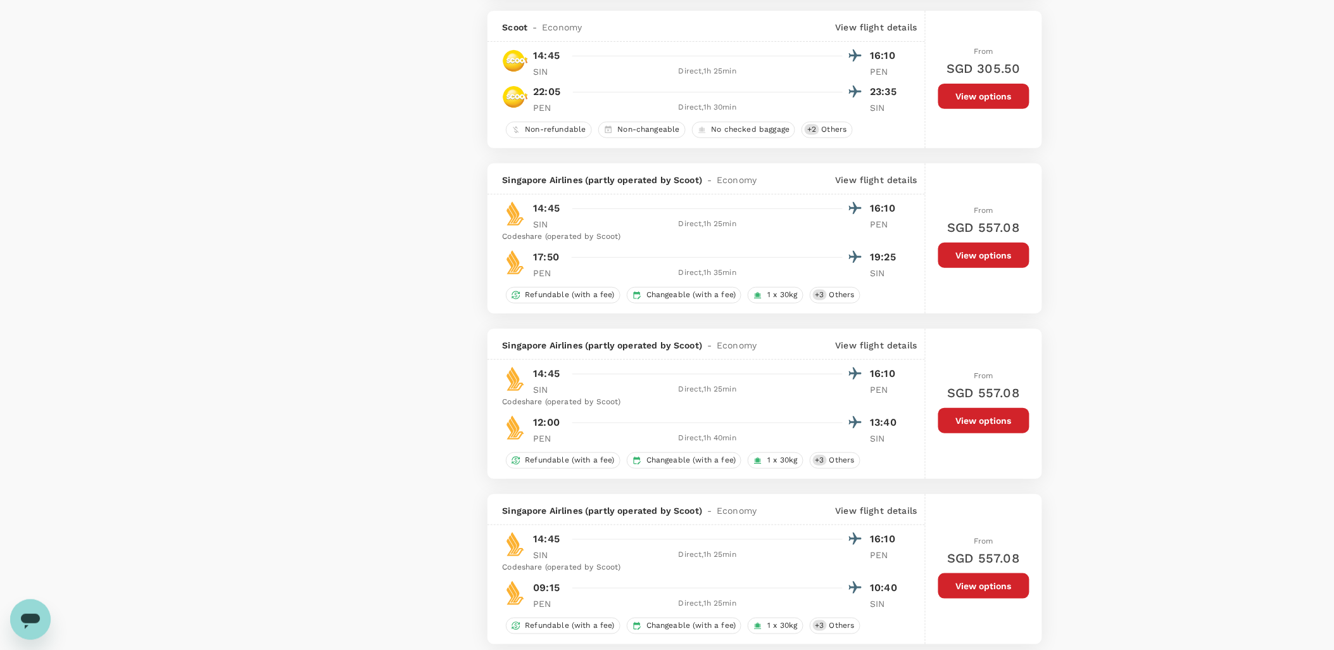
scroll to position [1770, 0]
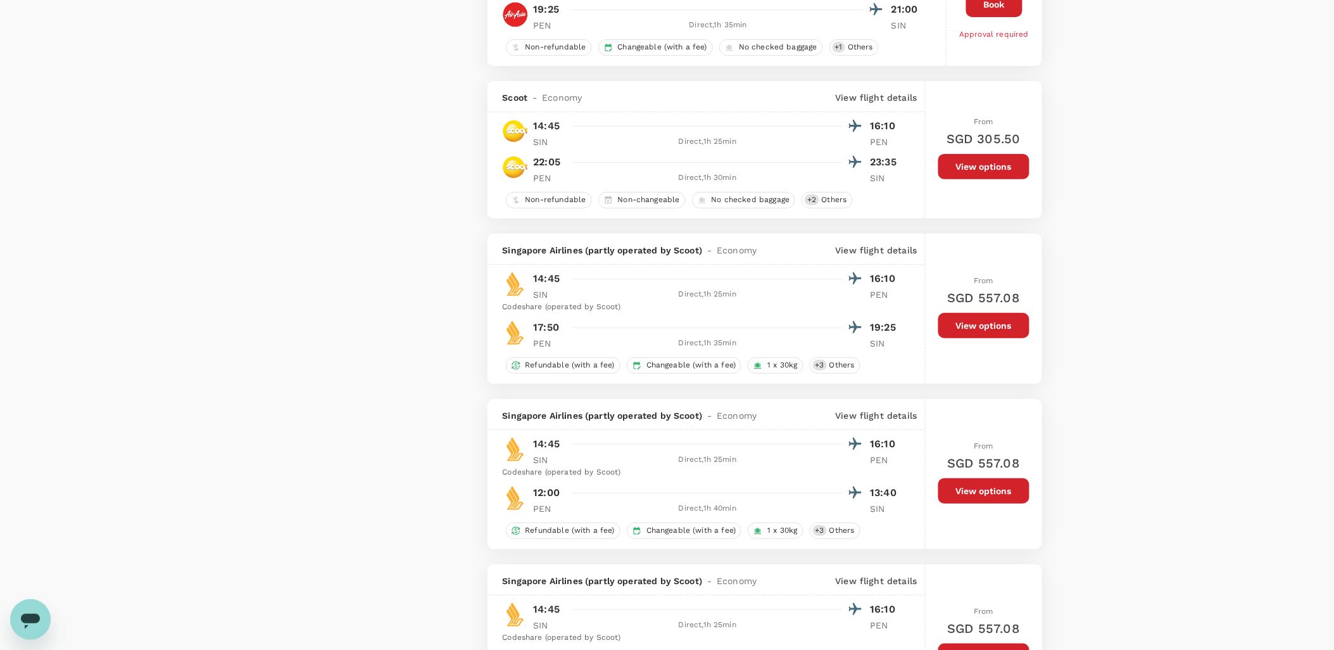
click at [964, 178] on button "View options" at bounding box center [984, 166] width 91 height 25
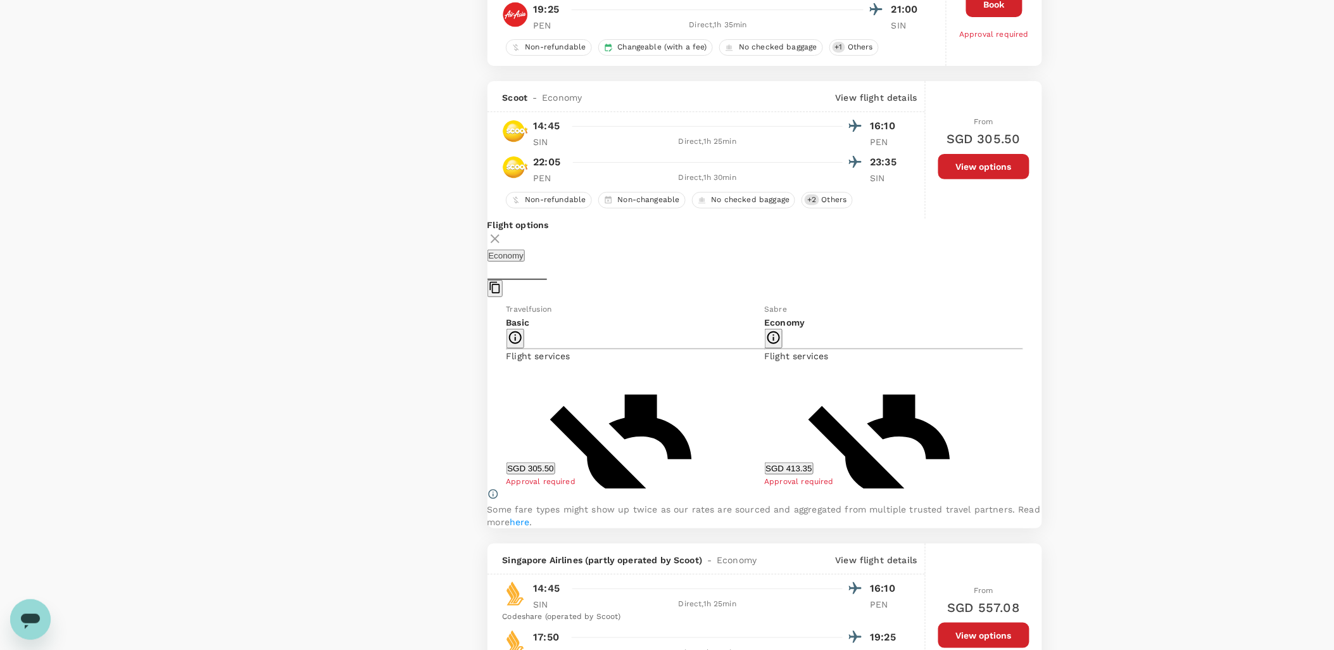
scroll to position [1859, 0]
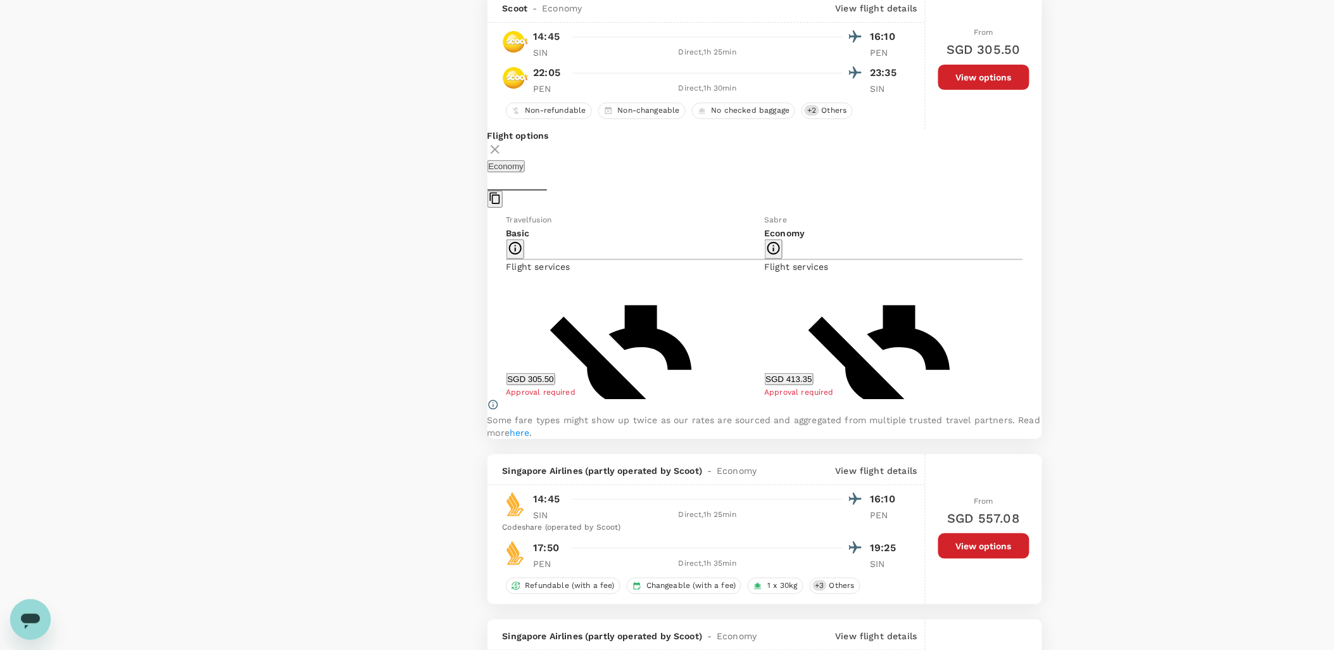
click at [988, 87] on button "View options" at bounding box center [984, 77] width 91 height 25
click at [500, 153] on icon at bounding box center [495, 149] width 9 height 9
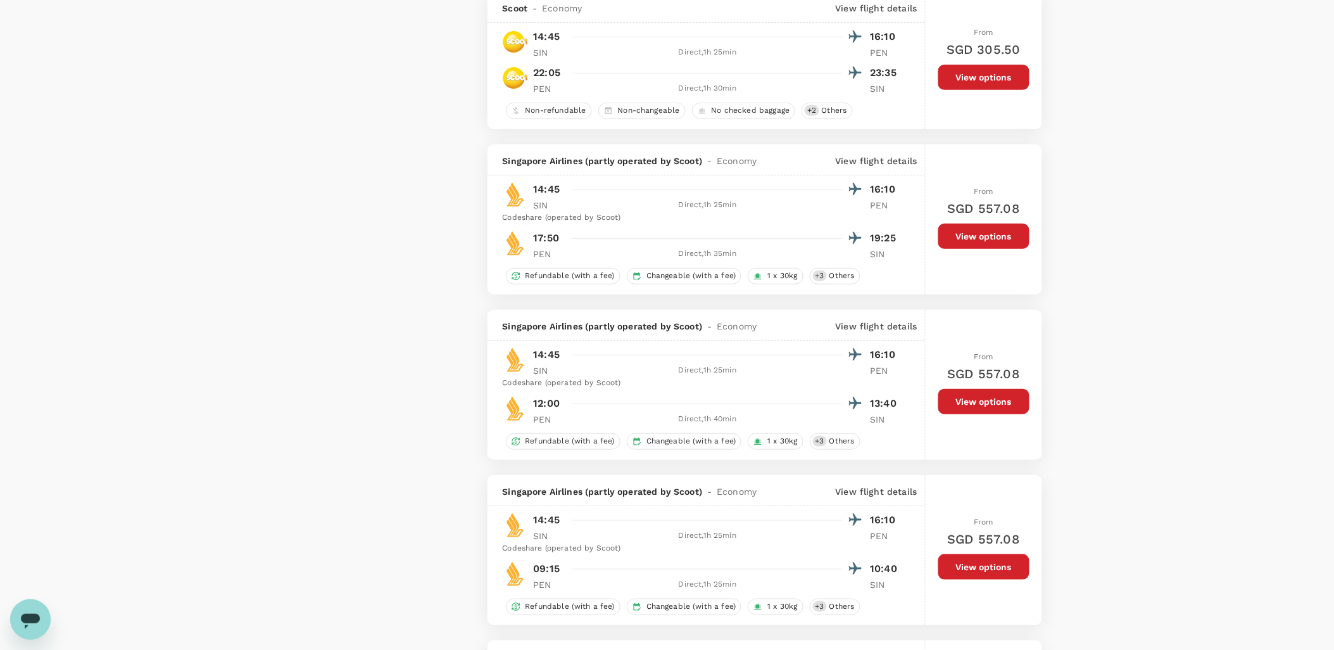
scroll to position [1649, 0]
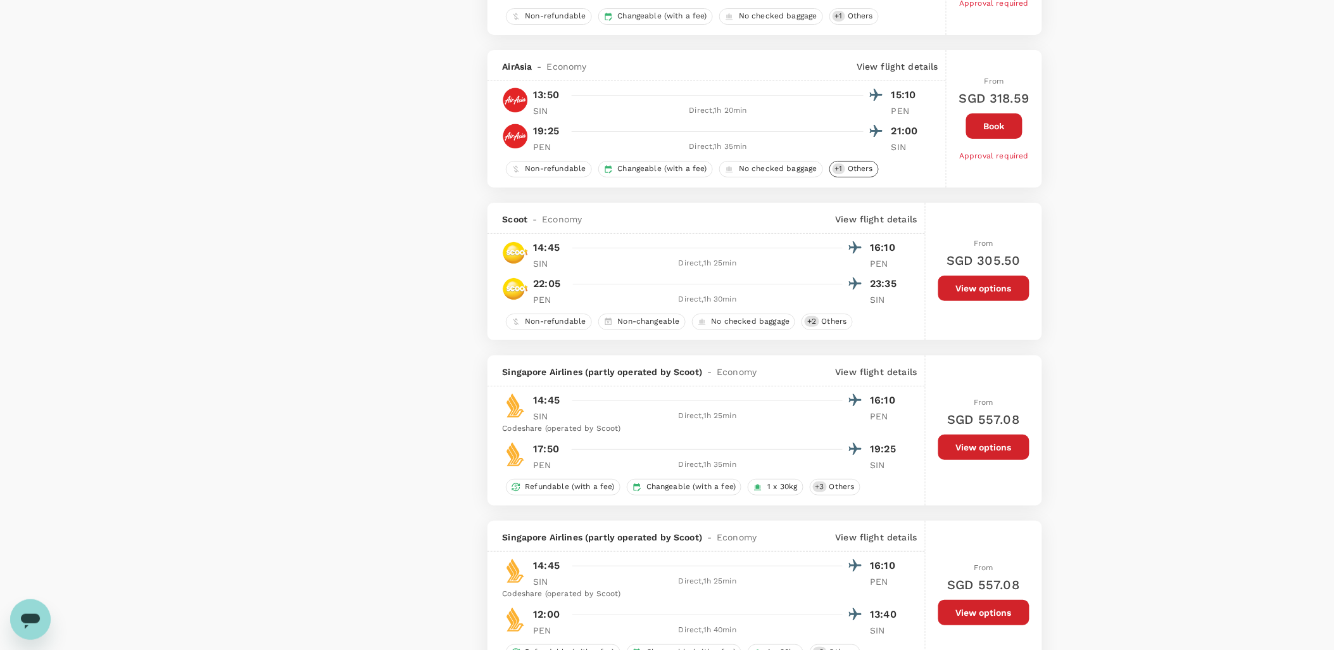
click at [861, 174] on span "Others" at bounding box center [860, 168] width 35 height 11
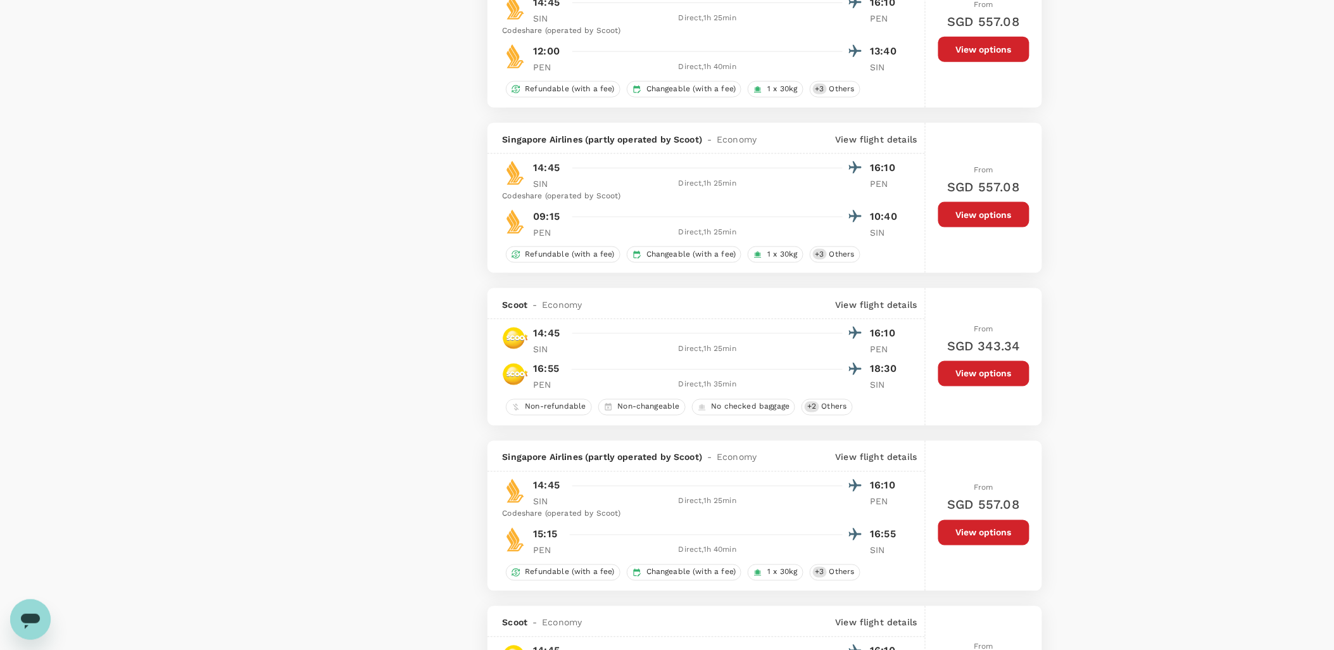
scroll to position [2422, 0]
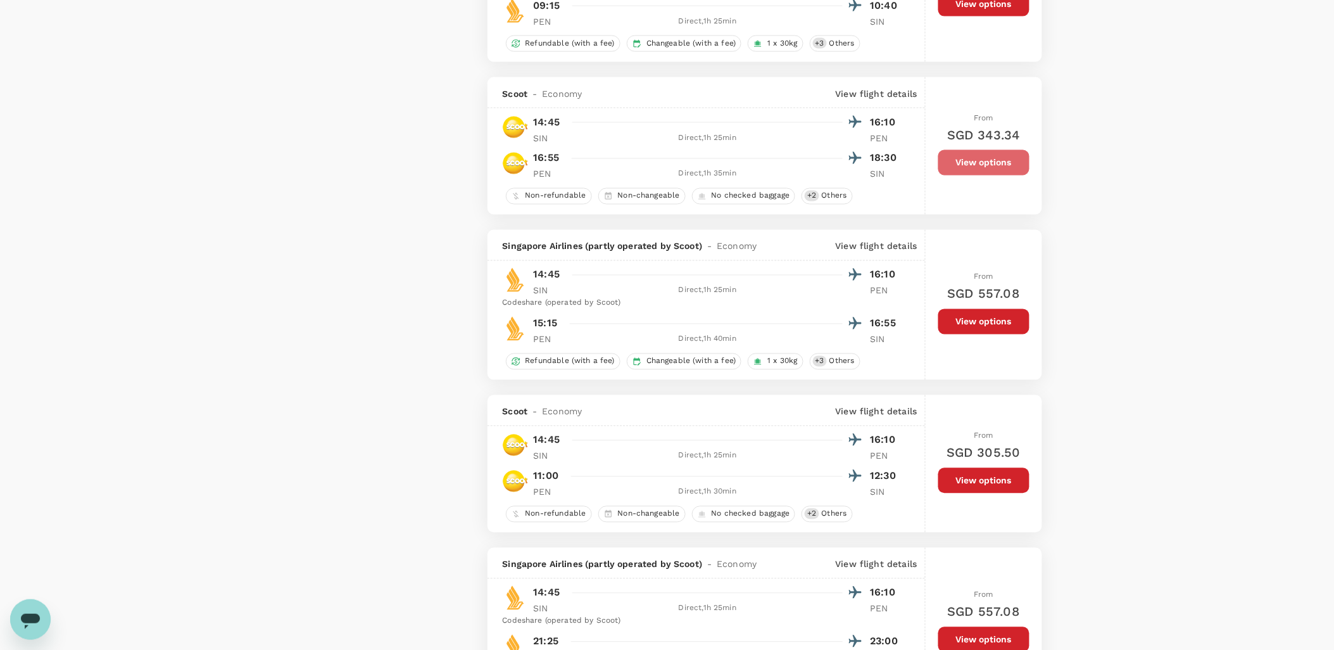
click at [963, 175] on button "View options" at bounding box center [984, 162] width 91 height 25
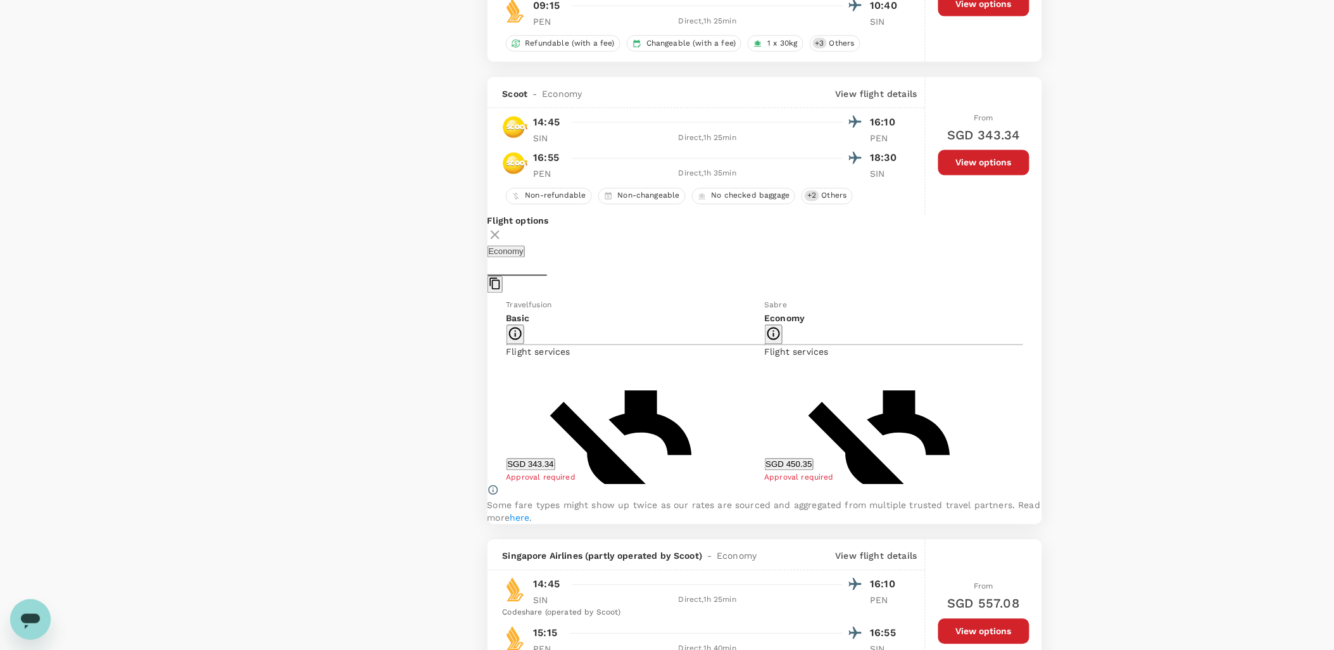
scroll to position [2511, 0]
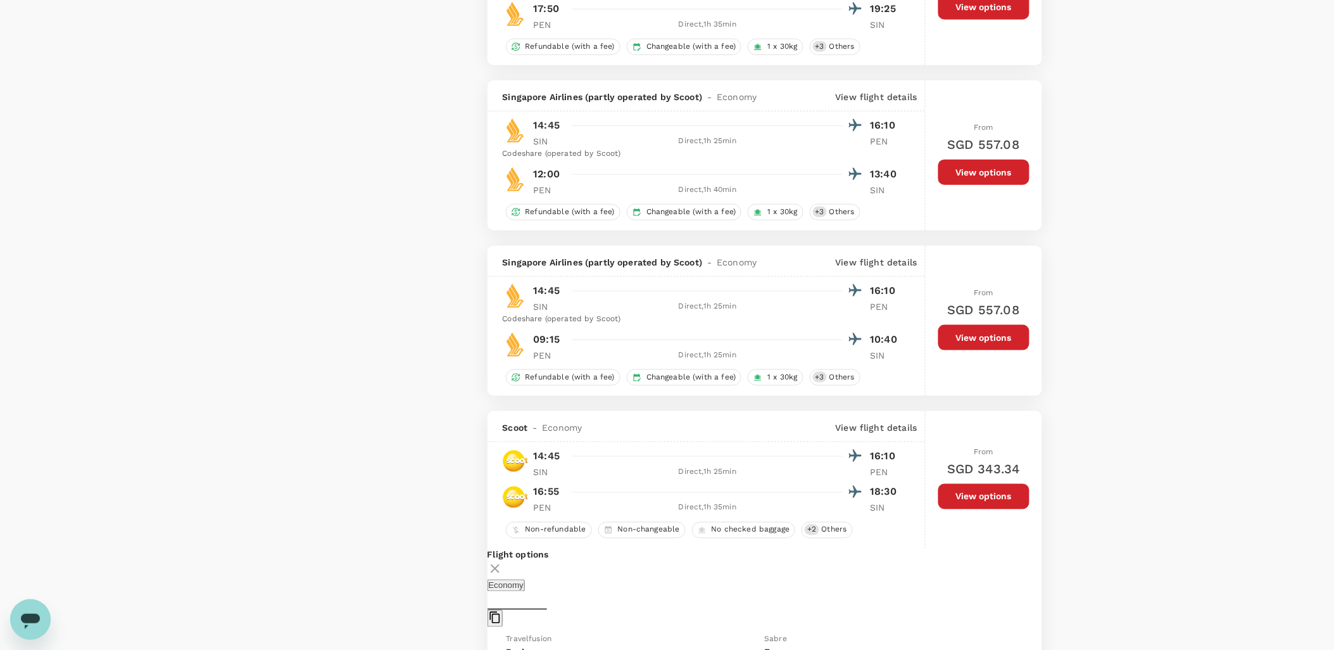
scroll to position [2370, 0]
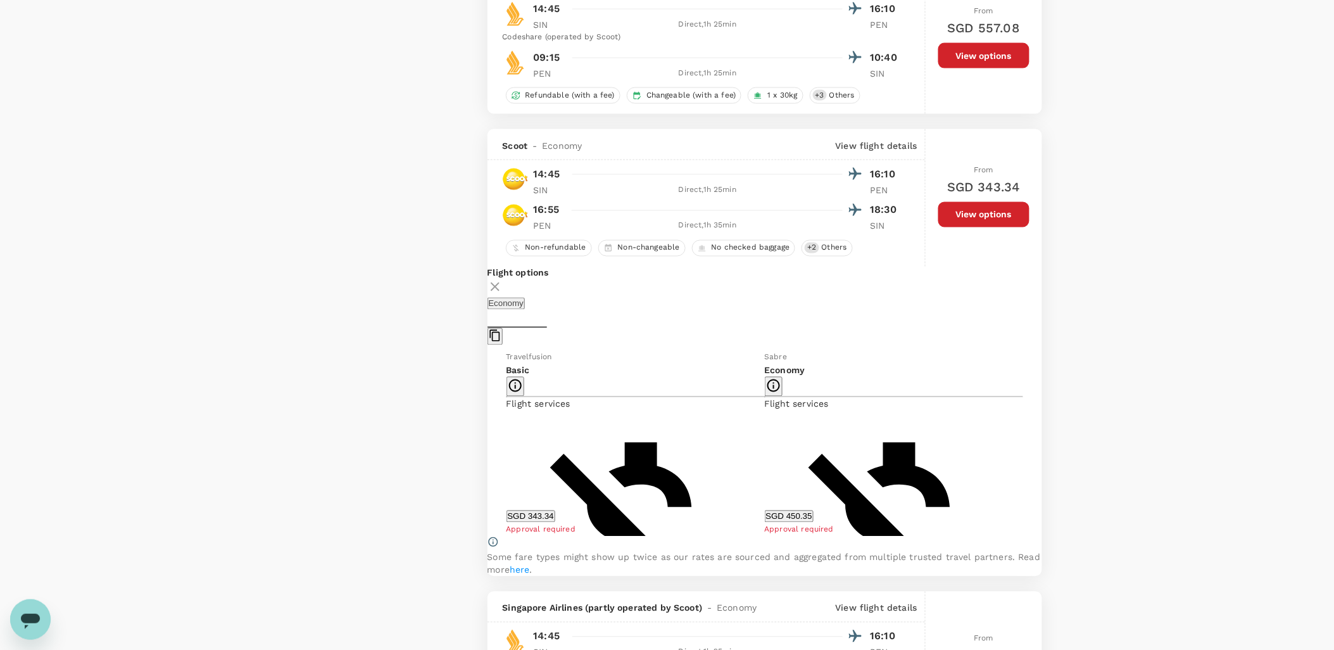
click at [500, 291] on icon at bounding box center [495, 286] width 9 height 9
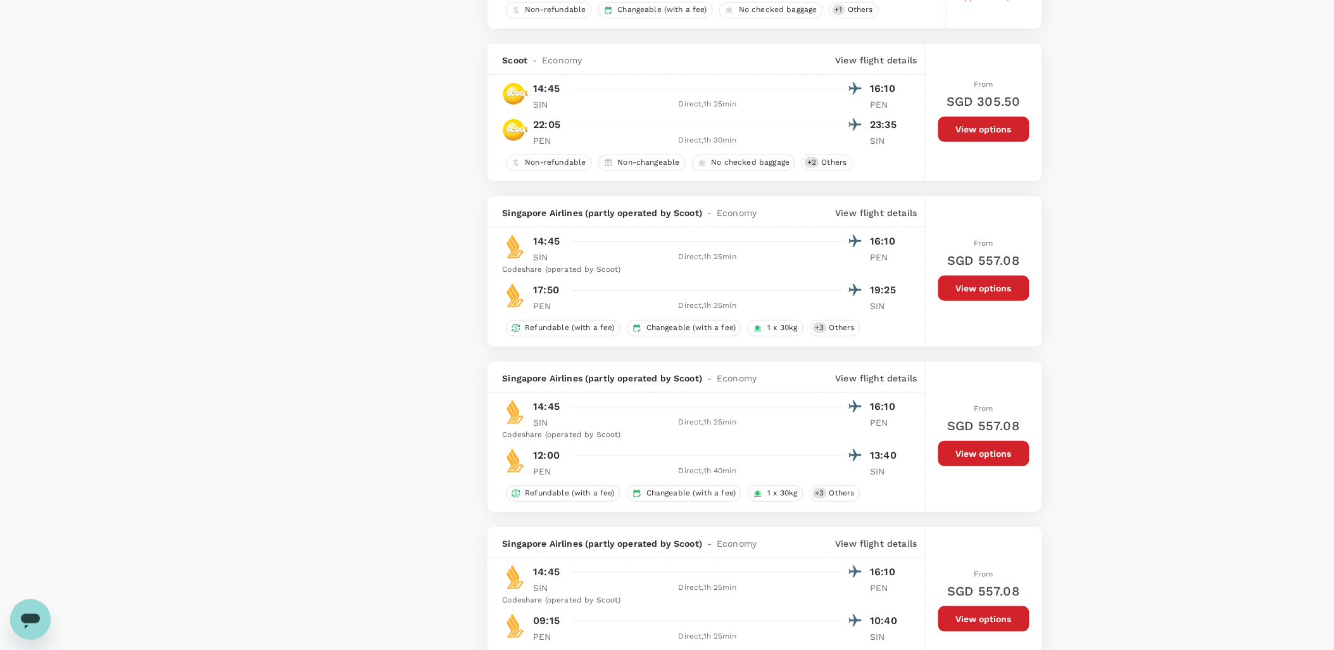
scroll to position [1737, 0]
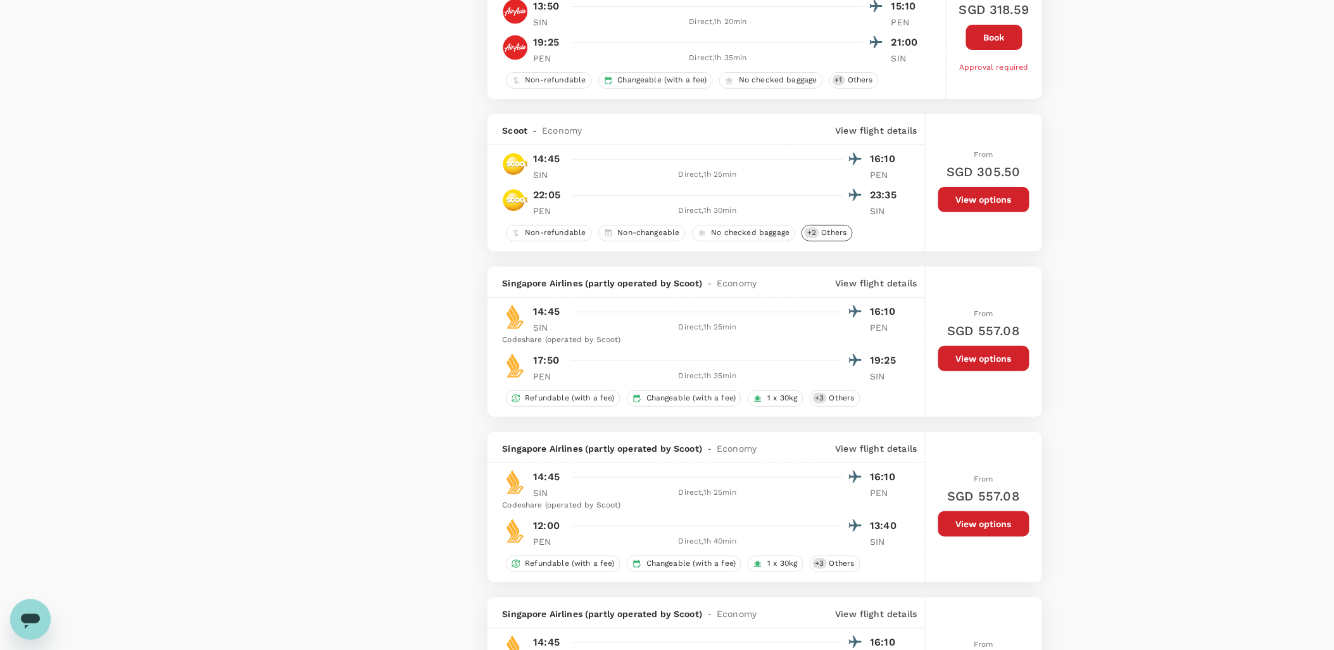
click at [836, 238] on span "Others" at bounding box center [834, 232] width 35 height 11
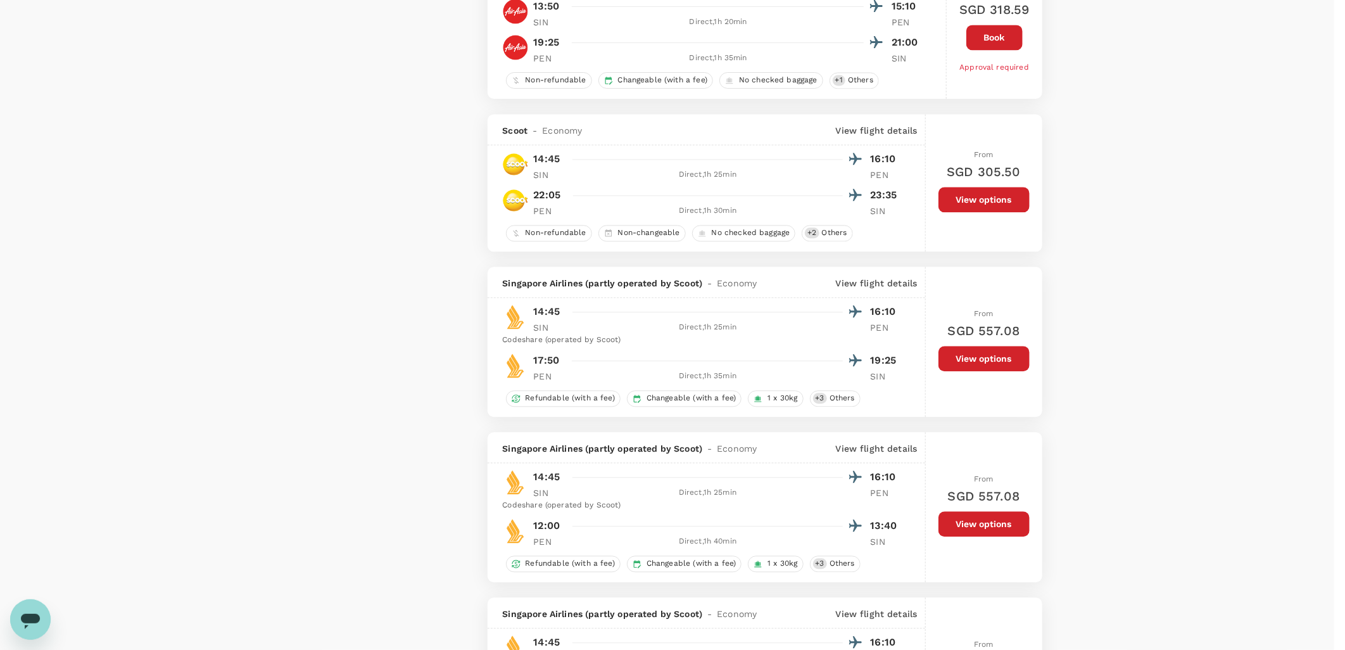
drag, startPoint x: 543, startPoint y: 355, endPoint x: 713, endPoint y: 355, distance: 169.7
drag, startPoint x: 713, startPoint y: 355, endPoint x: 623, endPoint y: 381, distance: 93.8
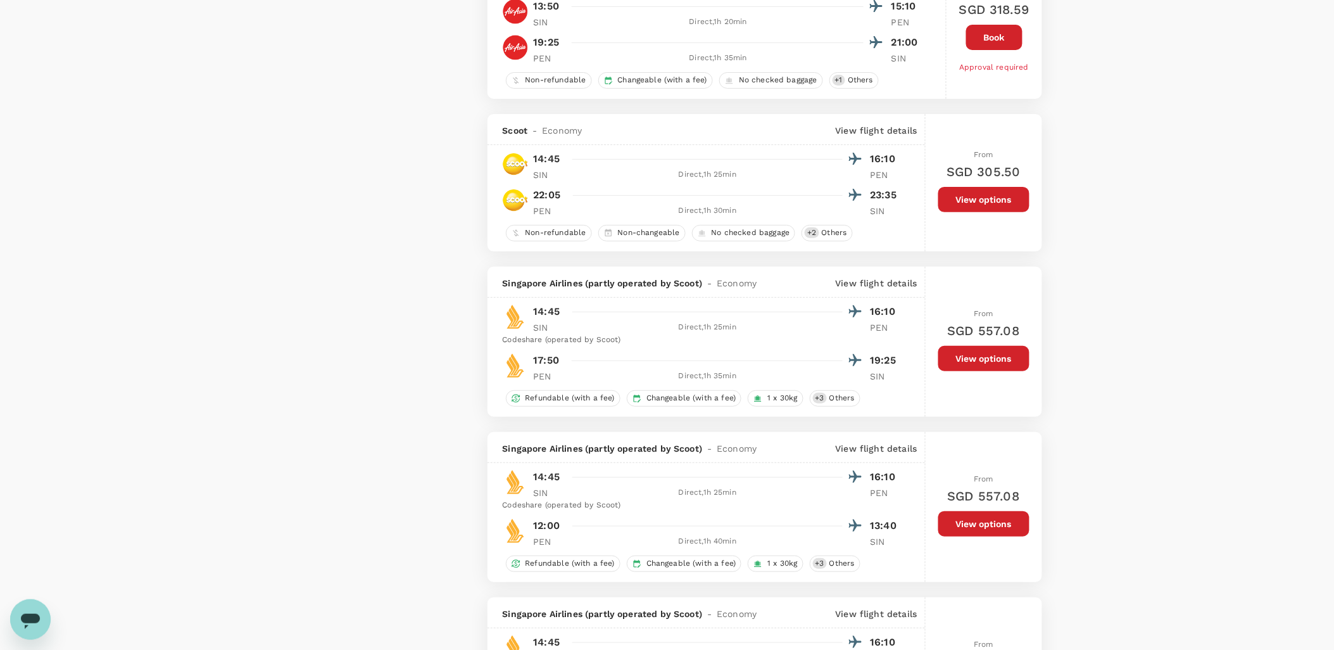
click at [972, 212] on button "View options" at bounding box center [984, 199] width 91 height 25
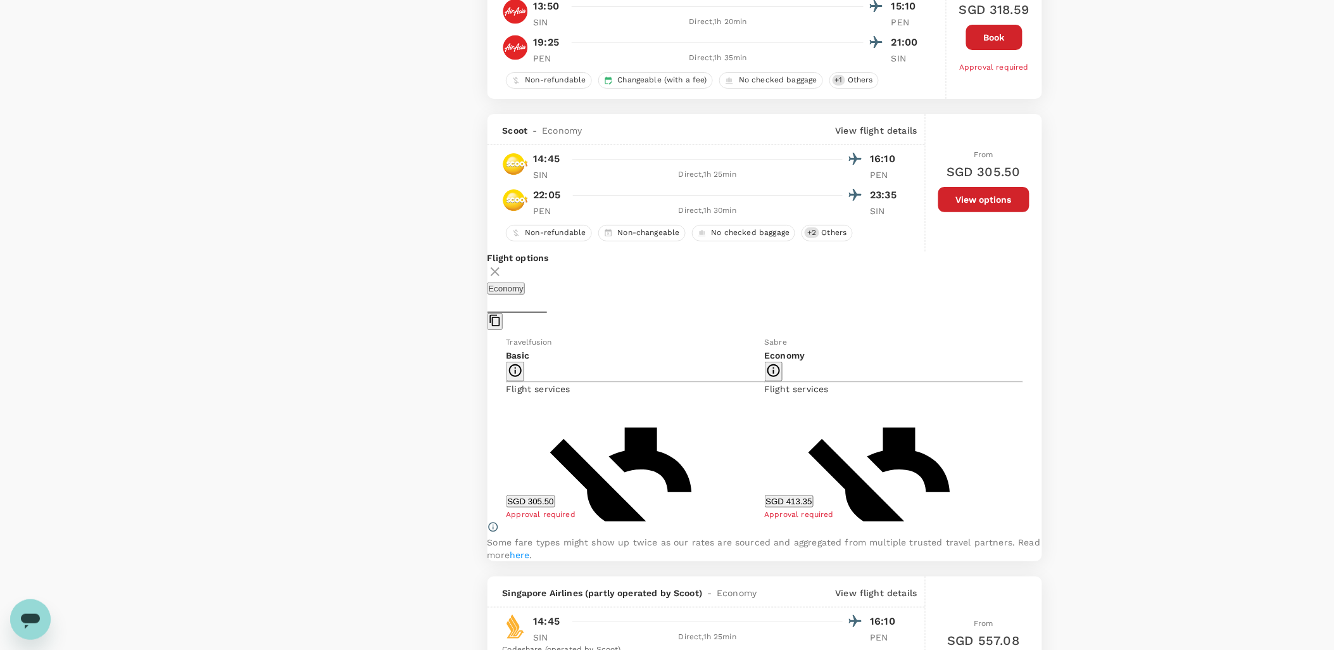
scroll to position [1859, 0]
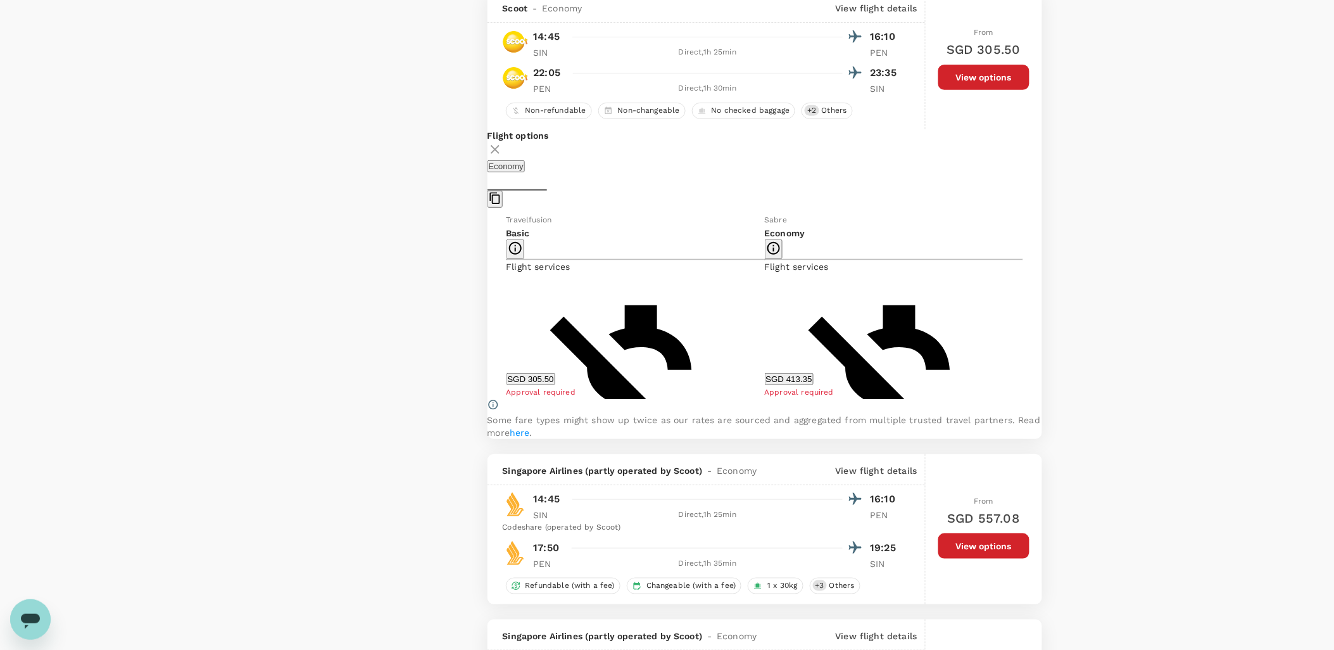
click at [503, 157] on icon at bounding box center [495, 149] width 15 height 15
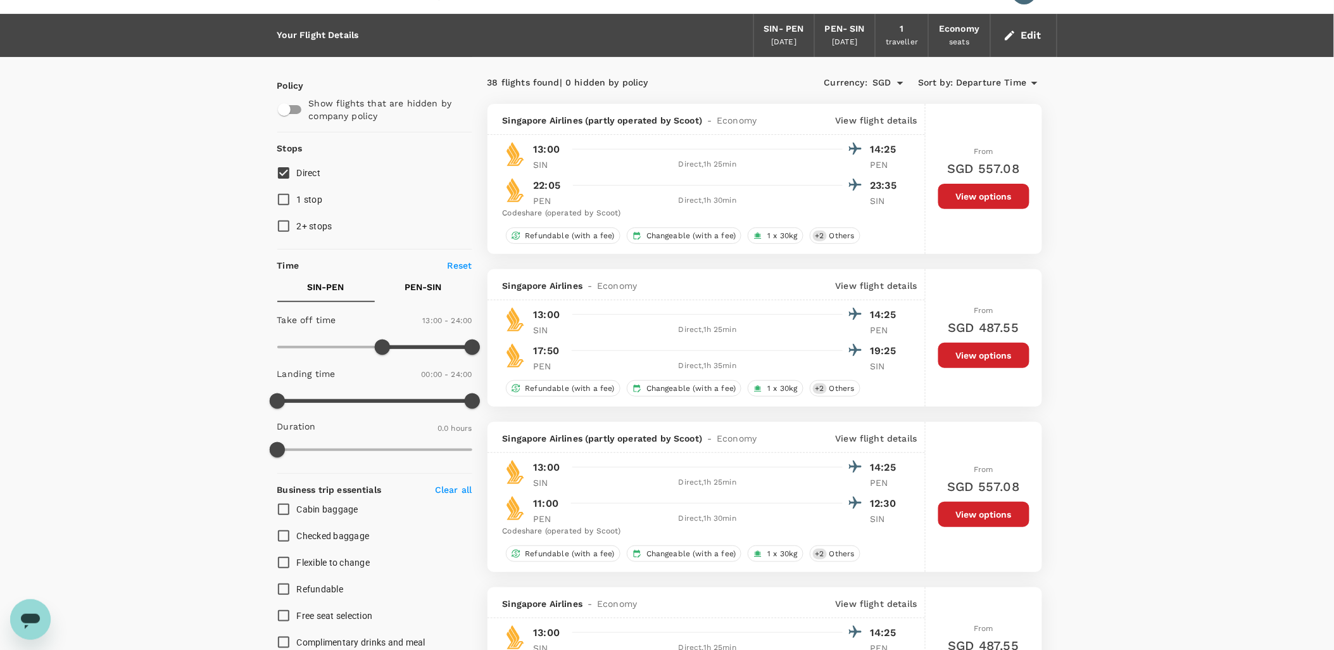
scroll to position [0, 0]
